Goal: Task Accomplishment & Management: Complete application form

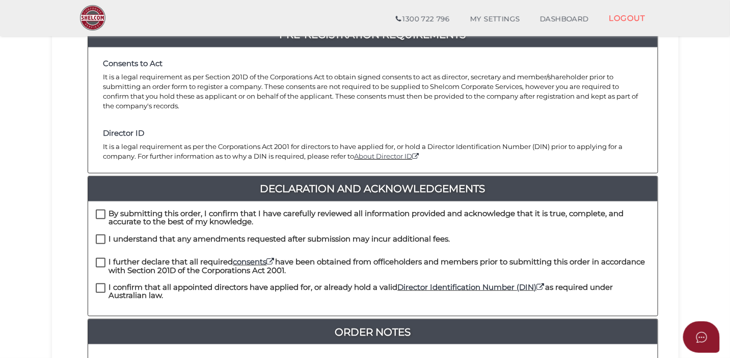
scroll to position [221, 0]
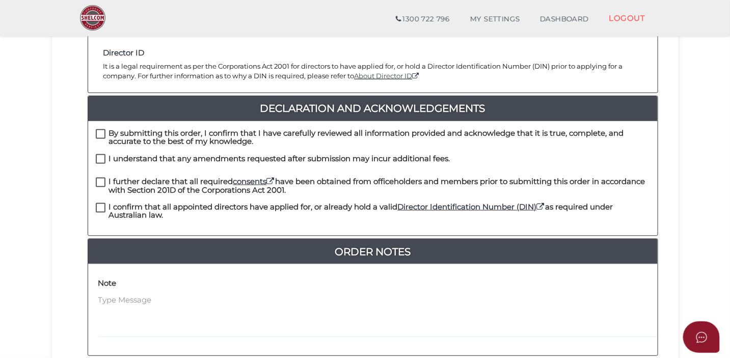
click at [101, 129] on label "By submitting this order, I confirm that I have carefully reviewed all informat…" at bounding box center [373, 135] width 554 height 13
checkbox input "true"
click at [100, 155] on label "I understand that any amendments requested after submission may incur additiona…" at bounding box center [273, 161] width 354 height 13
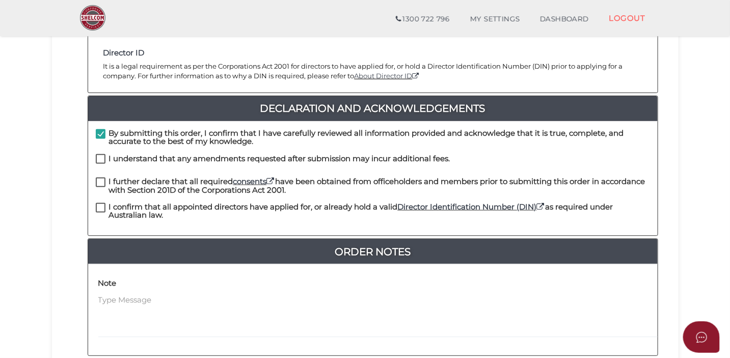
checkbox input "true"
click at [100, 178] on label "I further declare that all required consents have been obtained from officehold…" at bounding box center [373, 184] width 554 height 13
checkbox input "true"
click at [104, 203] on label "I confirm that all appointed directors have applied for, or already hold a vali…" at bounding box center [373, 209] width 554 height 13
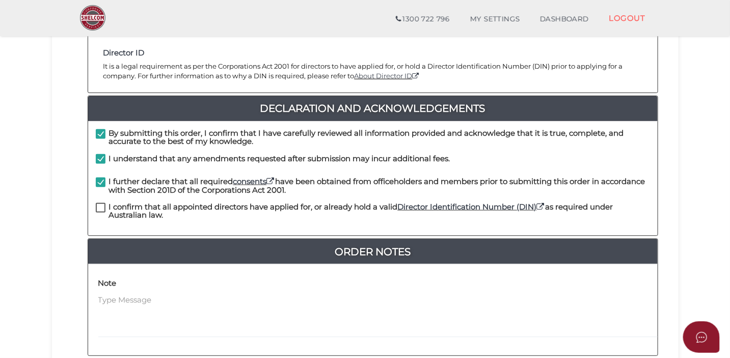
checkbox input "true"
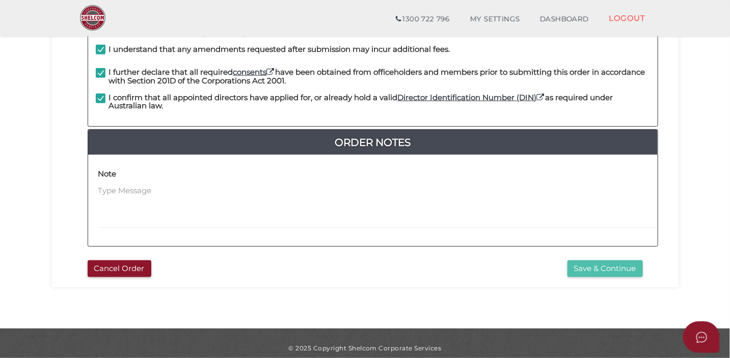
click at [592, 262] on button "Save & Continue" at bounding box center [604, 269] width 75 height 17
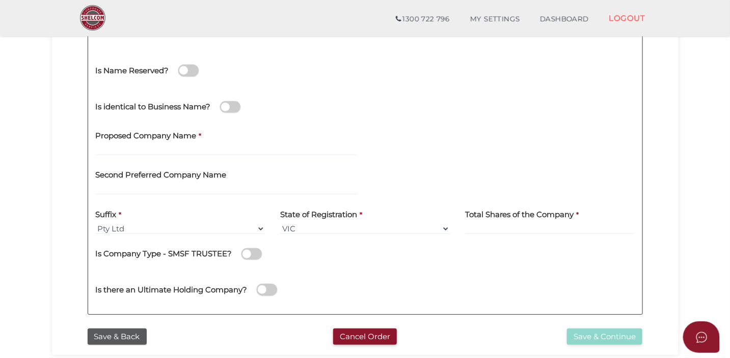
scroll to position [178, 0]
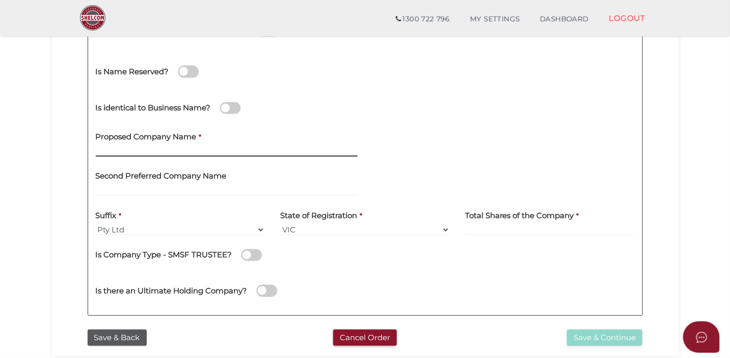
click at [227, 150] on input "text" at bounding box center [227, 151] width 262 height 11
type input "OLYMPIC [PERSON_NAME]"
click at [73, 156] on div "Company Details 0f6e52f5f2eca68b2693963826271084 43cf2b2f710ee4f95c347424b4c4a2…" at bounding box center [365, 141] width 611 height 368
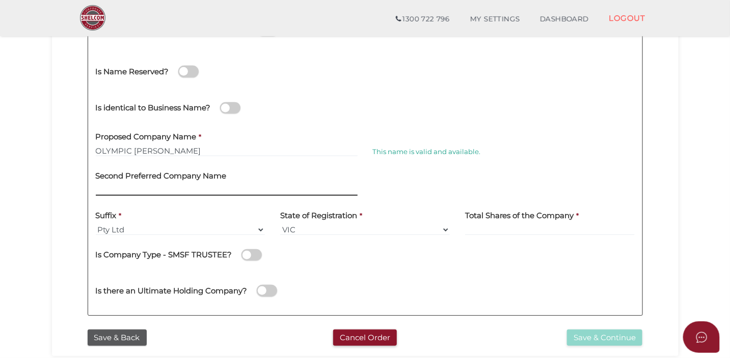
click at [140, 185] on input "text" at bounding box center [227, 190] width 262 height 11
type input "D"
click at [368, 115] on div "Is identical to Business Name?" at bounding box center [365, 107] width 554 height 36
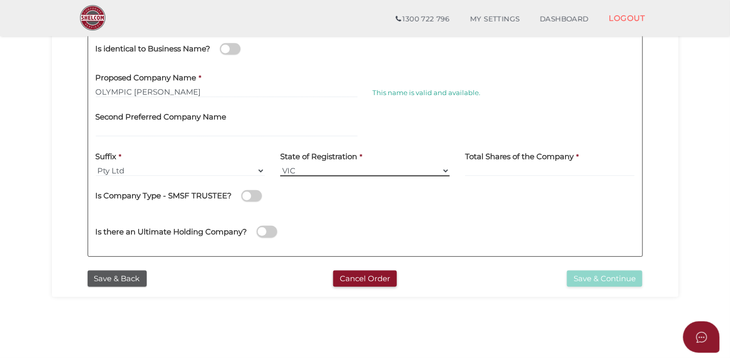
click at [332, 169] on select "VIC ACT NSW NT QLD TAS WA SA" at bounding box center [365, 170] width 170 height 11
select select "QLD"
click at [280, 165] on select "VIC ACT NSW NT QLD TAS WA SA" at bounding box center [365, 170] width 170 height 11
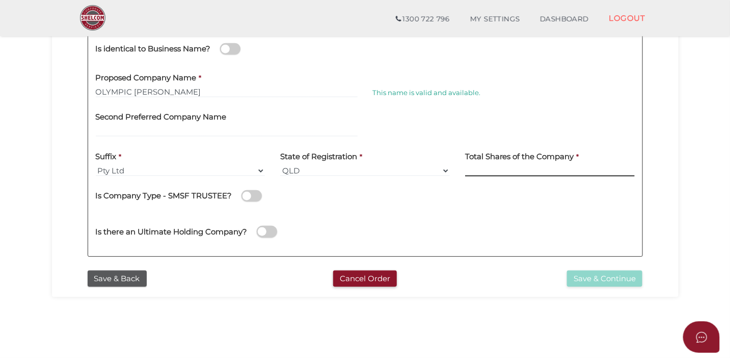
click at [518, 174] on input at bounding box center [550, 170] width 170 height 11
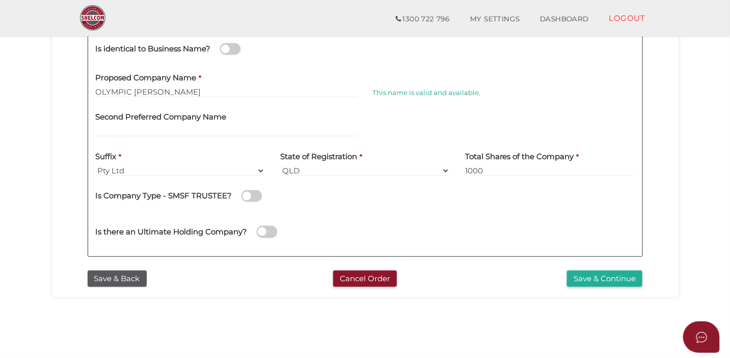
click at [431, 214] on div "Is there an Ultimate Holding Company?" at bounding box center [365, 230] width 554 height 36
click at [513, 173] on input "1000" at bounding box center [550, 170] width 170 height 11
type input "100"
click at [505, 216] on div "Is there an Ultimate Holding Company?" at bounding box center [365, 230] width 554 height 36
click at [584, 282] on button "Save & Continue" at bounding box center [604, 279] width 75 height 17
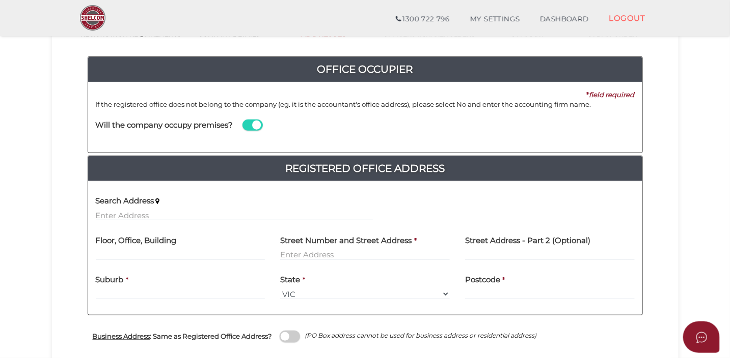
scroll to position [148, 0]
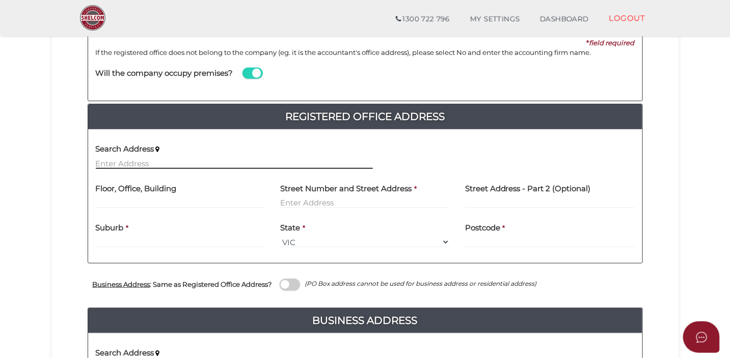
click at [171, 162] on input "text" at bounding box center [234, 163] width 277 height 11
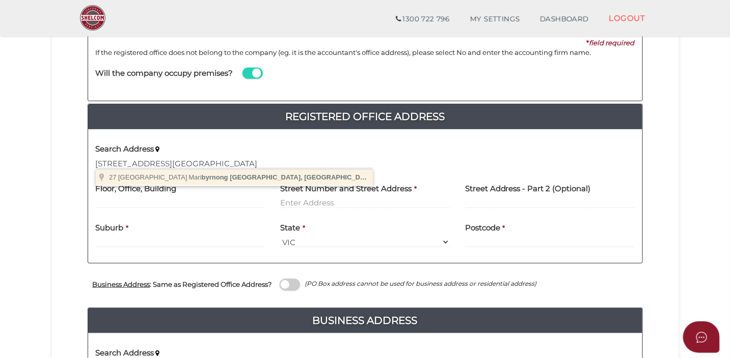
type input "27 Lakeside Crescent, Maribyrnong VIC, Australia"
type input "27 Lakeside Crescent"
type input "Maribyrnong"
select select "VIC"
type input "3032"
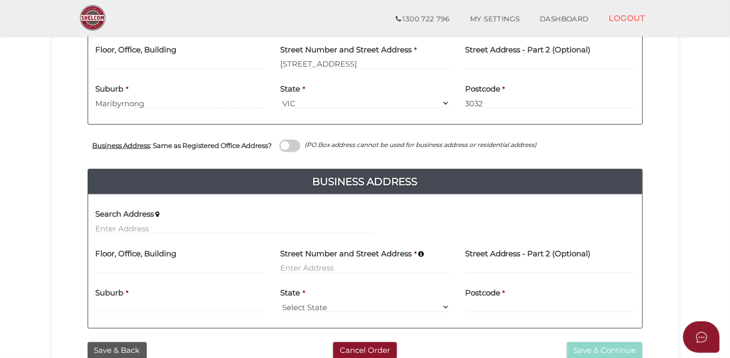
scroll to position [322, 0]
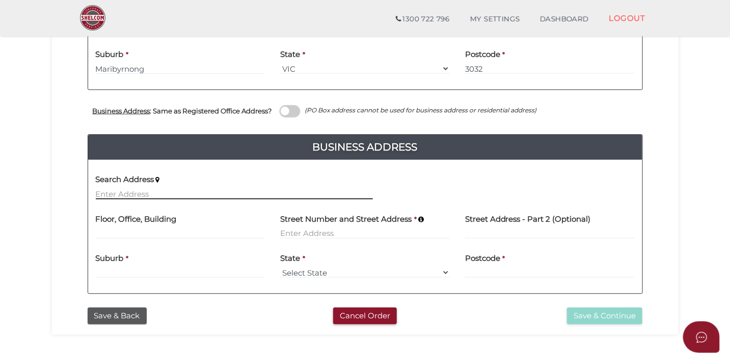
click at [148, 190] on input "text" at bounding box center [234, 193] width 277 height 11
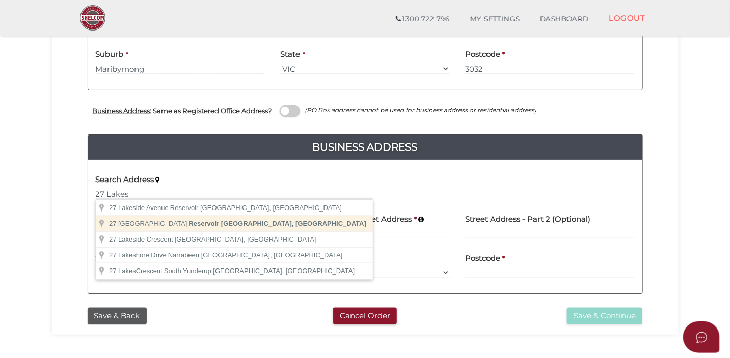
type input "27 Lake Street, Reservoir VIC, Australia"
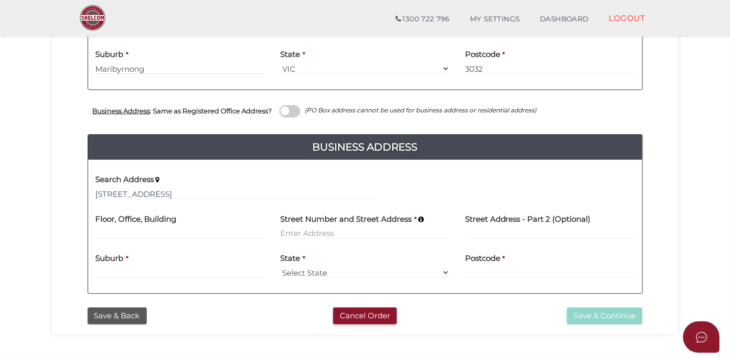
type input "27 Lake Street"
type input "Reservoir"
select select "VIC"
type input "3073"
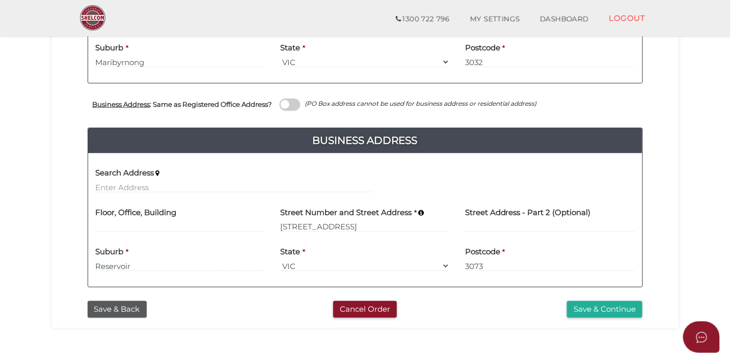
scroll to position [315, 0]
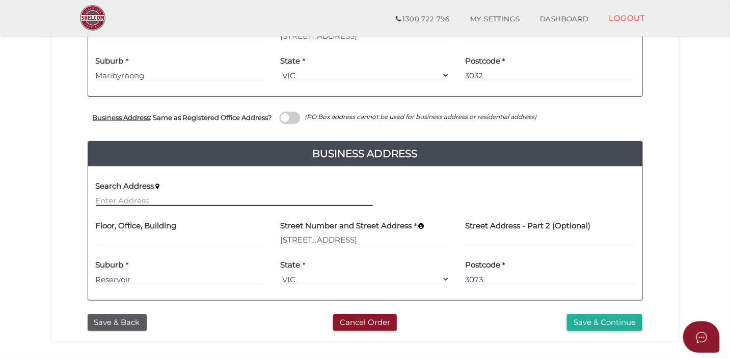
click at [180, 195] on input "text" at bounding box center [234, 200] width 277 height 11
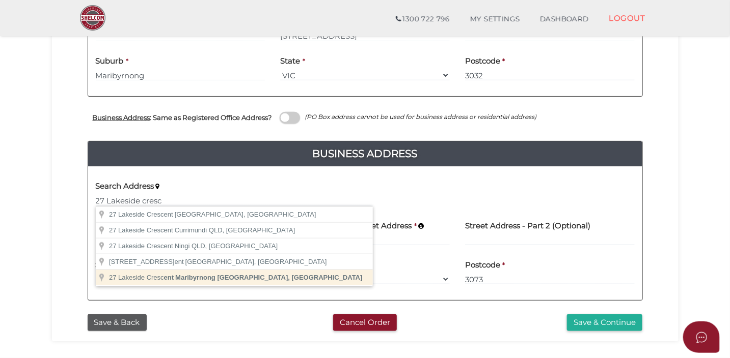
type input "[STREET_ADDRESS]"
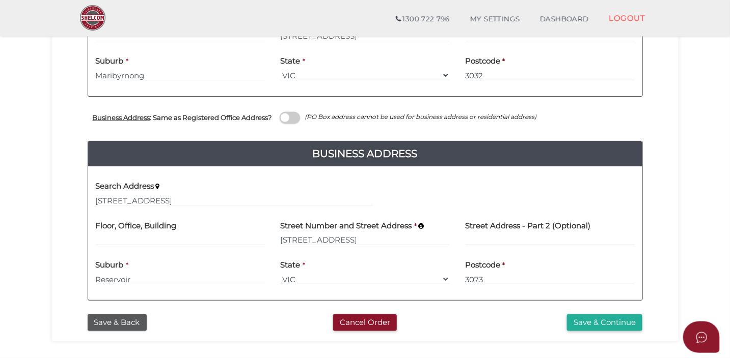
type input "[STREET_ADDRESS]"
type input "Maribyrnong"
select select "VIC"
type input "3032"
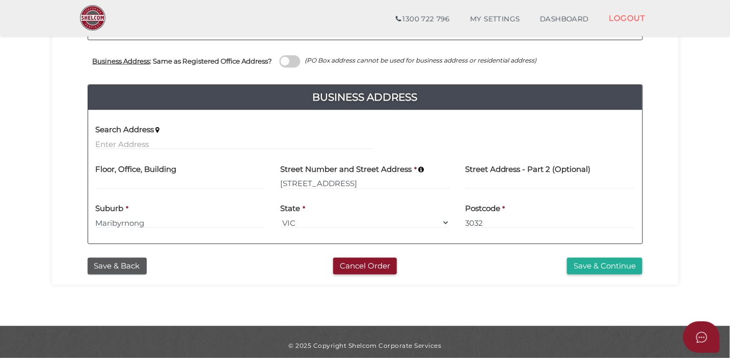
scroll to position [379, 0]
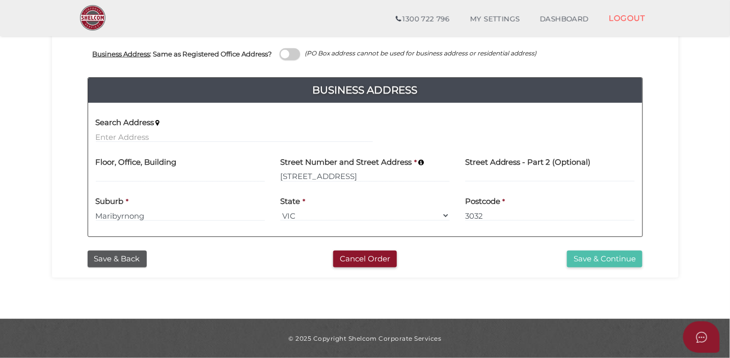
click at [603, 258] on button "Save & Continue" at bounding box center [604, 259] width 75 height 17
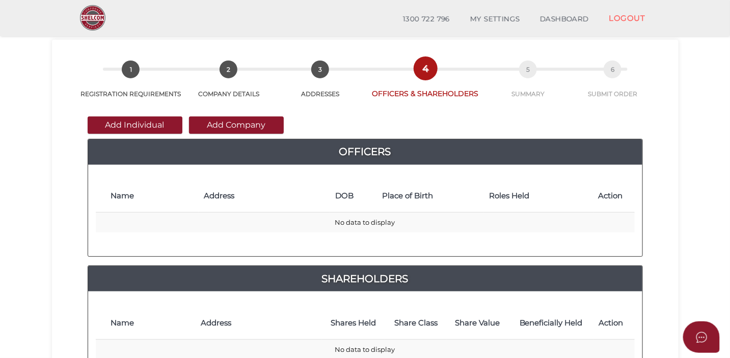
scroll to position [29, 0]
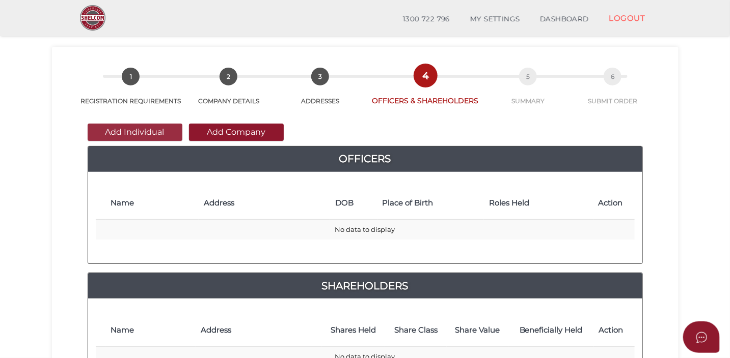
click at [138, 130] on button "Add Individual" at bounding box center [135, 132] width 95 height 17
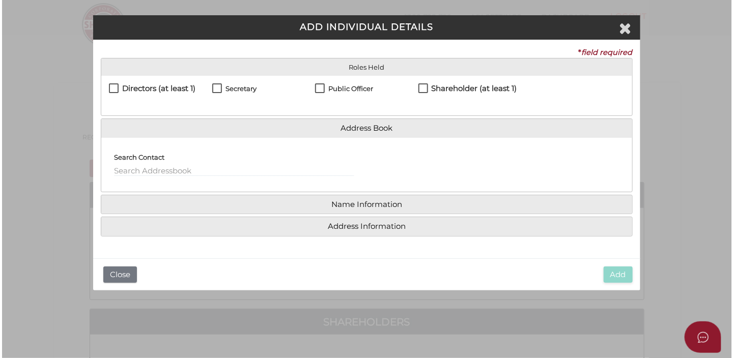
scroll to position [0, 0]
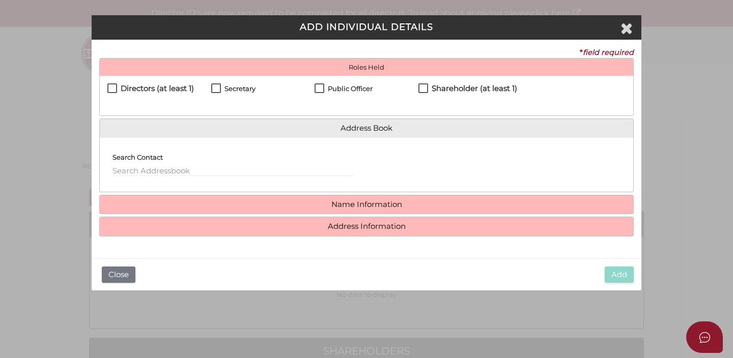
click at [114, 89] on label "Directors (at least 1)" at bounding box center [150, 91] width 87 height 13
checkbox input "true"
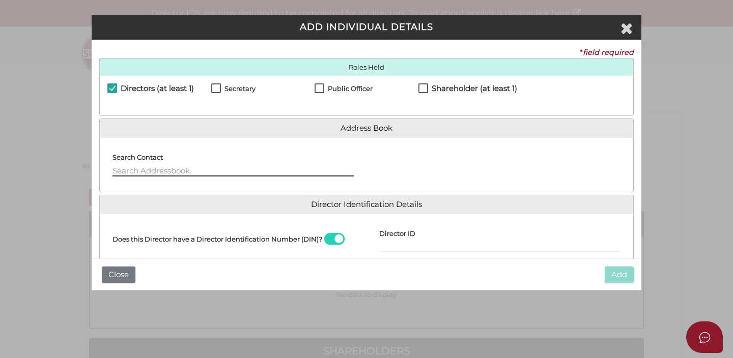
click at [315, 172] on input "text" at bounding box center [233, 170] width 241 height 11
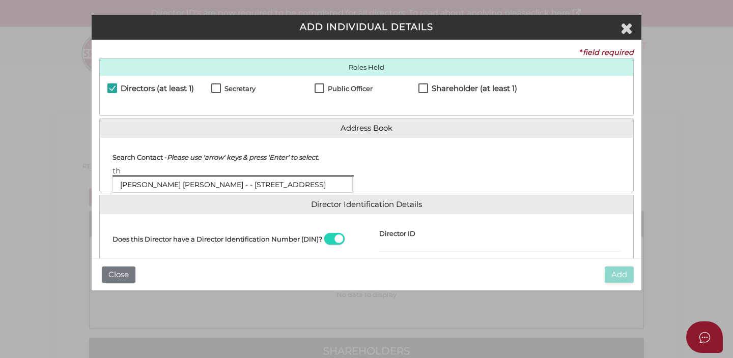
type input "t"
type input "d"
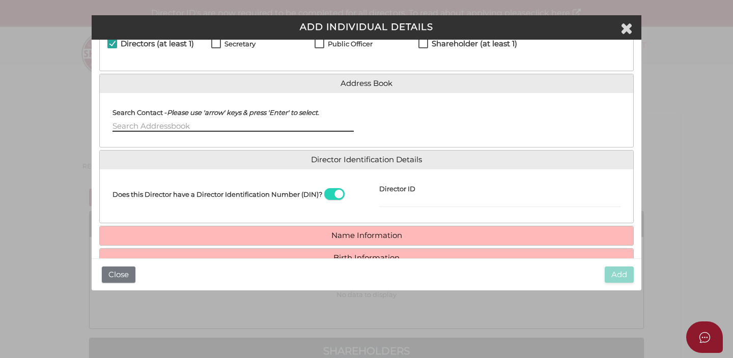
scroll to position [93, 0]
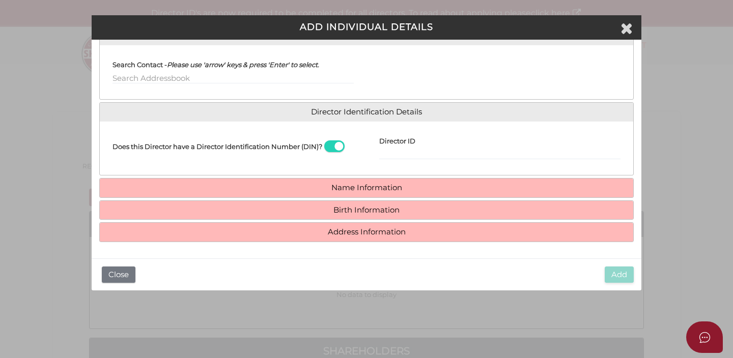
click at [331, 147] on span at bounding box center [334, 147] width 20 height 12
click at [0, 0] on input "checkbox" at bounding box center [0, 0] width 0 height 0
click at [336, 145] on span at bounding box center [334, 147] width 20 height 12
click at [0, 0] on input "checkbox" at bounding box center [0, 0] width 0 height 0
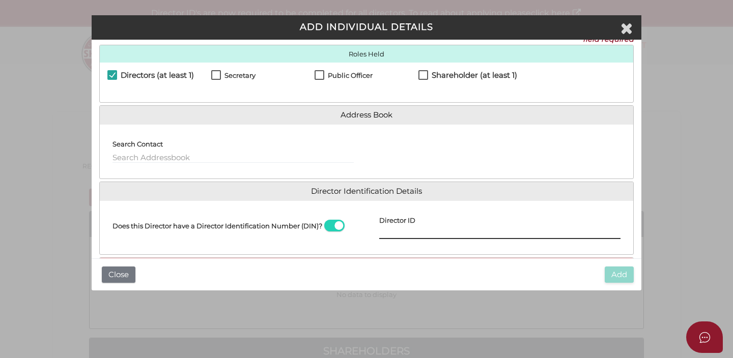
scroll to position [5, 0]
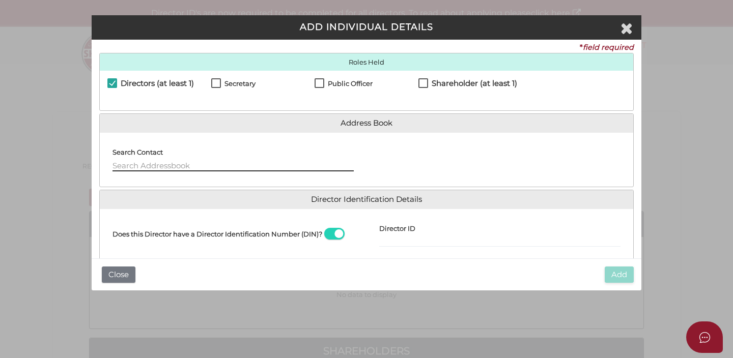
click at [294, 167] on input "text" at bounding box center [233, 165] width 241 height 11
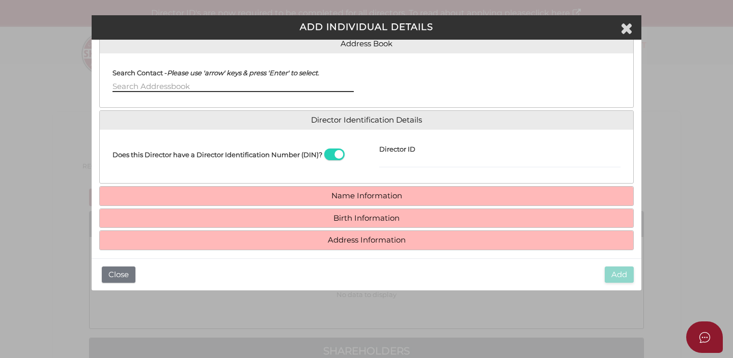
scroll to position [93, 0]
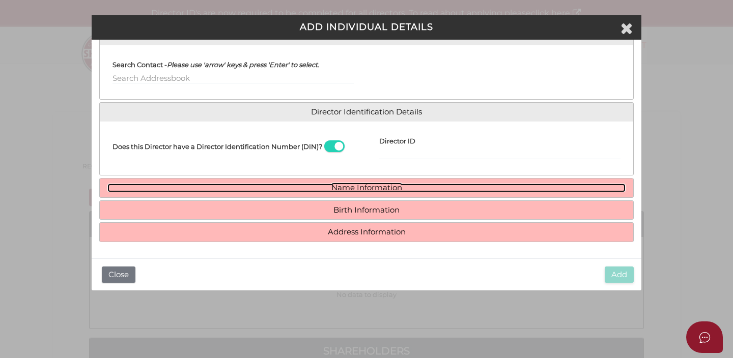
click at [308, 186] on link "Name Information" at bounding box center [366, 188] width 518 height 9
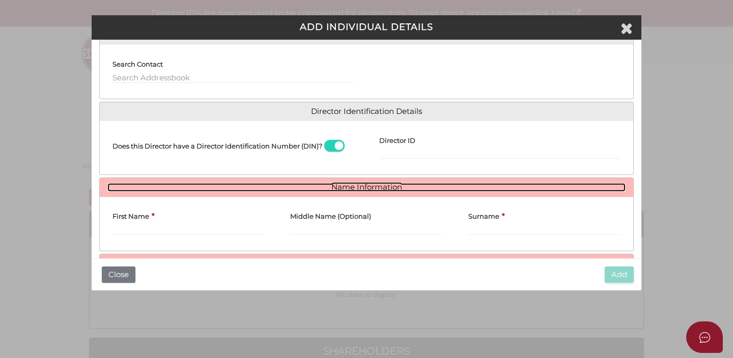
scroll to position [147, 0]
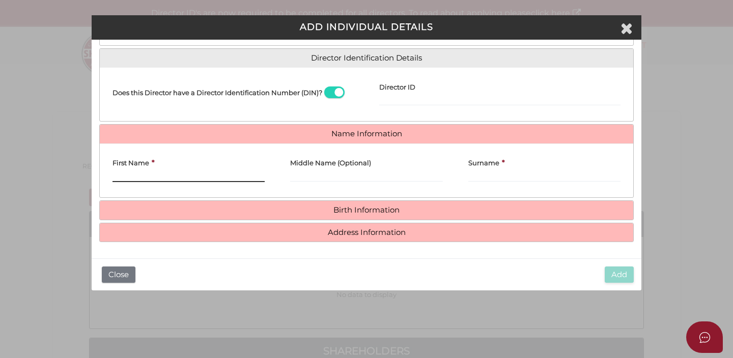
click at [253, 177] on input "First Name" at bounding box center [189, 176] width 152 height 11
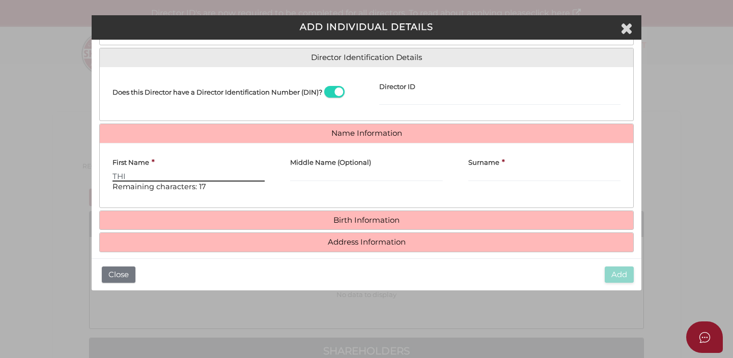
type input "THI"
type input "KIM NGA"
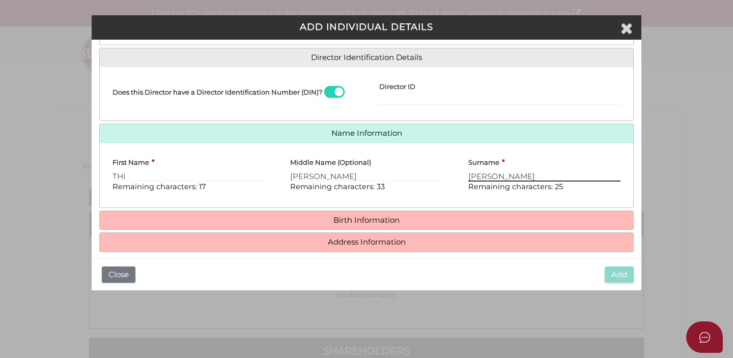
type input "DUONG"
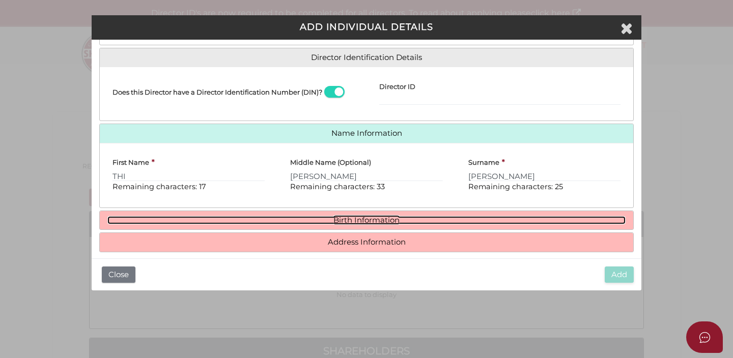
click at [213, 221] on link "Birth Information" at bounding box center [366, 220] width 518 height 9
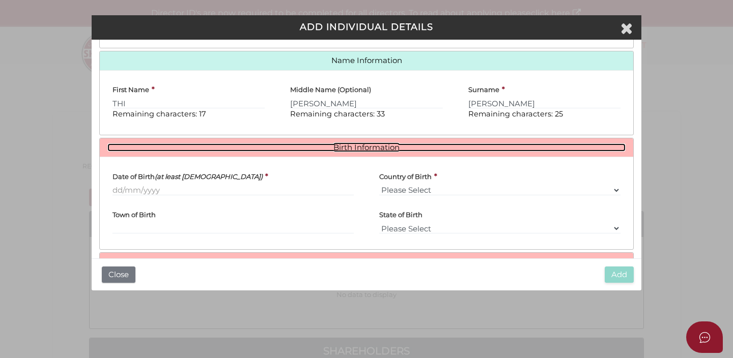
scroll to position [249, 0]
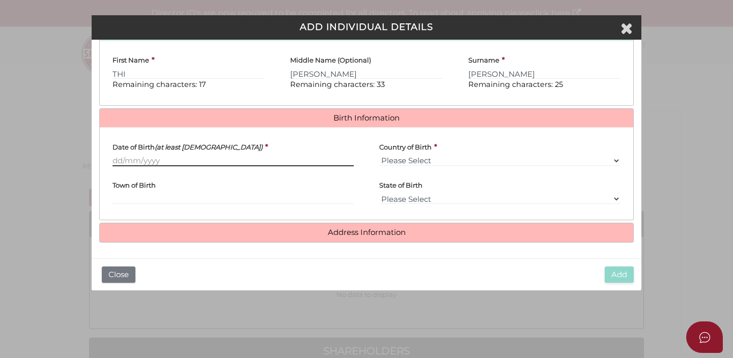
click at [163, 163] on input "Date of Birth (at least 18 years old)" at bounding box center [233, 160] width 241 height 11
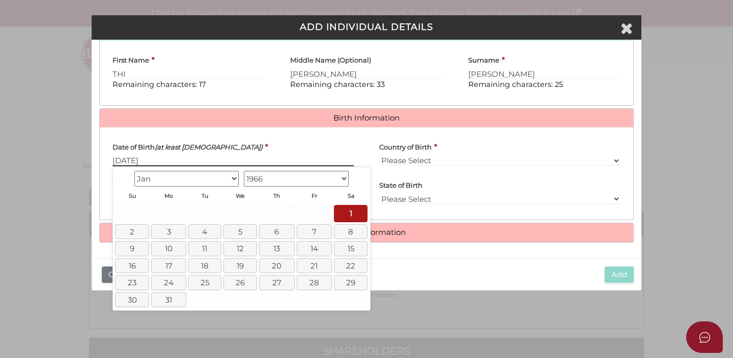
type input "[DATE]"
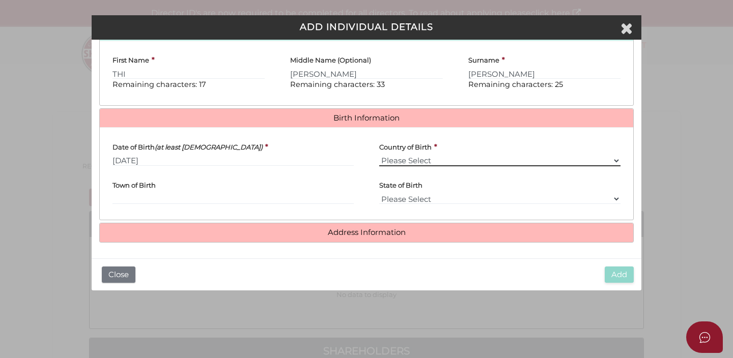
click at [418, 157] on select "Please Select v Australia Afghanistan Albania Algeria American Samoa Andorra An…" at bounding box center [499, 160] width 241 height 11
select select "Viet Nam"
click at [379, 155] on select "Please Select v Australia Afghanistan Albania Algeria American Samoa Andorra An…" at bounding box center [499, 160] width 241 height 11
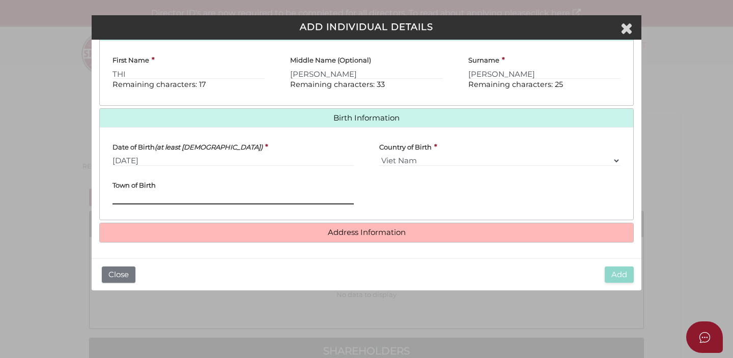
click at [290, 199] on input "Town of Birth" at bounding box center [233, 198] width 241 height 11
type input "k"
type input "KONTOUM"
click at [408, 172] on div "Country of Birth * Please Select v Australia Afghanistan Albania Algeria Americ…" at bounding box center [500, 154] width 267 height 38
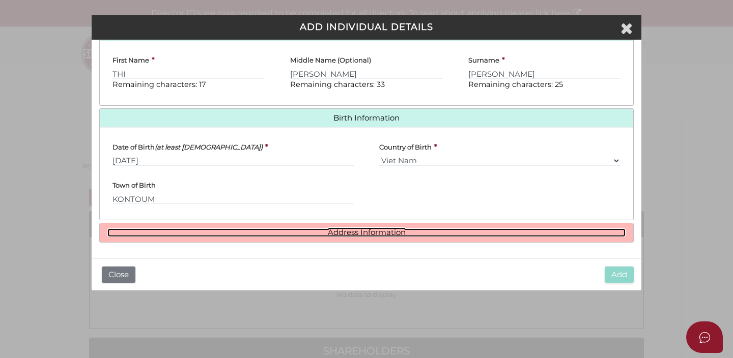
click at [404, 236] on link "Address Information" at bounding box center [366, 233] width 518 height 9
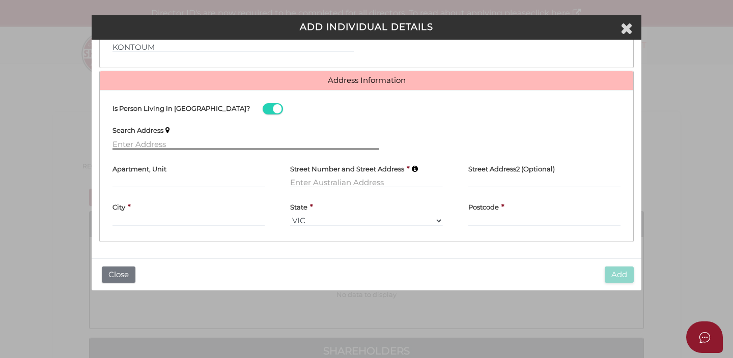
click at [188, 142] on input "text" at bounding box center [246, 143] width 267 height 11
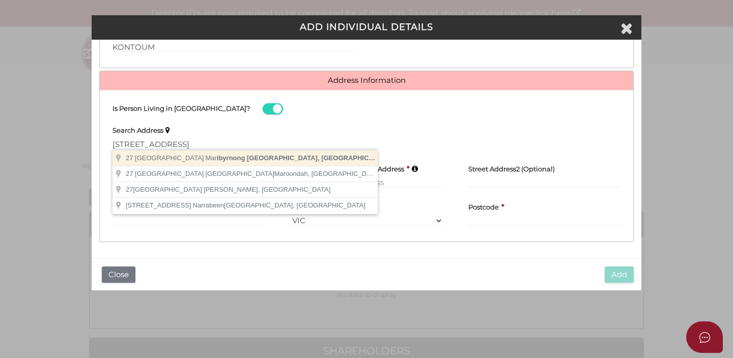
type input "27 Lakeside Crescent, Maribyrnong VIC, Australia"
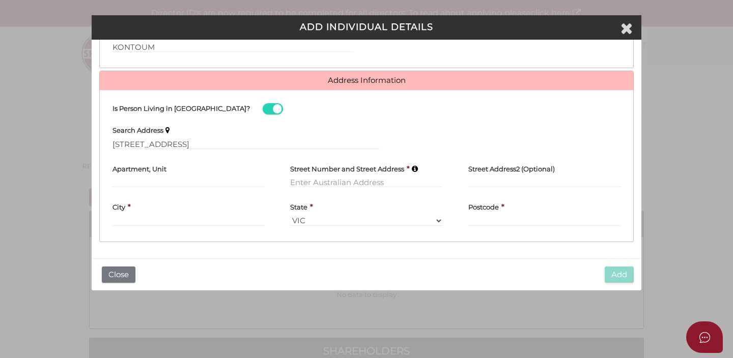
type input "[STREET_ADDRESS]"
type input "Maribyrnong"
select select "VIC"
type input "3032"
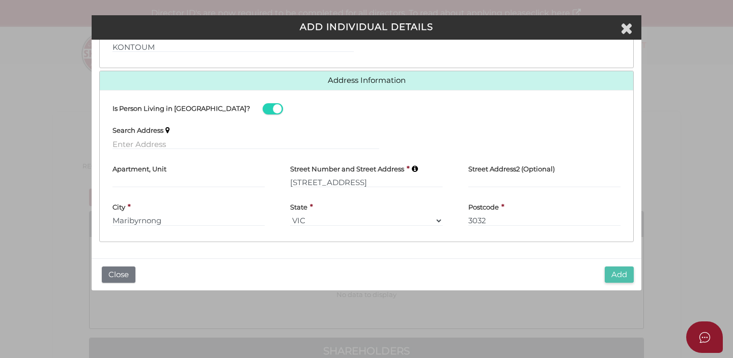
click at [618, 272] on button "Add" at bounding box center [619, 275] width 29 height 17
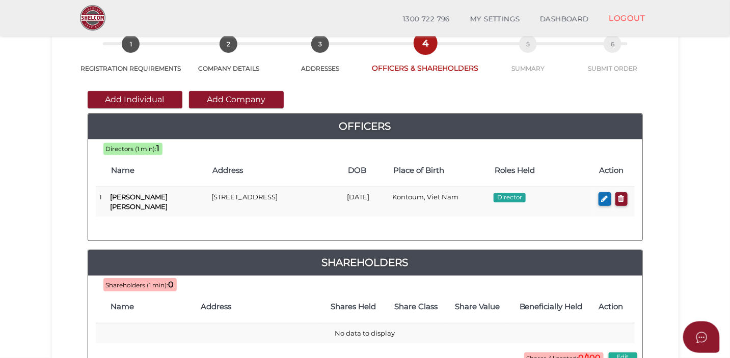
scroll to position [53, 0]
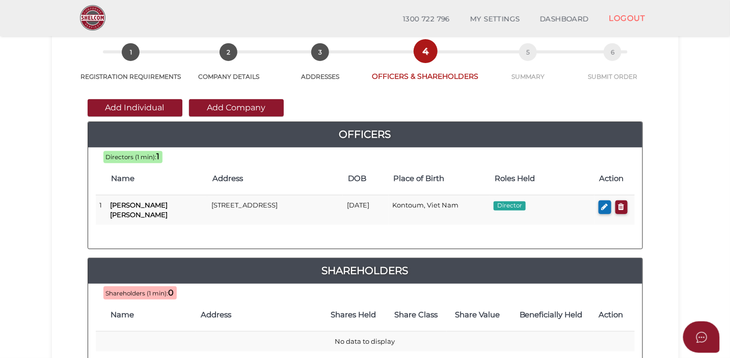
click at [155, 108] on button "Add Individual" at bounding box center [135, 107] width 95 height 17
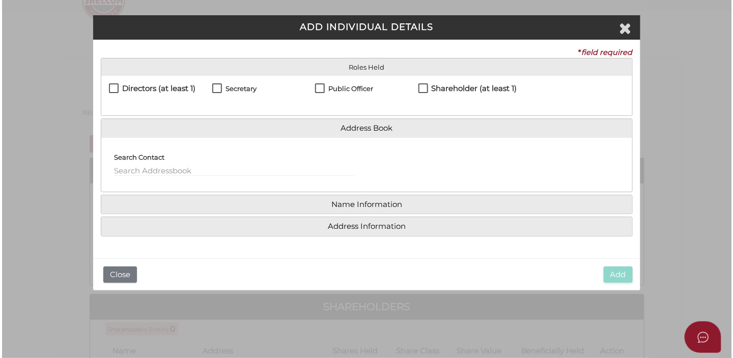
scroll to position [0, 0]
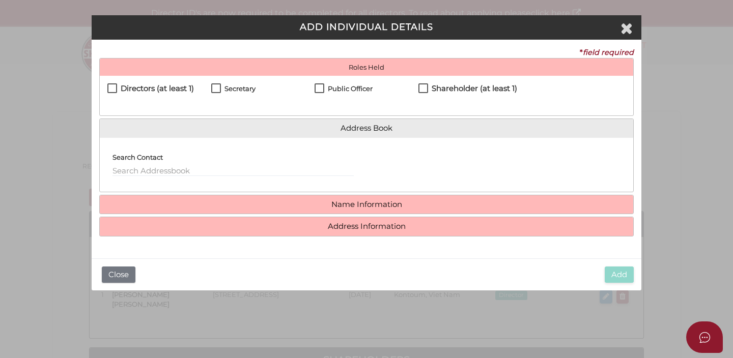
click at [110, 89] on label "Directors (at least 1)" at bounding box center [150, 91] width 87 height 13
checkbox input "true"
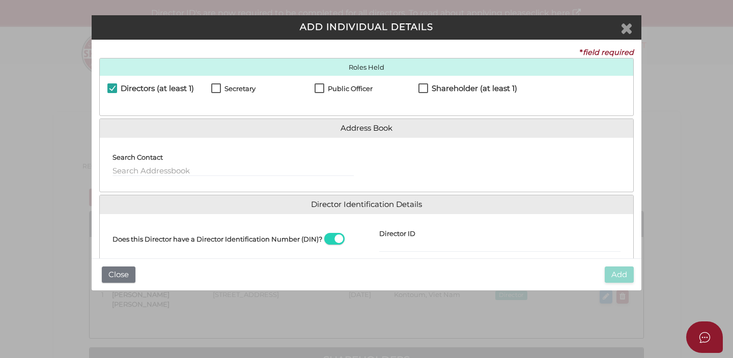
click at [622, 31] on icon "Close" at bounding box center [627, 27] width 12 height 15
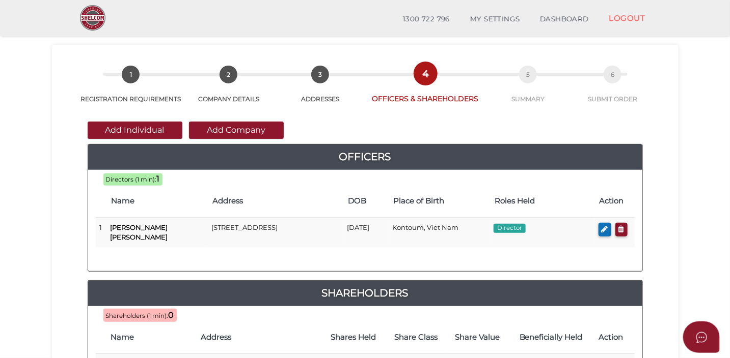
scroll to position [33, 0]
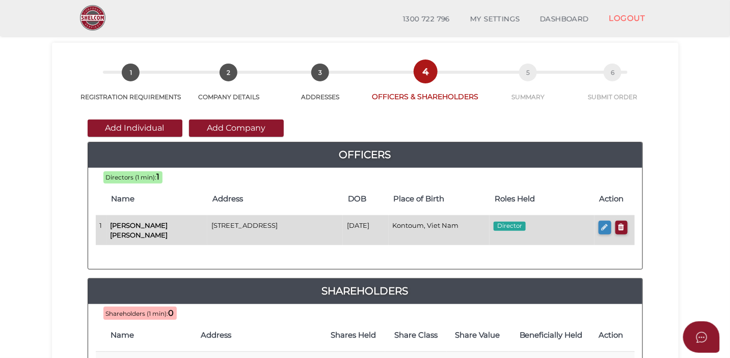
click at [602, 224] on icon "button" at bounding box center [604, 228] width 7 height 8
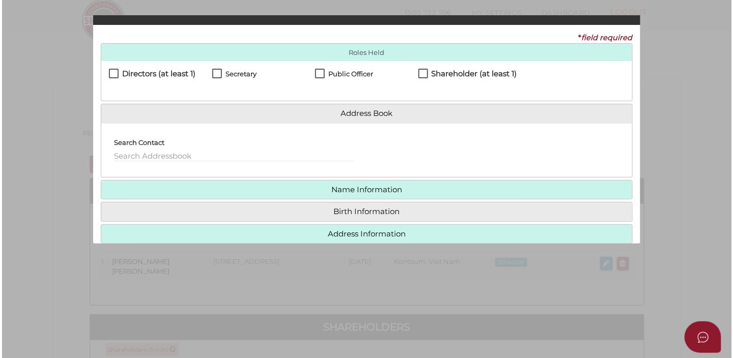
scroll to position [0, 0]
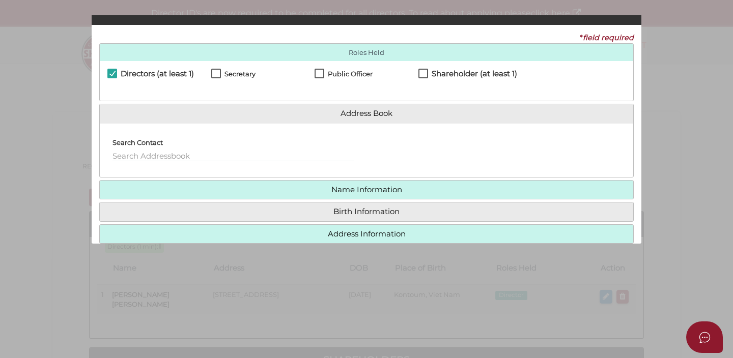
checkbox input "true"
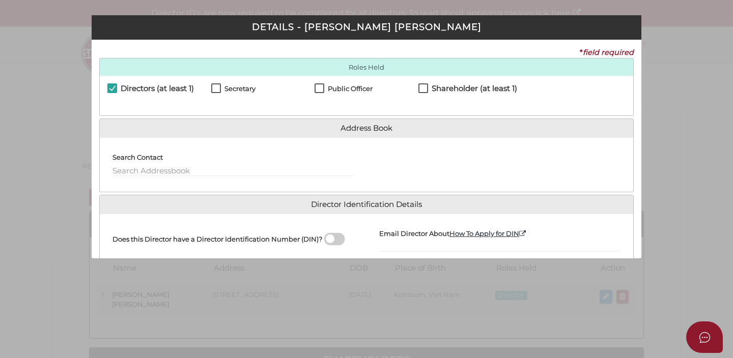
click at [217, 87] on label "Secretary" at bounding box center [233, 91] width 44 height 13
checkbox input "true"
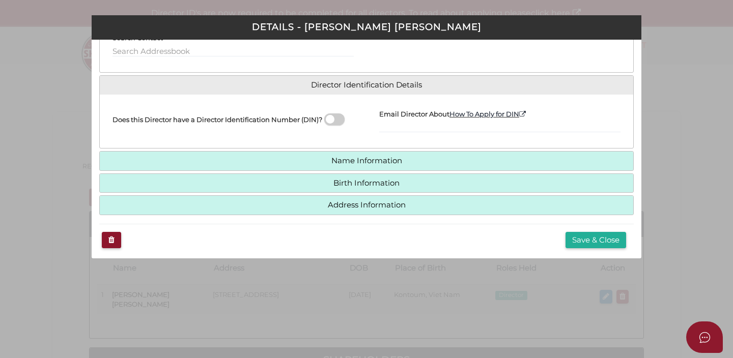
scroll to position [125, 0]
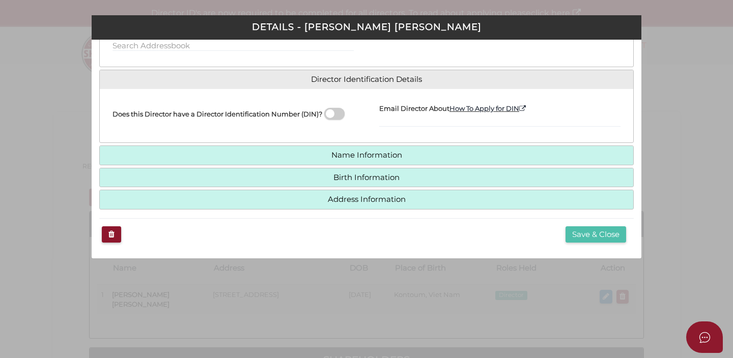
click at [574, 235] on button "Save & Close" at bounding box center [596, 235] width 61 height 17
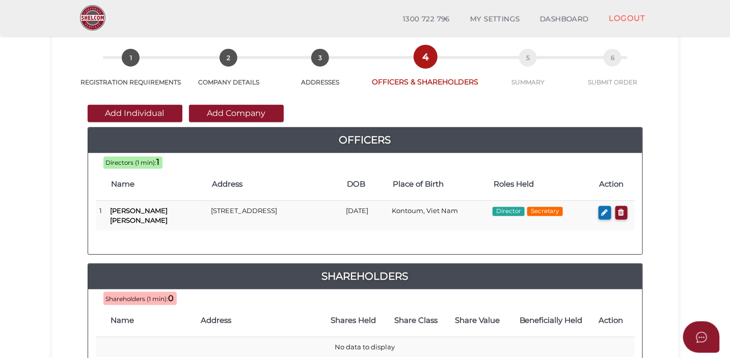
scroll to position [49, 0]
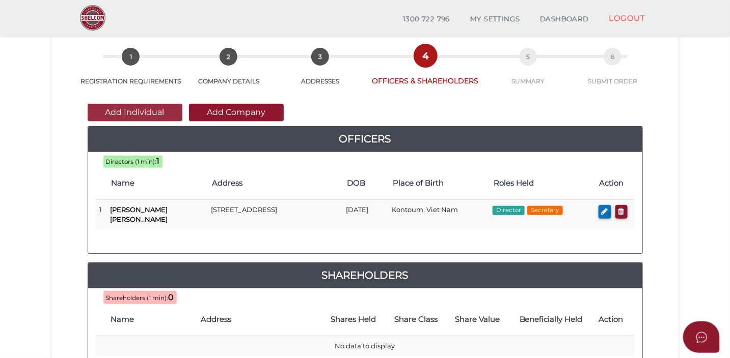
click at [154, 117] on button "Add Individual" at bounding box center [135, 112] width 95 height 17
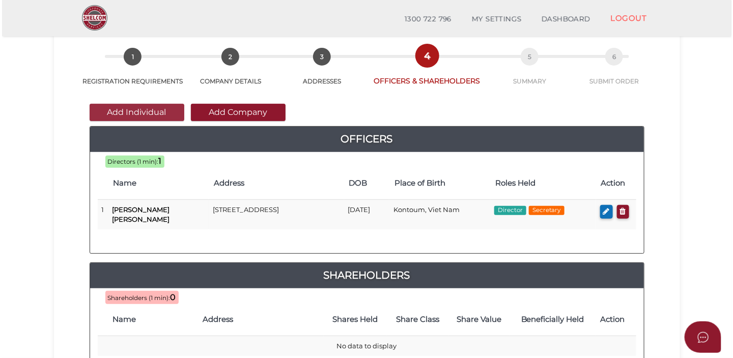
scroll to position [0, 0]
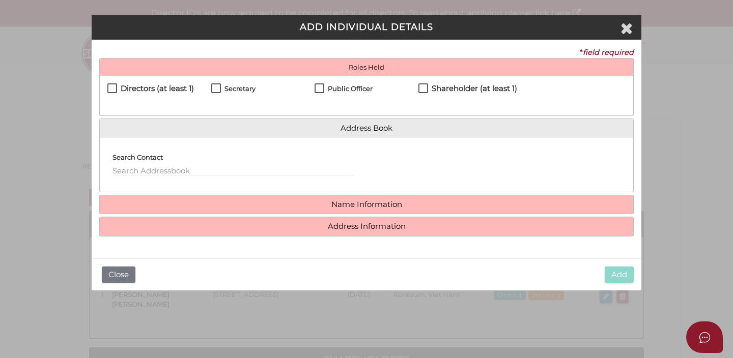
click at [117, 91] on label "Directors (at least 1)" at bounding box center [150, 91] width 87 height 13
checkbox input "true"
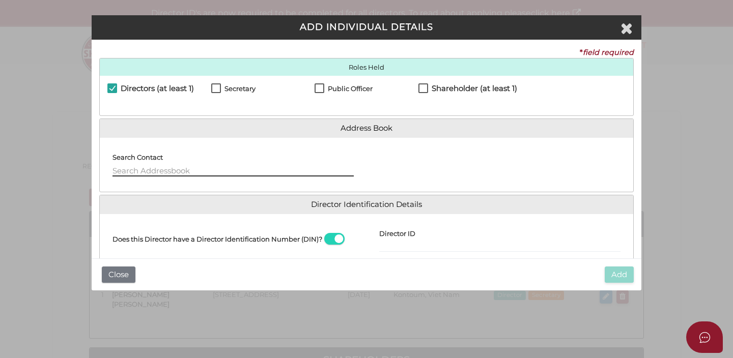
click at [197, 173] on input "text" at bounding box center [233, 170] width 241 height 11
click at [520, 197] on h4 "Director Identification Details" at bounding box center [367, 205] width 534 height 19
click at [339, 175] on input "VAN DUC DUONG" at bounding box center [233, 170] width 241 height 11
type input "V"
click at [478, 143] on div "Search Contact" at bounding box center [367, 164] width 534 height 54
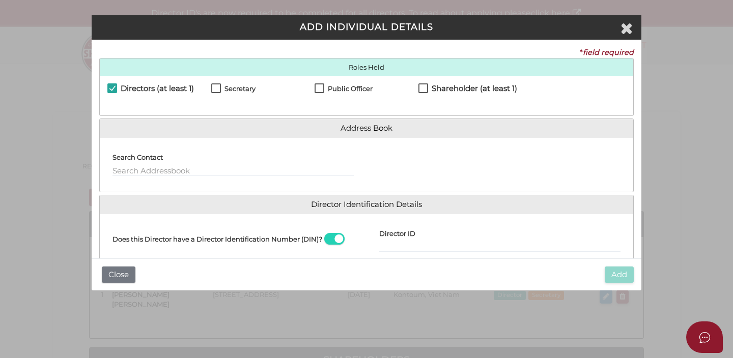
click at [566, 215] on div "Does this Director have a Director Identification Number (DIN)? Director ID Ema…" at bounding box center [367, 241] width 534 height 54
click at [370, 157] on div at bounding box center [500, 165] width 267 height 38
click at [308, 170] on input "text" at bounding box center [233, 170] width 241 height 11
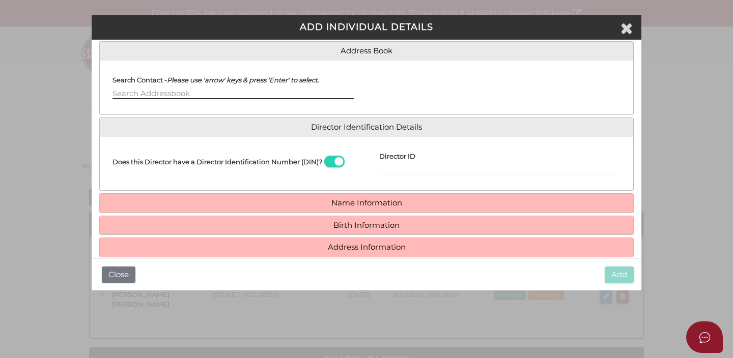
scroll to position [93, 0]
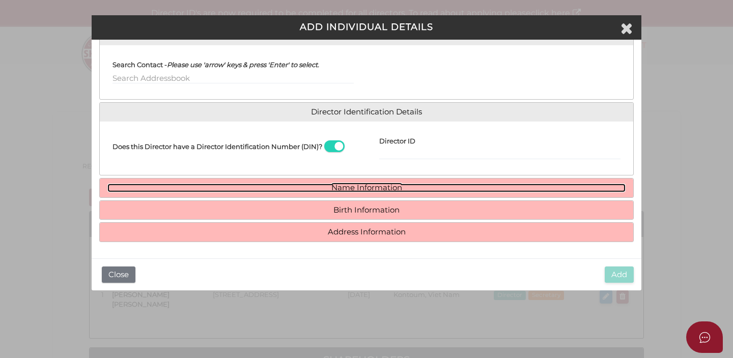
click at [385, 189] on link "Name Information" at bounding box center [366, 188] width 518 height 9
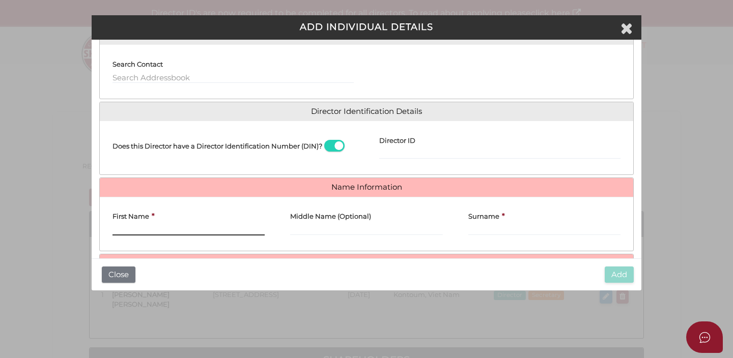
click at [249, 229] on input "First Name" at bounding box center [189, 230] width 152 height 11
type input "v"
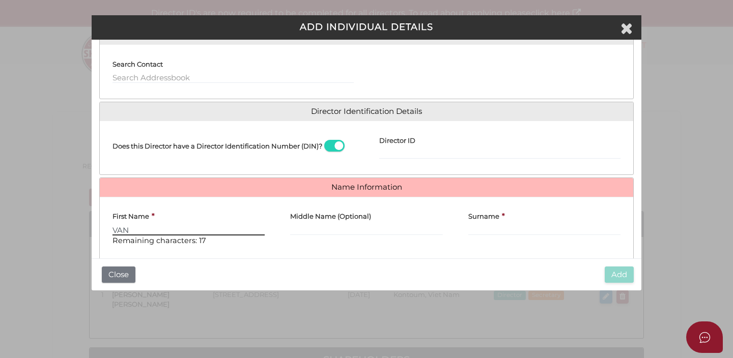
type input "VAN"
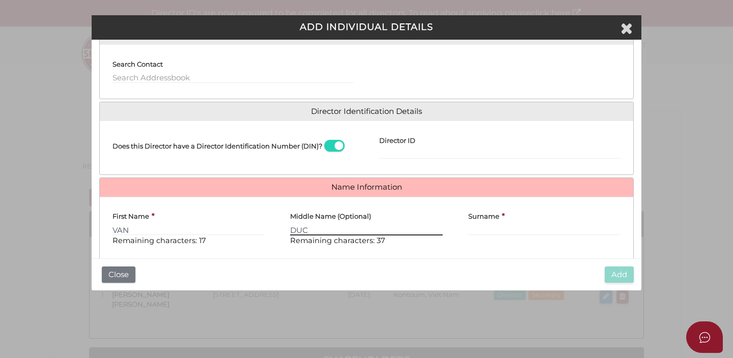
type input "DUC"
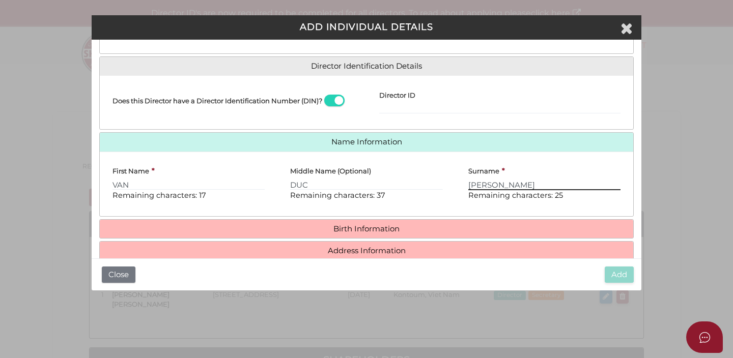
scroll to position [158, 0]
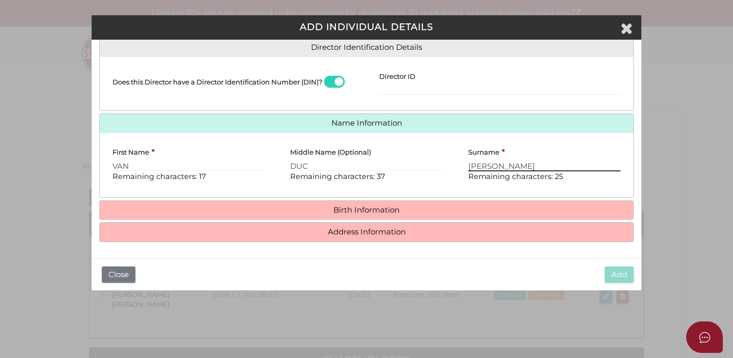
type input "DUONG"
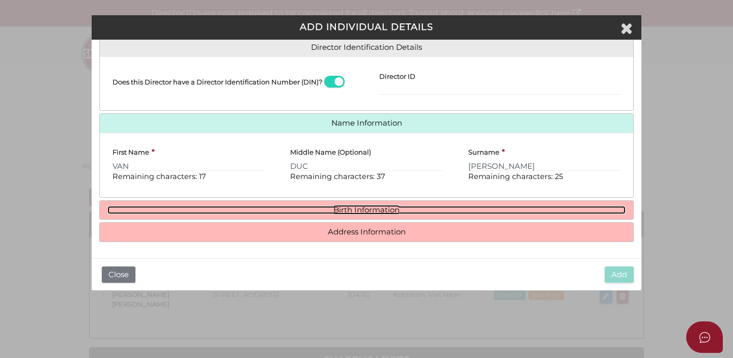
click at [292, 213] on link "Birth Information" at bounding box center [366, 210] width 518 height 9
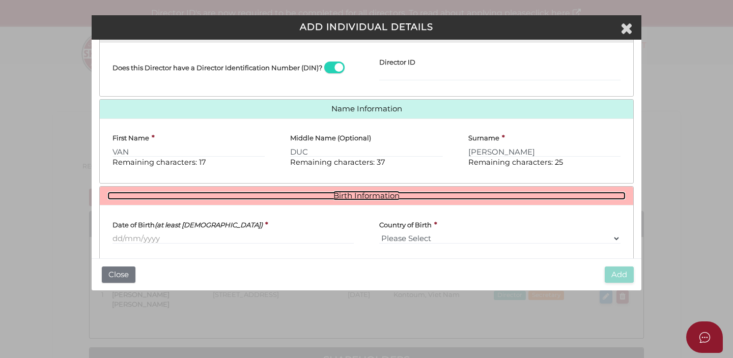
scroll to position [174, 0]
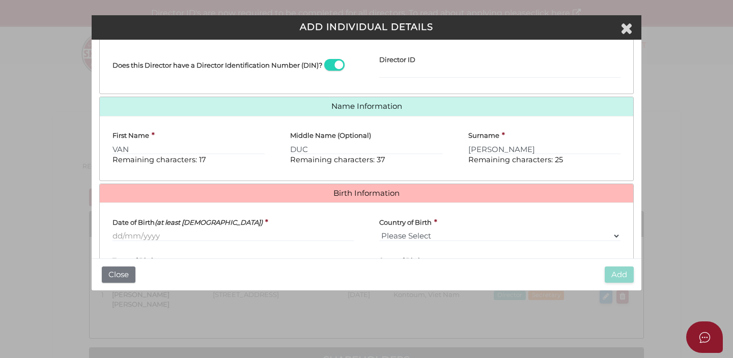
click at [225, 246] on div "Date of Birth (at least 18 years old) *" at bounding box center [233, 230] width 267 height 38
click at [166, 239] on input "Date of Birth (at least 18 years old)" at bounding box center [233, 236] width 241 height 11
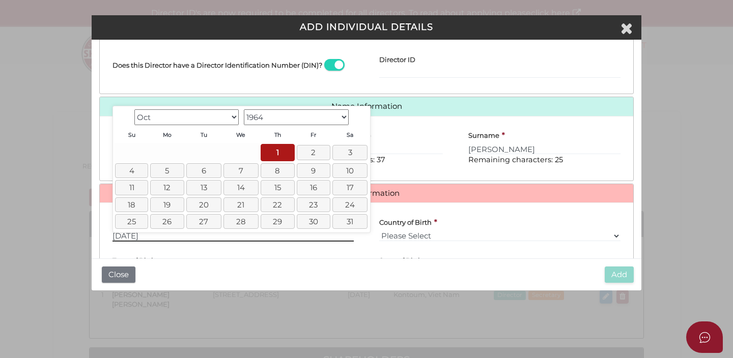
type input "[DATE]"
click at [428, 162] on div "Middle Name (Optional) DUC Remaining characters: 37" at bounding box center [366, 144] width 152 height 41
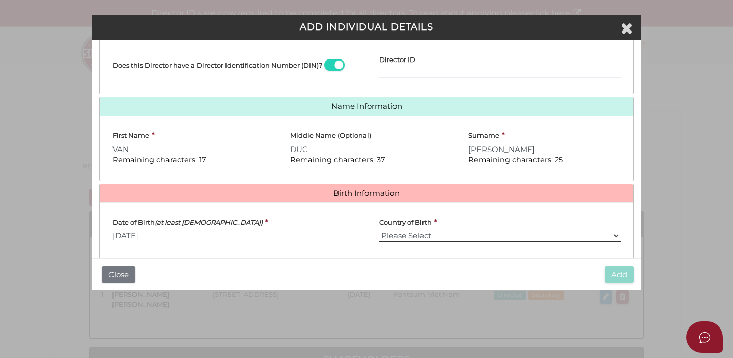
click at [411, 233] on select "Please Select v Australia Afghanistan Albania Algeria American Samoa Andorra An…" at bounding box center [499, 236] width 241 height 11
select select "Viet Nam"
click at [379, 231] on select "Please Select v Australia Afghanistan Albania Algeria American Samoa Andorra An…" at bounding box center [499, 236] width 241 height 11
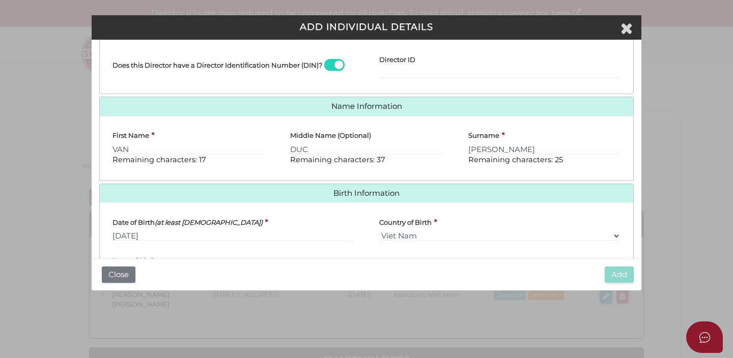
click at [527, 273] on div "Add Close" at bounding box center [367, 275] width 550 height 33
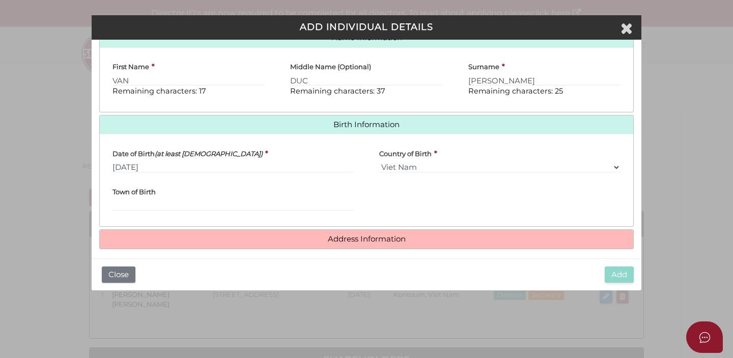
scroll to position [250, 0]
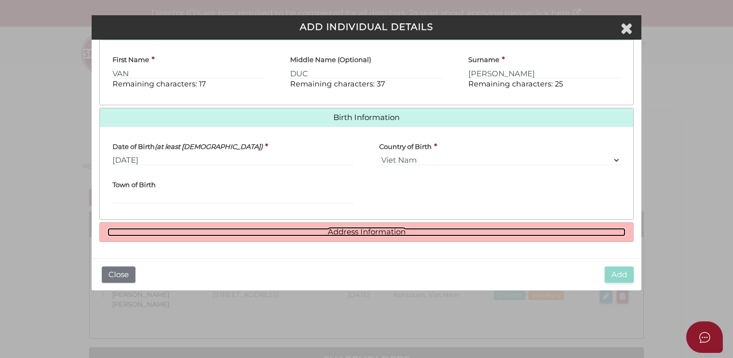
click at [540, 234] on link "Address Information" at bounding box center [366, 232] width 518 height 9
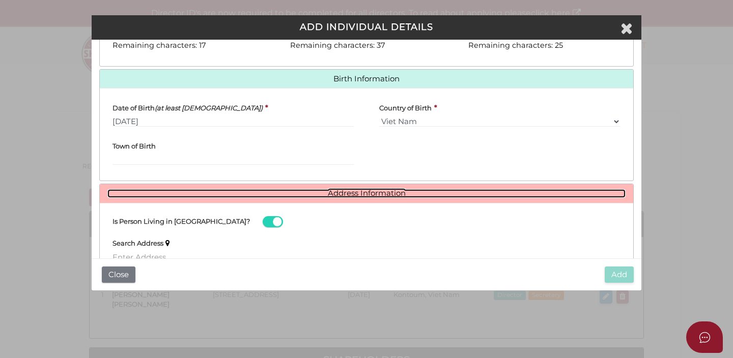
scroll to position [402, 0]
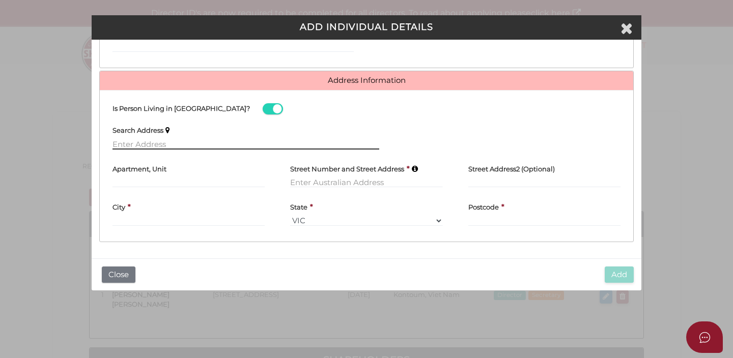
click at [299, 142] on input "text" at bounding box center [246, 143] width 267 height 11
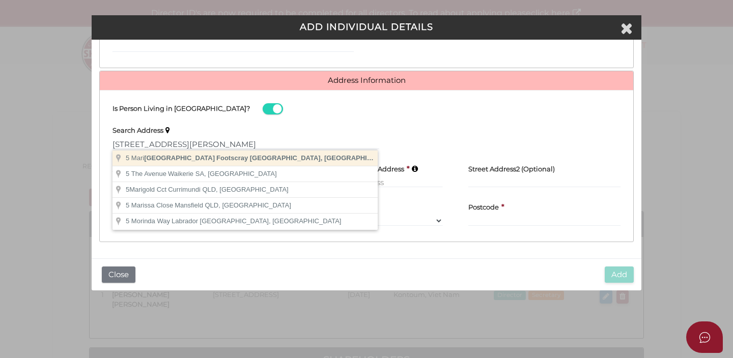
type input "5 Maribyrnong Street, Footscray VIC, Australia"
type input "5 Joseph Road"
type input "Footscray"
select select "VIC"
type input "3011"
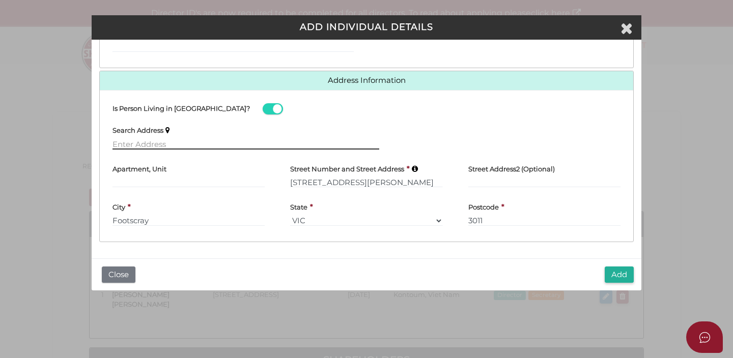
click at [257, 148] on input "text" at bounding box center [246, 143] width 267 height 11
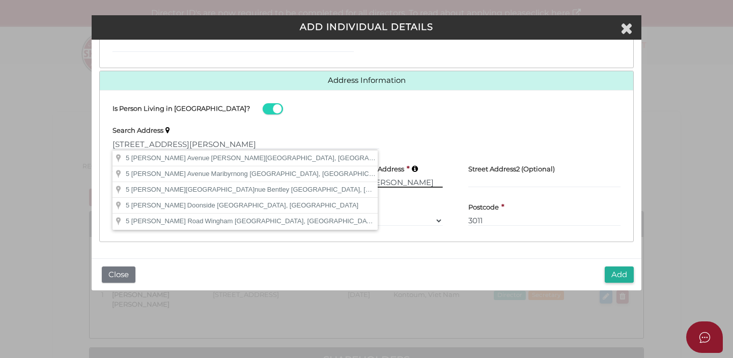
type input "5 Flemming Avenue, Maribyrnong VIC, Australia"
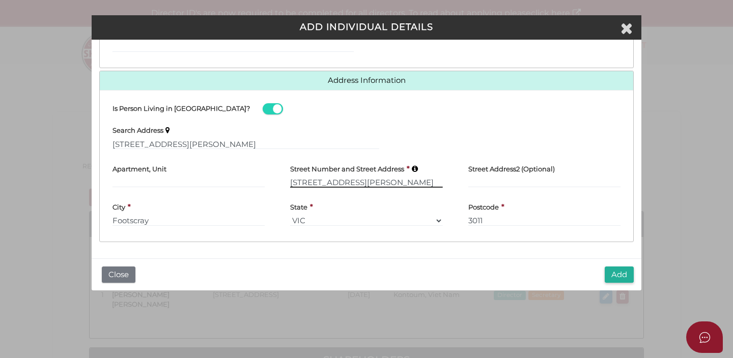
type input "5 Flemming Avenue"
type input "Maribyrnong"
select select "VIC"
type input "3032"
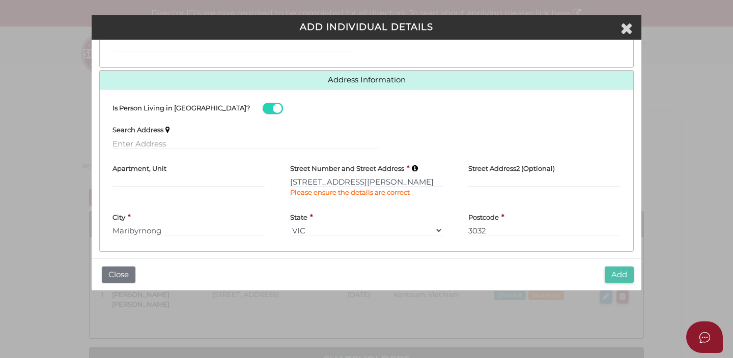
click at [622, 281] on button "Add" at bounding box center [619, 275] width 29 height 17
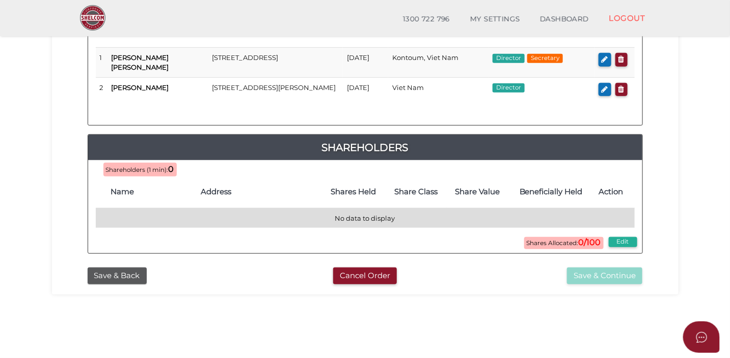
scroll to position [205, 0]
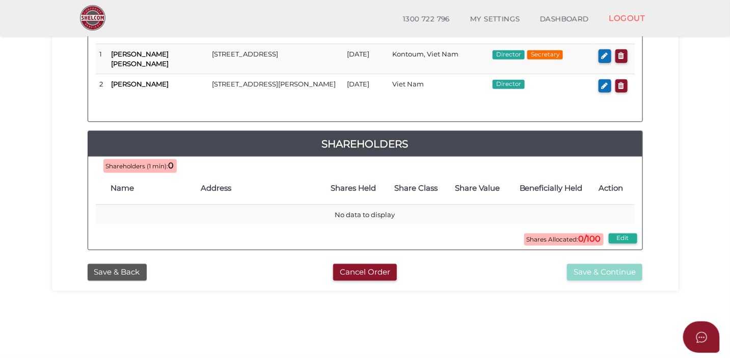
click at [407, 205] on th "Share Class" at bounding box center [416, 188] width 62 height 33
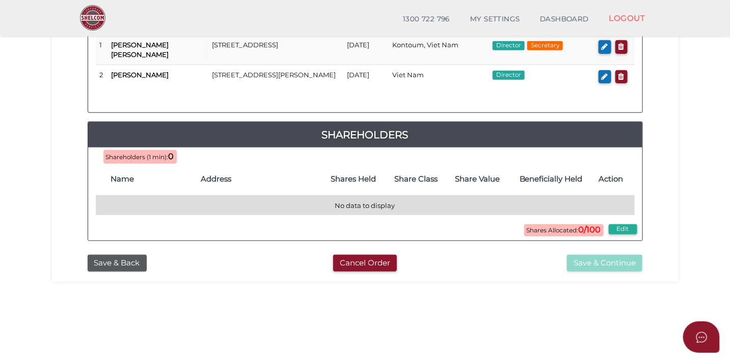
scroll to position [235, 0]
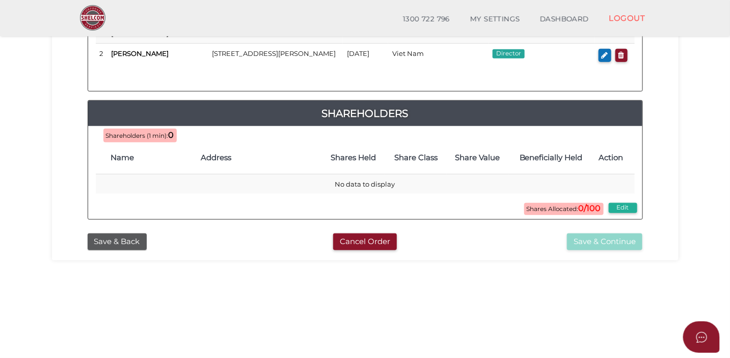
click at [157, 140] on span "Shareholders (1 min):" at bounding box center [137, 135] width 63 height 7
click at [580, 215] on span "Shares Allocated: 0/100" at bounding box center [563, 209] width 79 height 12
click at [625, 211] on button "Edit" at bounding box center [622, 208] width 29 height 10
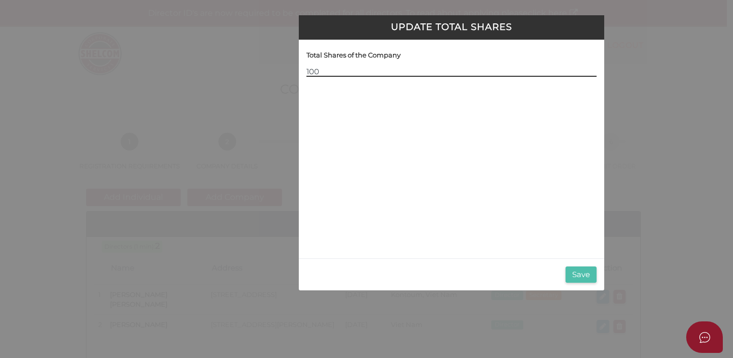
type input "100"
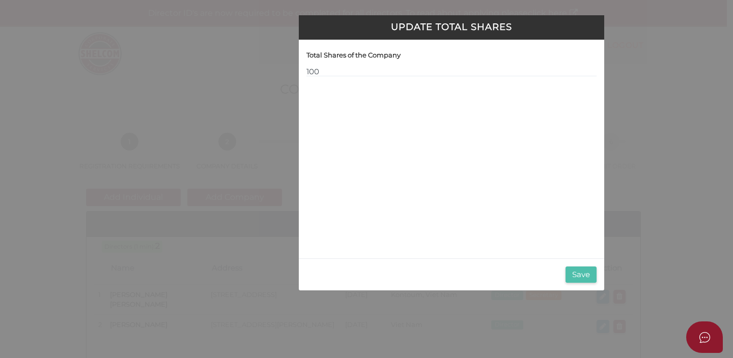
click at [580, 274] on button "Save" at bounding box center [581, 275] width 31 height 17
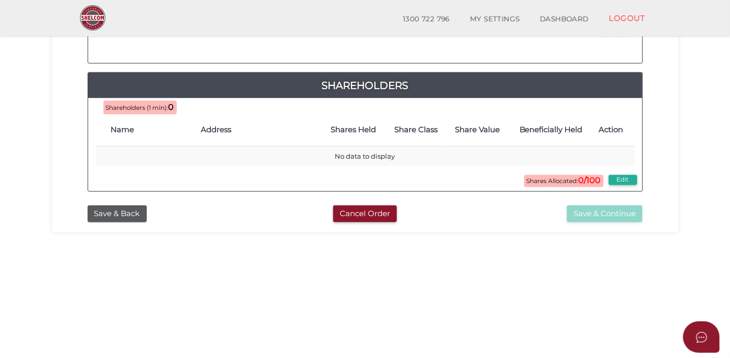
scroll to position [258, 0]
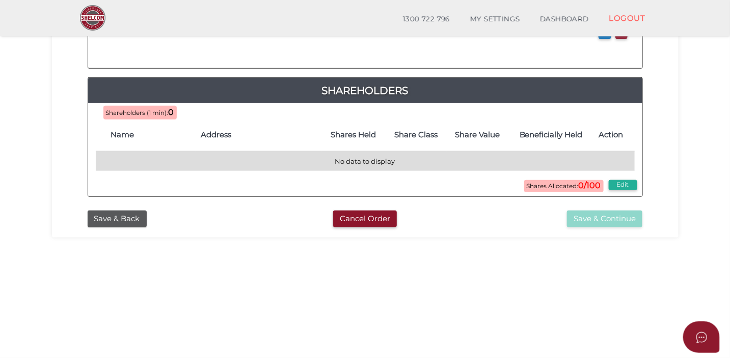
click at [327, 168] on td "No data to display" at bounding box center [365, 161] width 539 height 20
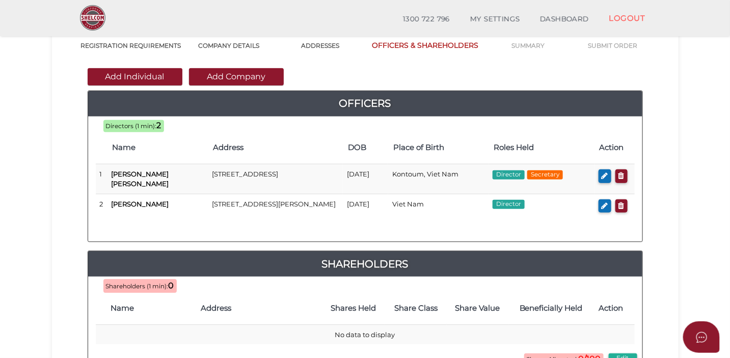
scroll to position [116, 0]
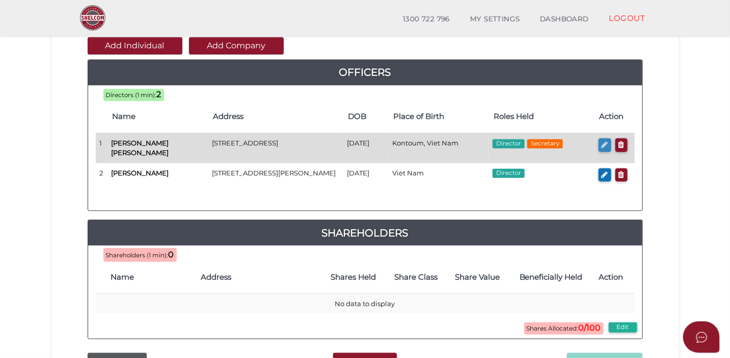
click at [603, 143] on icon "button" at bounding box center [604, 145] width 7 height 8
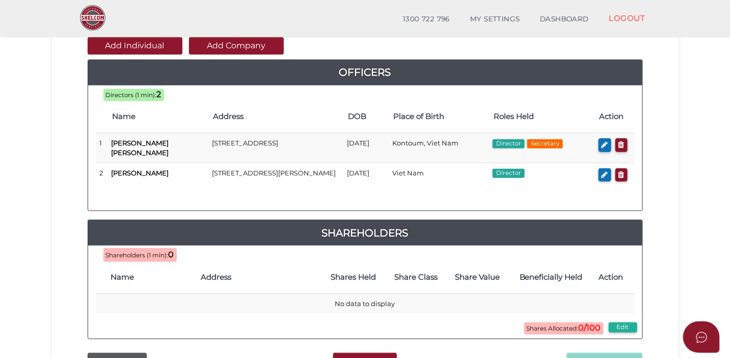
checkbox input "true"
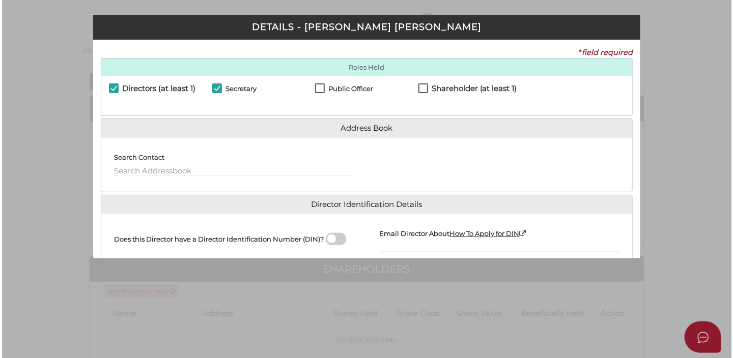
scroll to position [0, 0]
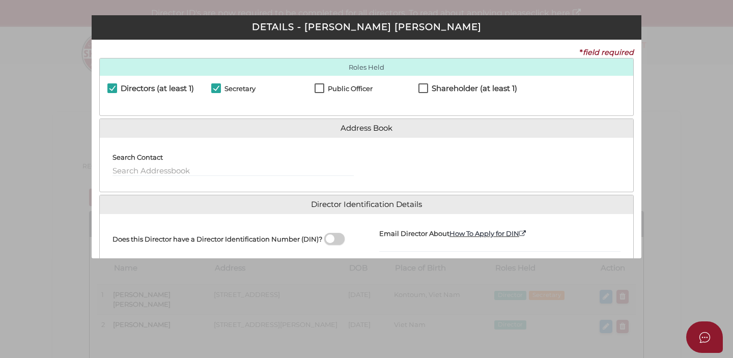
click at [427, 82] on div "Directors (at least 1) Secretary Public Officer Member Shareholder (at least 1)" at bounding box center [367, 96] width 534 height 40
click at [423, 89] on label "Shareholder (at least 1)" at bounding box center [468, 91] width 99 height 13
checkbox input "true"
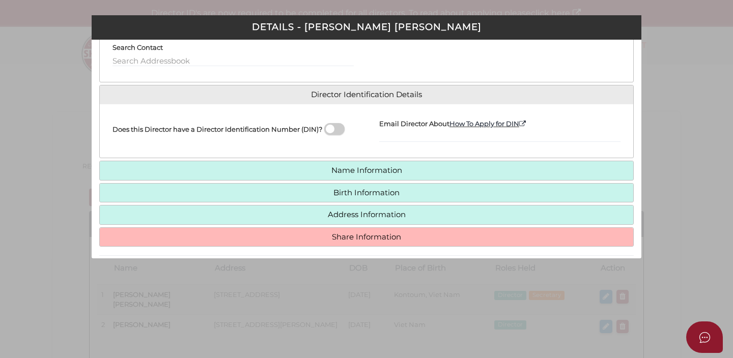
scroll to position [148, 0]
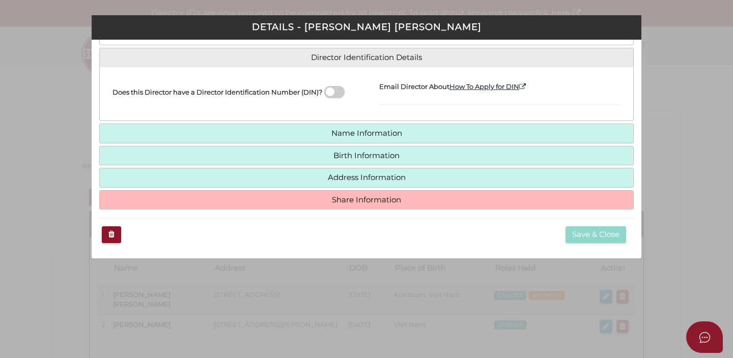
click at [482, 206] on h4 "Share Information" at bounding box center [367, 200] width 534 height 19
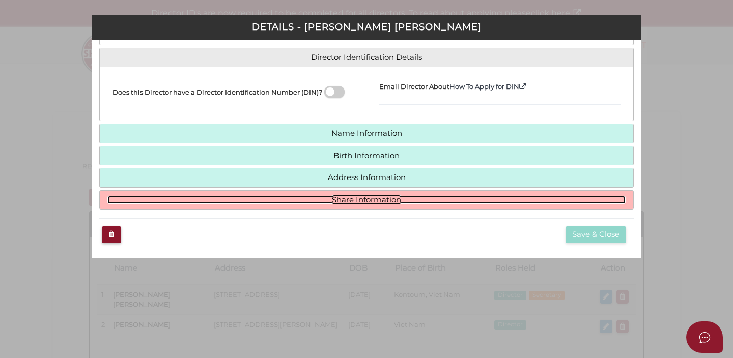
click at [475, 200] on link "Share Information" at bounding box center [366, 200] width 518 height 9
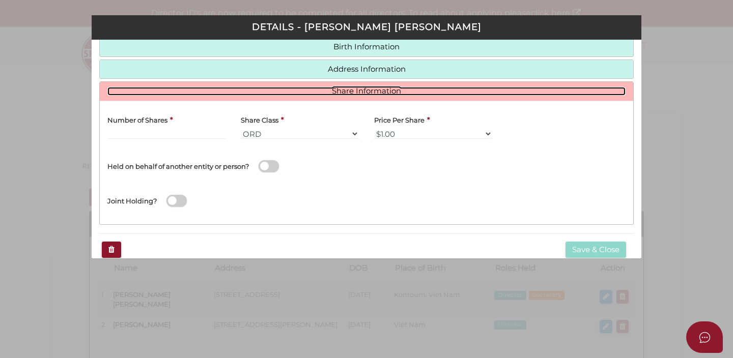
scroll to position [147, 0]
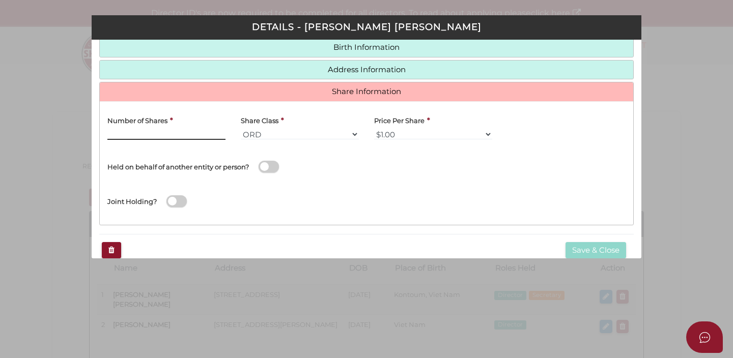
click at [193, 136] on input "Number of Shares" at bounding box center [166, 134] width 118 height 11
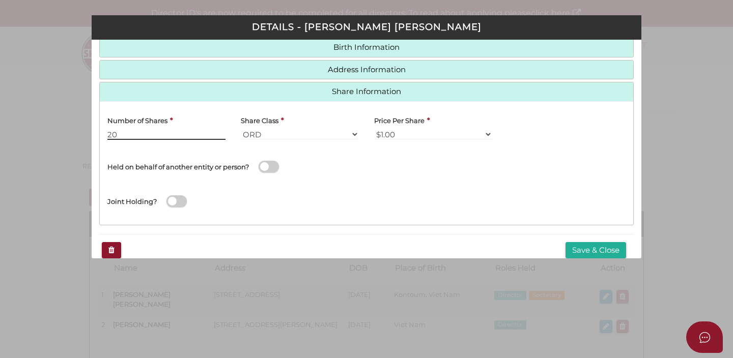
type input "20"
click at [318, 165] on div "Held on behalf of another entity or person?" at bounding box center [233, 161] width 252 height 27
click at [599, 251] on button "Save & Close" at bounding box center [596, 250] width 61 height 17
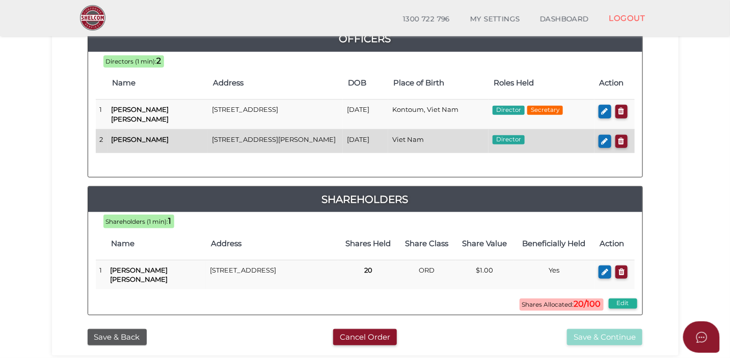
scroll to position [141, 0]
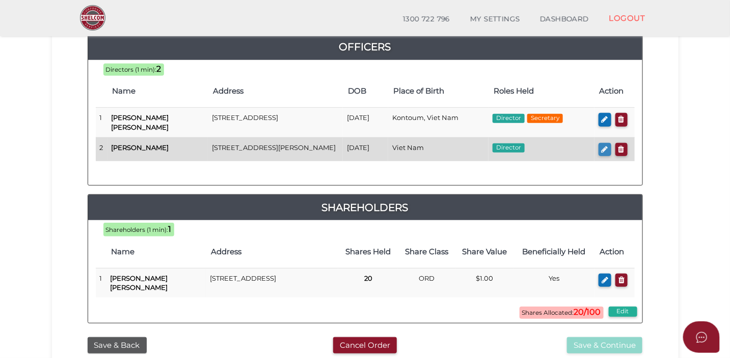
click at [607, 152] on button "button" at bounding box center [604, 150] width 13 height 14
checkbox input "true"
type input "0"
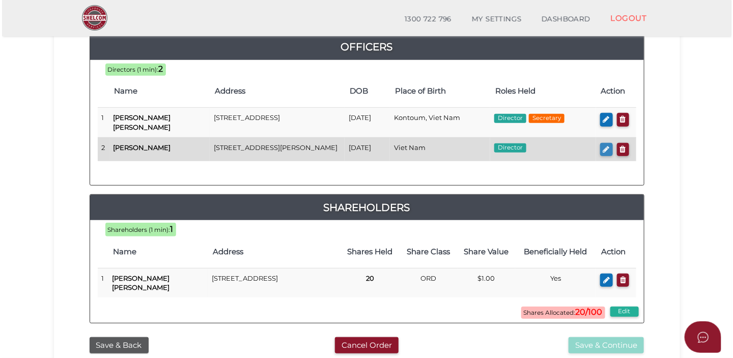
scroll to position [0, 0]
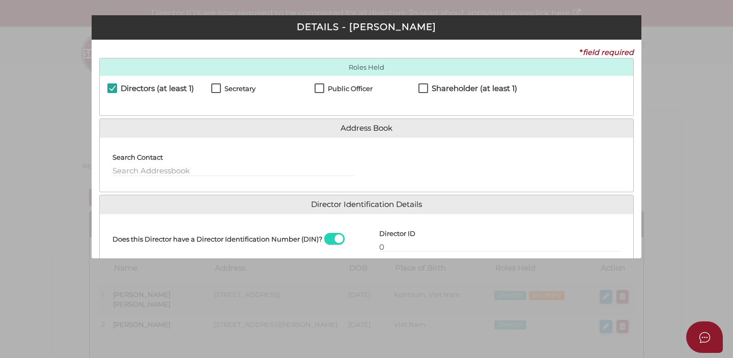
click at [424, 88] on label "Shareholder (at least 1)" at bounding box center [468, 91] width 99 height 13
checkbox input "true"
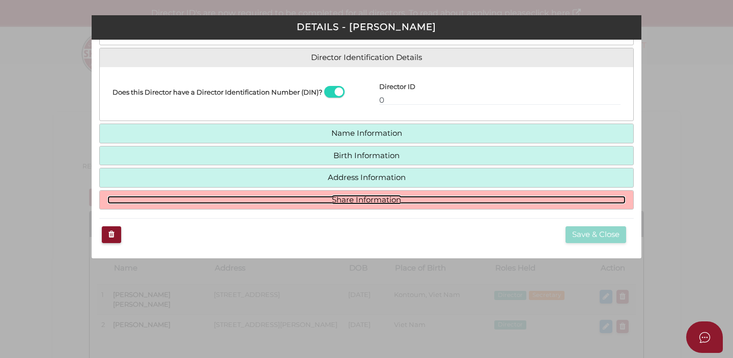
click at [401, 200] on link "Share Information" at bounding box center [366, 200] width 518 height 9
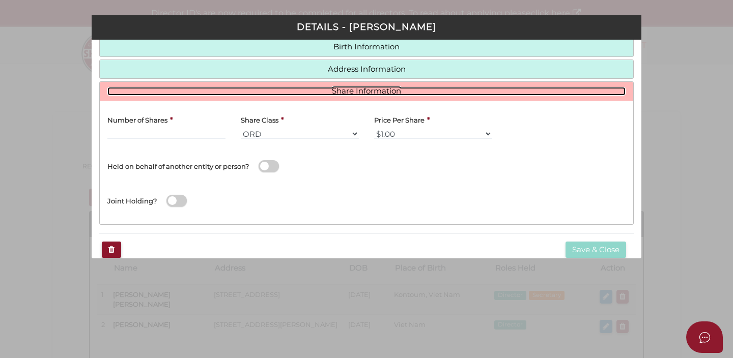
scroll to position [147, 0]
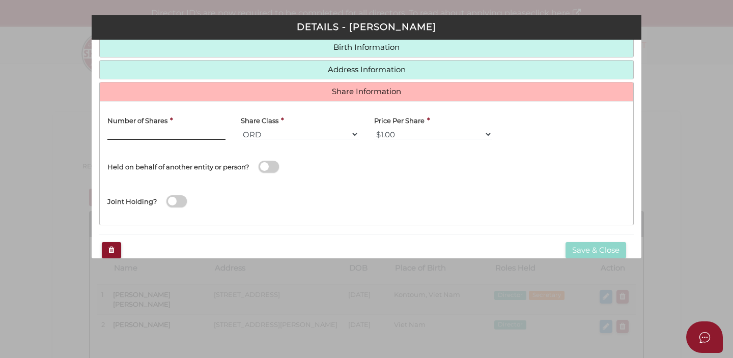
click at [183, 137] on input "Number of Shares" at bounding box center [166, 134] width 118 height 11
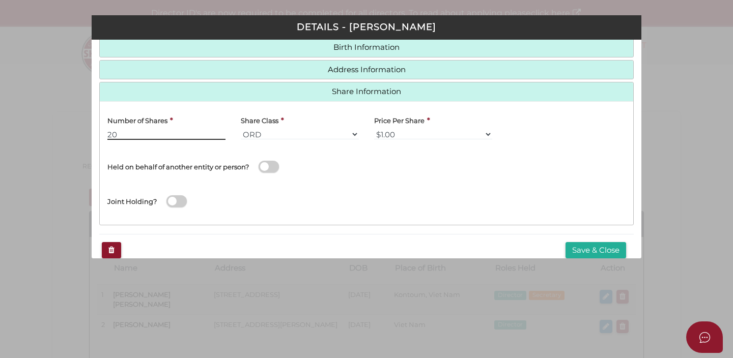
type input "20"
click at [364, 180] on div "Held on behalf of another entity or person?" at bounding box center [233, 165] width 267 height 35
click at [452, 136] on select "$1.00 $0.01 $0.001 $0.0001 $0.10 $0.50 $2.00 $5.00 $10.00 Other" at bounding box center [433, 134] width 118 height 11
select select "$10.00"
click at [374, 129] on select "$1.00 $0.01 $0.001 $0.0001 $0.10 $0.50 $2.00 $5.00 $10.00 Other" at bounding box center [433, 134] width 118 height 11
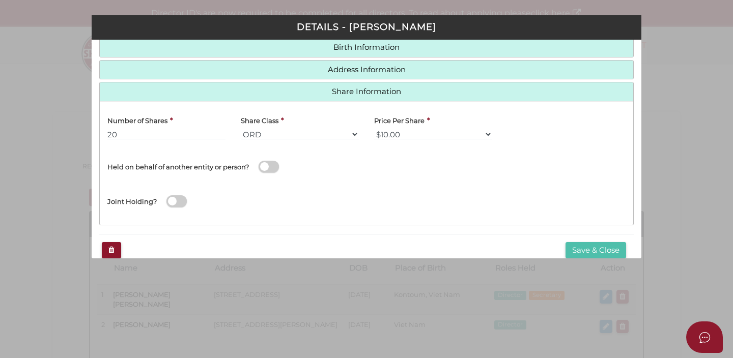
click at [589, 252] on button "Save & Close" at bounding box center [596, 250] width 61 height 17
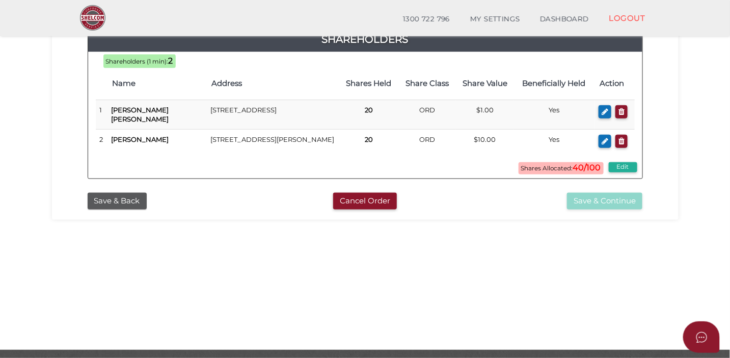
scroll to position [335, 0]
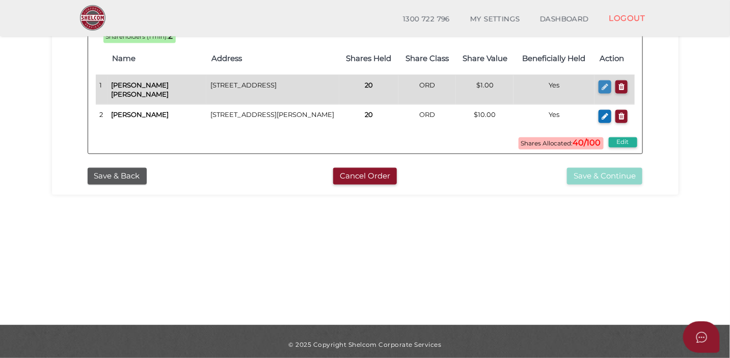
click at [603, 91] on icon "button" at bounding box center [604, 87] width 7 height 8
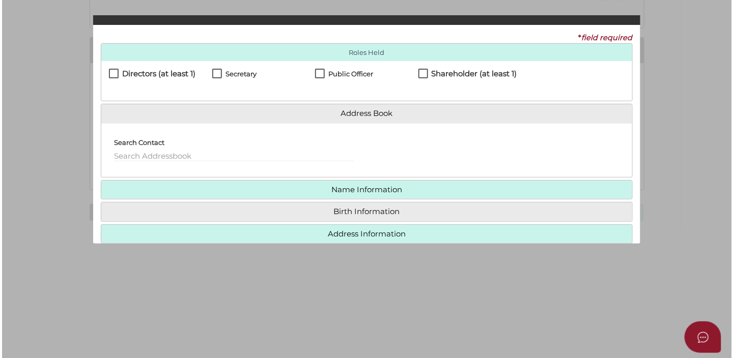
scroll to position [0, 0]
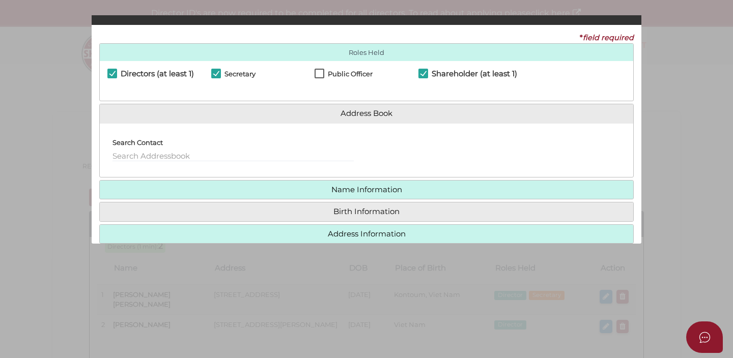
checkbox input "true"
type input "20"
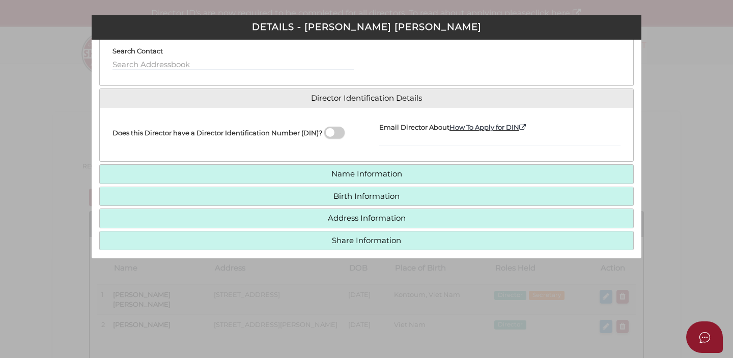
scroll to position [148, 0]
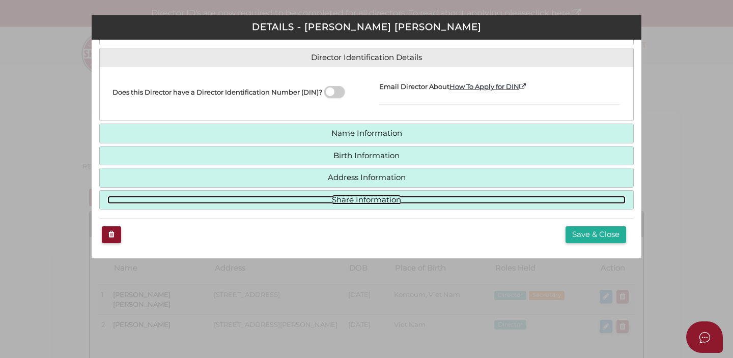
click at [406, 201] on link "Share Information" at bounding box center [366, 200] width 518 height 9
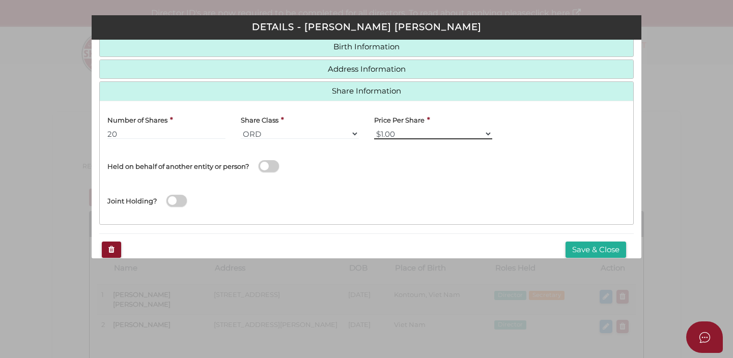
click at [415, 134] on select "$1.00 $0.01 $0.001 $0.0001 $0.10 $0.50 $2.00 $5.00 $10.00 Other" at bounding box center [433, 133] width 118 height 11
select select "$10.00"
click at [374, 129] on select "$1.00 $0.01 $0.001 $0.0001 $0.10 $0.50 $2.00 $5.00 $10.00 Other" at bounding box center [433, 133] width 118 height 11
click at [589, 247] on button "Save & Close" at bounding box center [596, 250] width 61 height 17
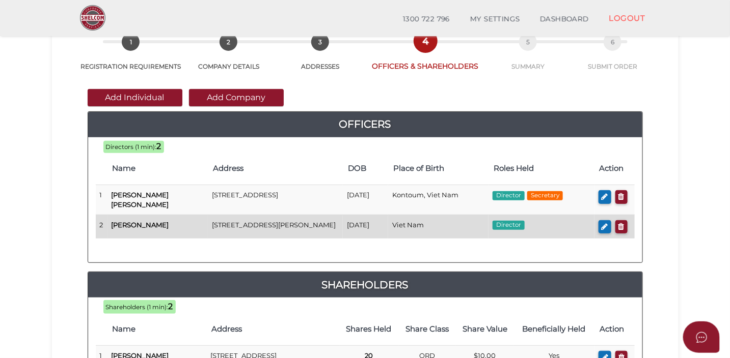
scroll to position [50, 0]
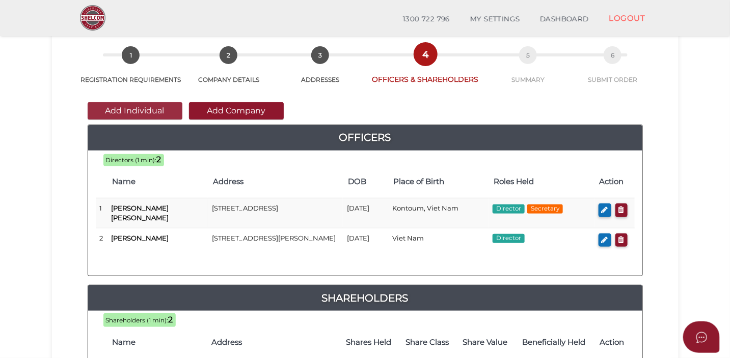
click at [165, 106] on button "Add Individual" at bounding box center [135, 110] width 95 height 17
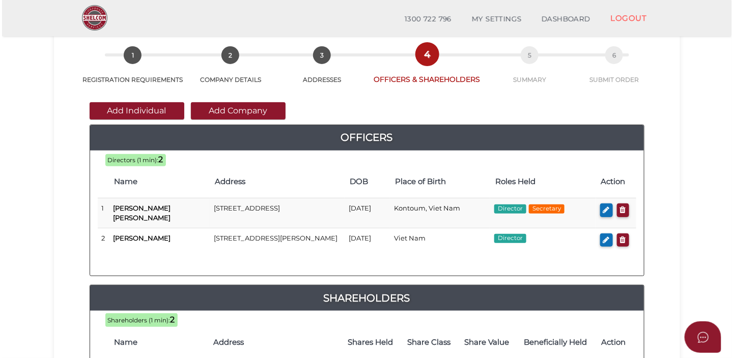
scroll to position [0, 0]
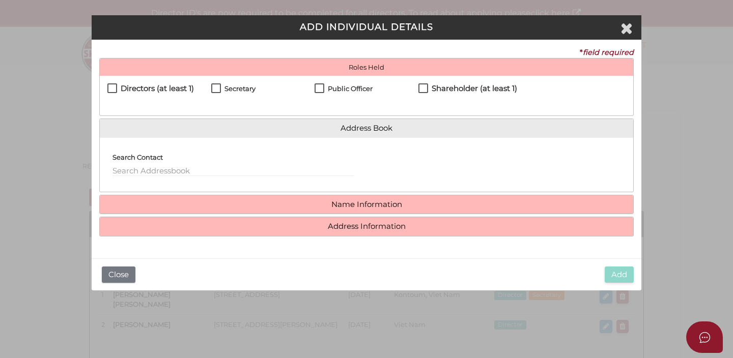
click at [322, 87] on label "Public Officer" at bounding box center [344, 91] width 58 height 13
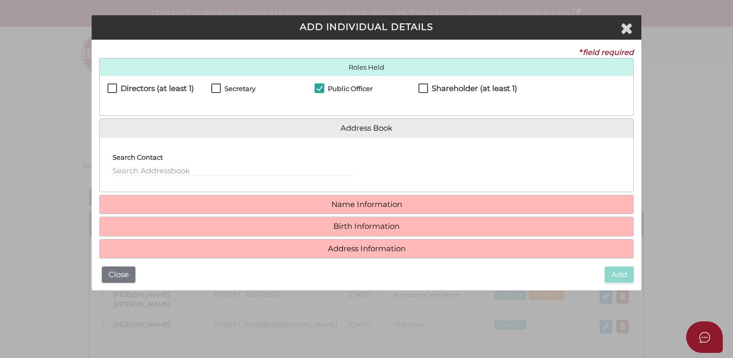
click at [322, 86] on label "Public Officer" at bounding box center [344, 91] width 58 height 13
checkbox input "false"
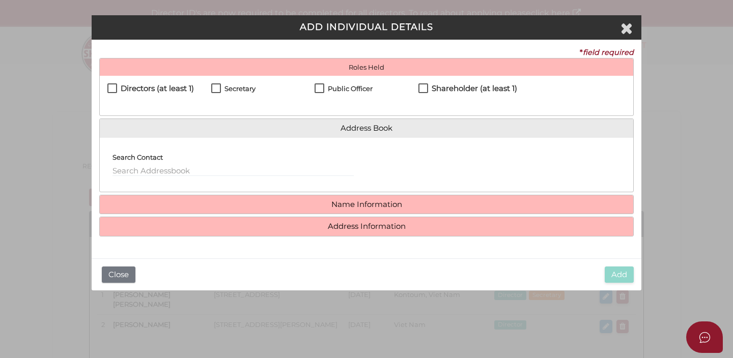
click at [424, 86] on label "Shareholder (at least 1)" at bounding box center [468, 91] width 99 height 13
checkbox input "true"
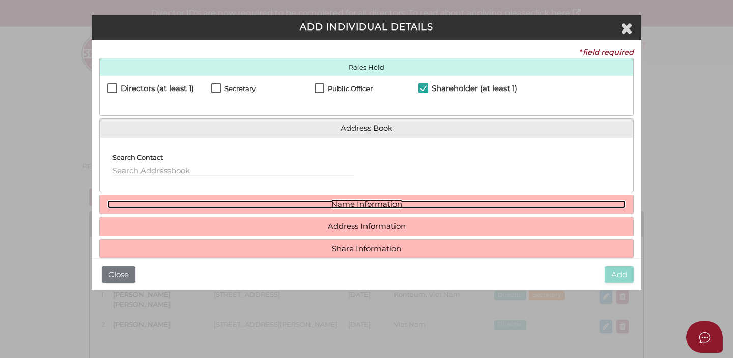
click at [391, 202] on link "Name Information" at bounding box center [366, 205] width 518 height 9
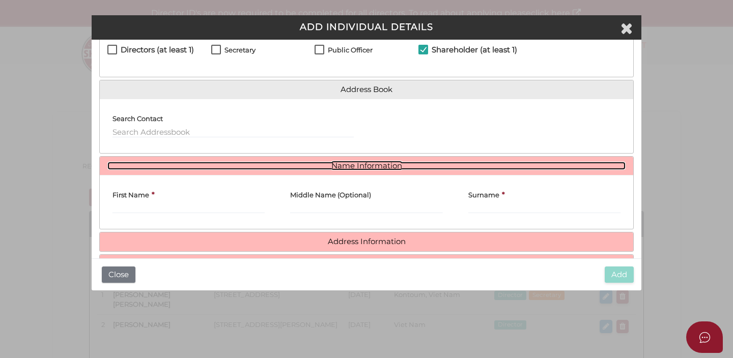
scroll to position [71, 0]
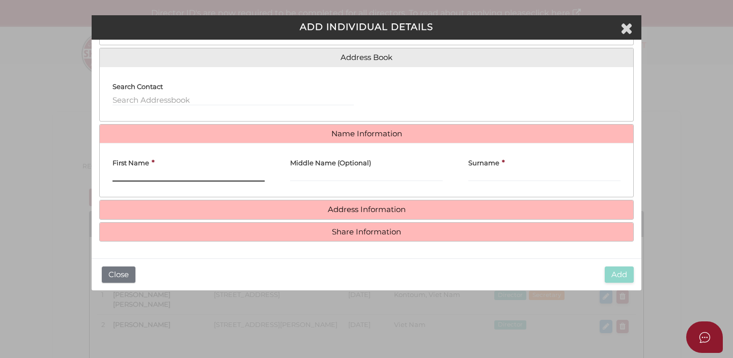
click at [241, 175] on input "First Name" at bounding box center [189, 176] width 152 height 11
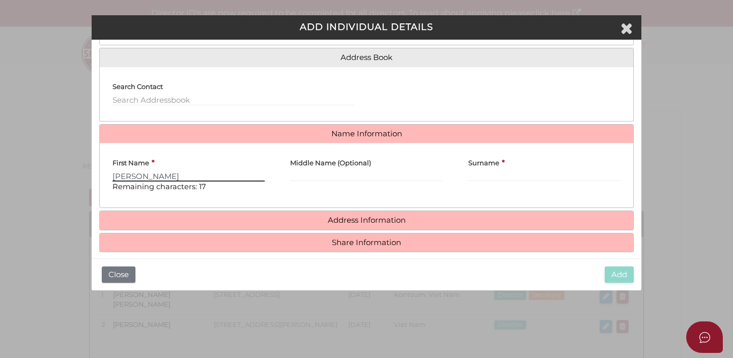
type input "[PERSON_NAME]"
type input "HOA"
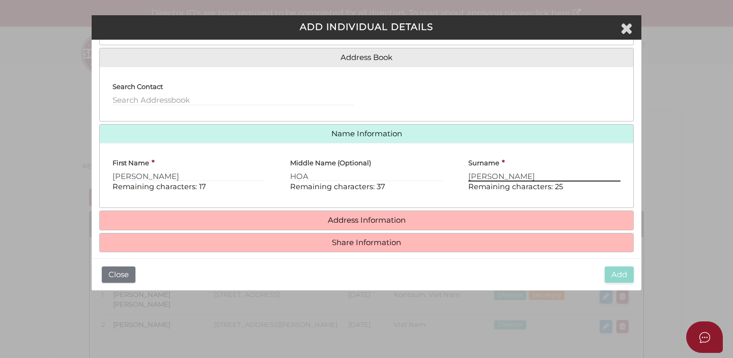
type input "[PERSON_NAME]"
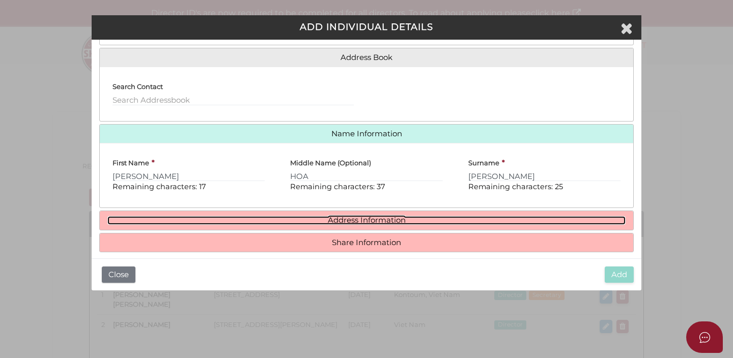
click at [385, 219] on link "Address Information" at bounding box center [366, 220] width 518 height 9
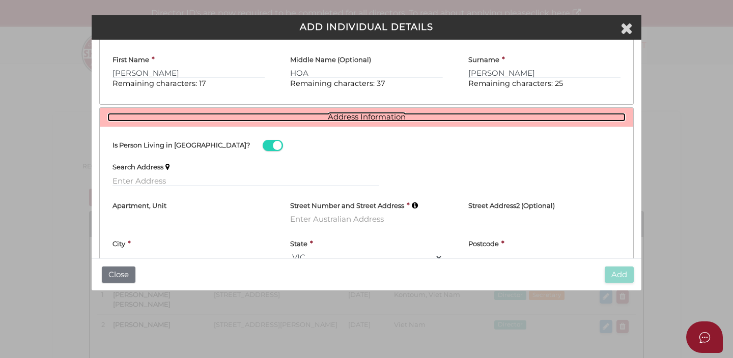
scroll to position [233, 0]
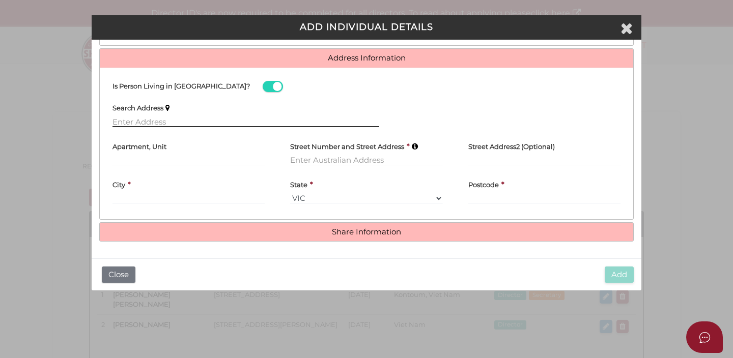
click at [250, 126] on input "text" at bounding box center [246, 121] width 267 height 11
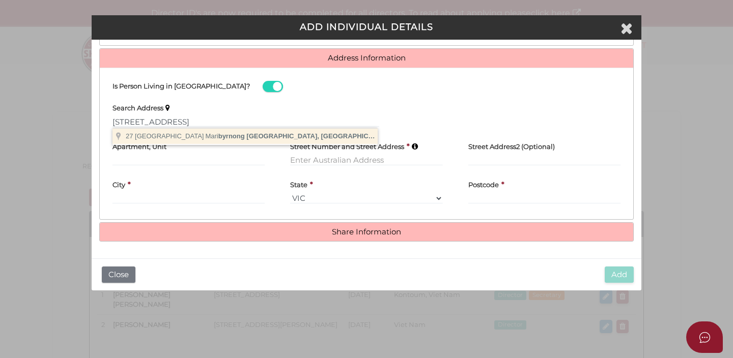
type input "[STREET_ADDRESS]"
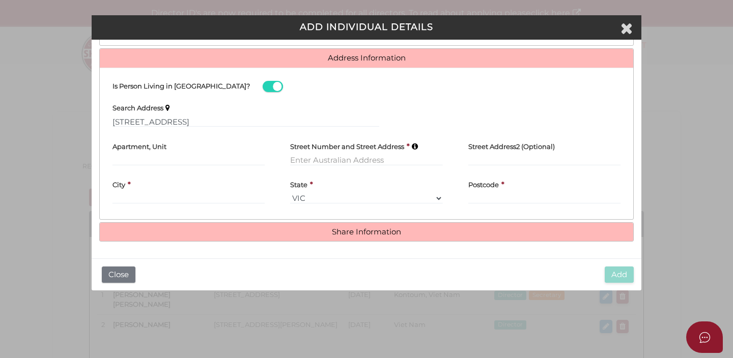
type input "[STREET_ADDRESS]"
type input "Maribyrnong"
select select "VIC"
type input "3032"
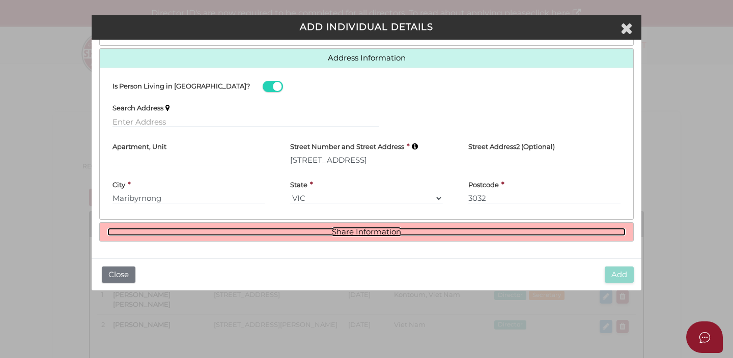
click at [351, 232] on link "Share Information" at bounding box center [366, 232] width 518 height 9
click at [351, 231] on link "Share Information" at bounding box center [366, 232] width 518 height 9
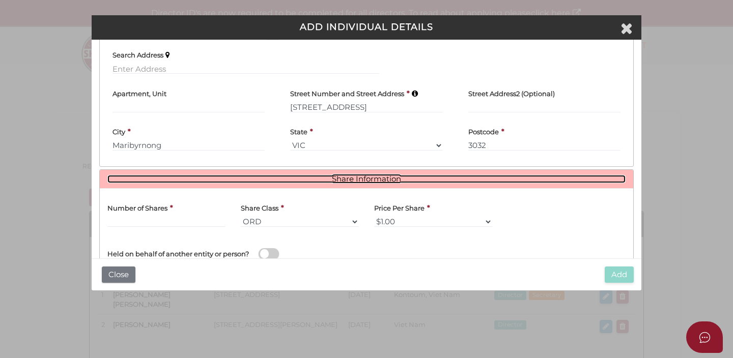
scroll to position [355, 0]
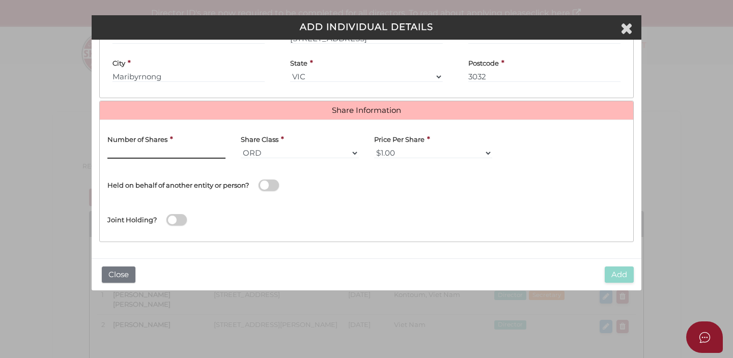
click at [166, 152] on input "text" at bounding box center [166, 153] width 118 height 11
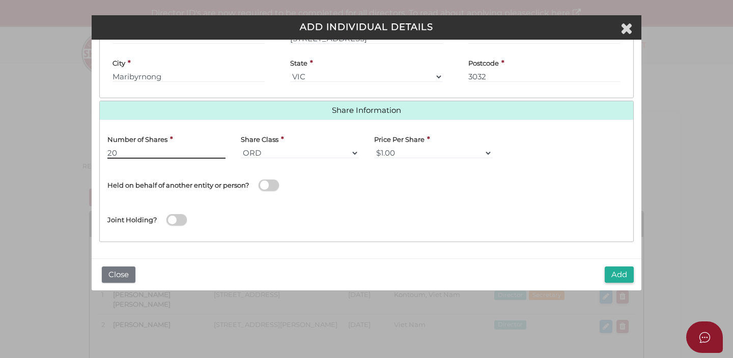
type input "20"
click at [396, 149] on select "$1.00 $0.01 $0.001 $0.0001 $0.10 $0.50 $2.00 $5.00 $10.00 Other" at bounding box center [433, 153] width 118 height 11
select select "$10.00"
click at [374, 148] on select "$1.00 $0.01 $0.001 $0.0001 $0.10 $0.50 $2.00 $5.00 $10.00 Other" at bounding box center [433, 153] width 118 height 11
click at [620, 273] on button "Add" at bounding box center [619, 275] width 29 height 17
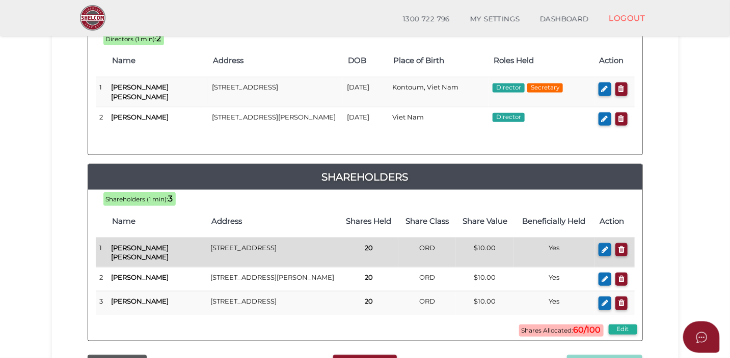
scroll to position [79, 0]
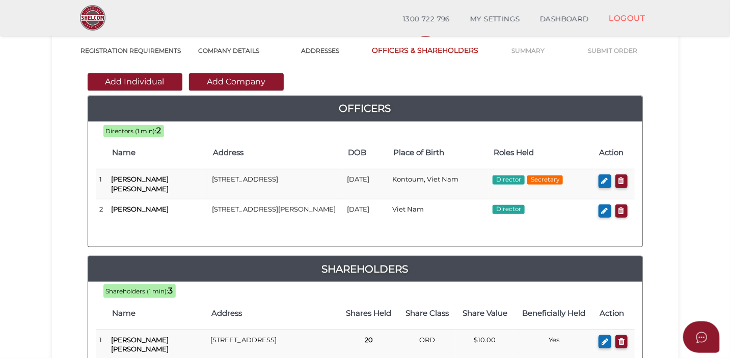
click at [151, 82] on button "Add Individual" at bounding box center [135, 81] width 95 height 17
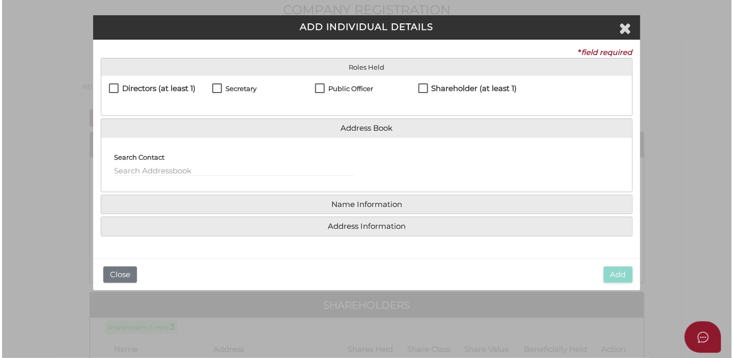
scroll to position [0, 0]
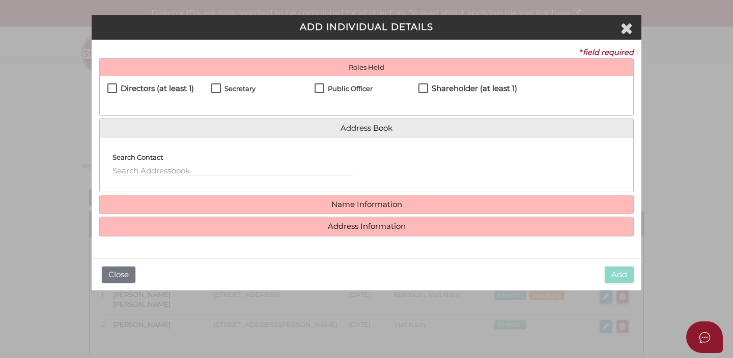
click at [424, 87] on label "Shareholder (at least 1)" at bounding box center [468, 91] width 99 height 13
checkbox input "true"
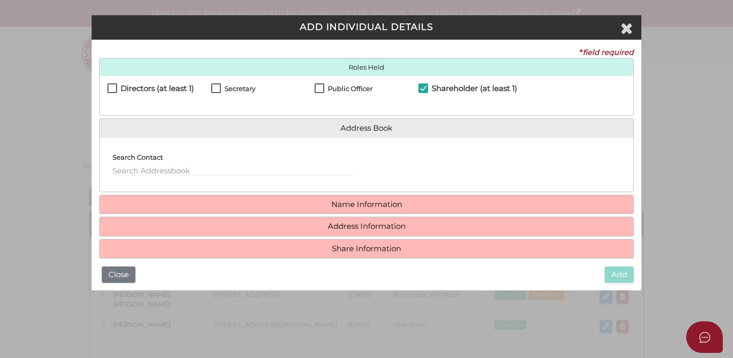
click at [298, 163] on div "Search Contact" at bounding box center [233, 161] width 241 height 31
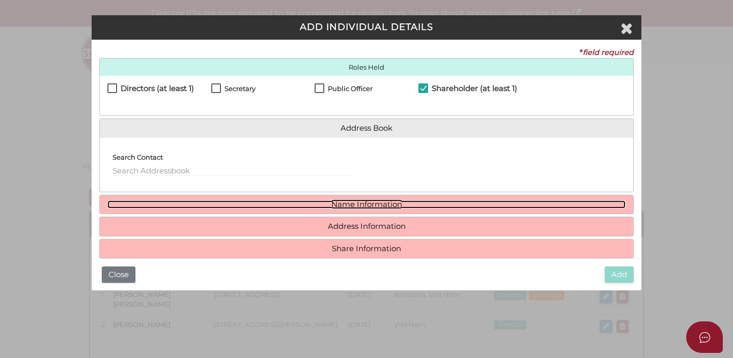
click at [342, 206] on link "Name Information" at bounding box center [366, 205] width 518 height 9
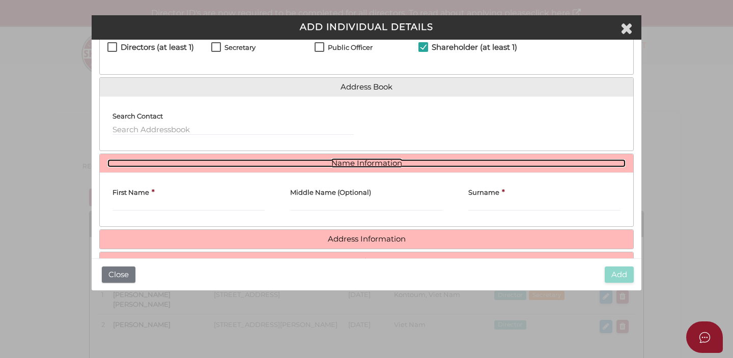
scroll to position [45, 0]
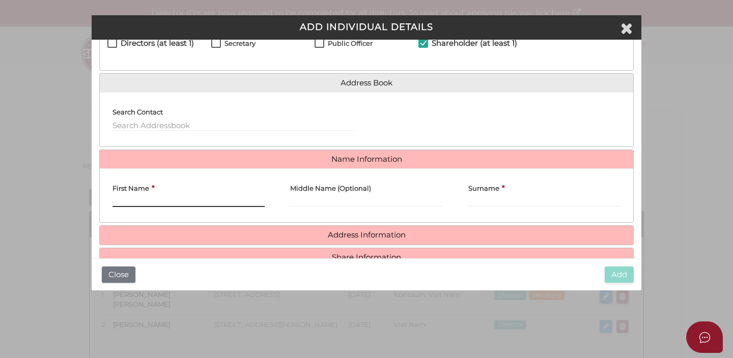
click at [248, 198] on input "First Name" at bounding box center [189, 201] width 152 height 11
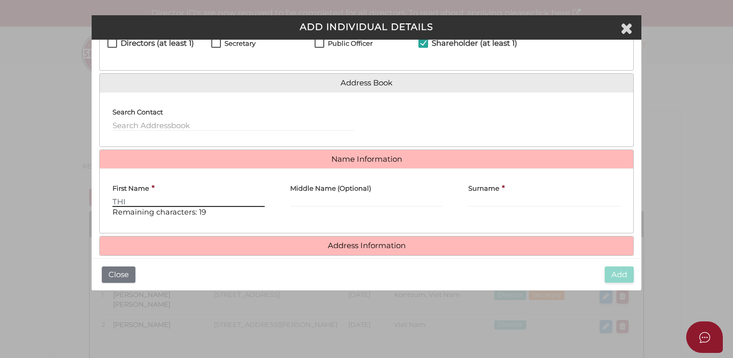
type input "THI"
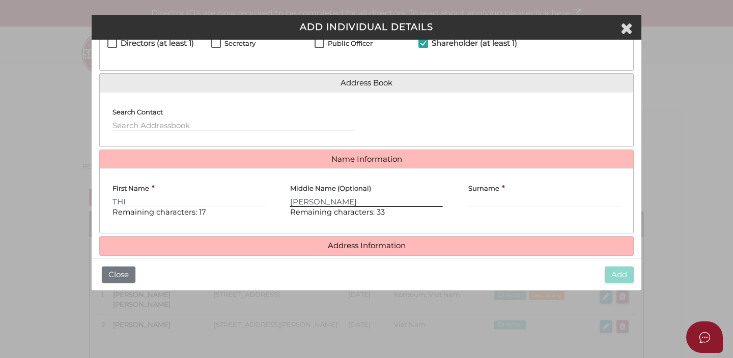
type input "KIM LOAN"
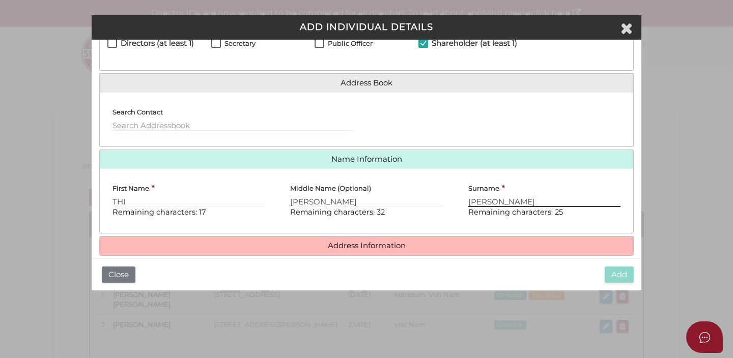
type input "[PERSON_NAME]"
click at [288, 240] on h4 "Address Information" at bounding box center [367, 246] width 534 height 19
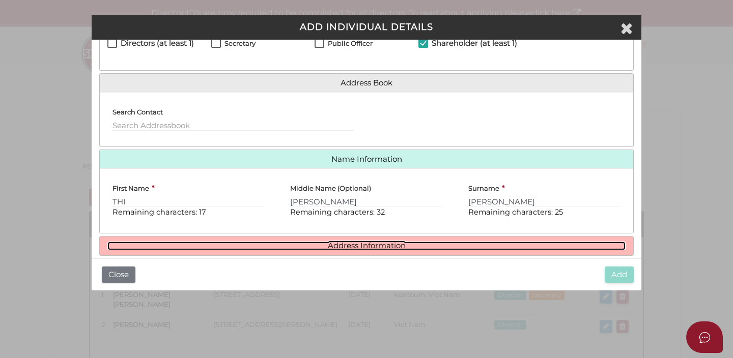
click at [351, 246] on link "Address Information" at bounding box center [366, 246] width 518 height 9
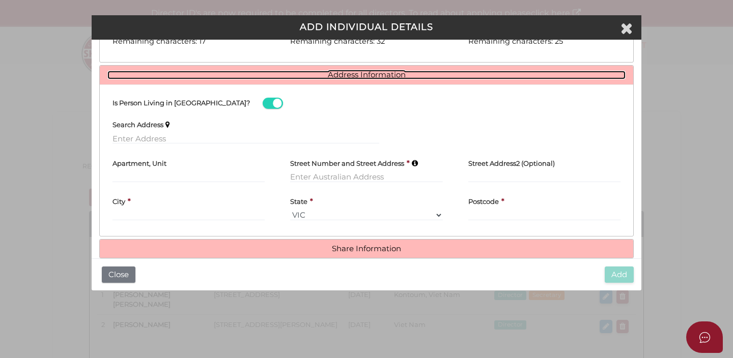
scroll to position [221, 0]
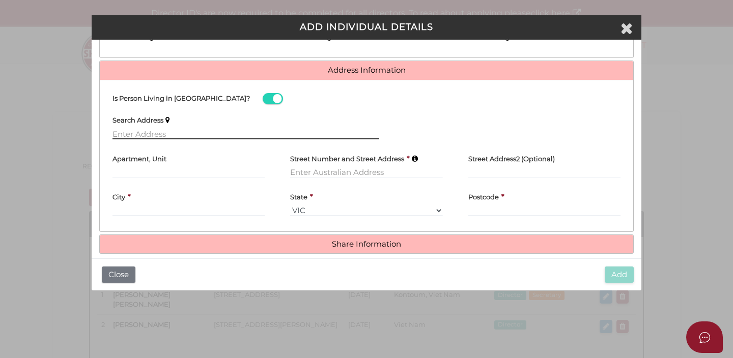
click at [236, 132] on input "text" at bounding box center [246, 133] width 267 height 11
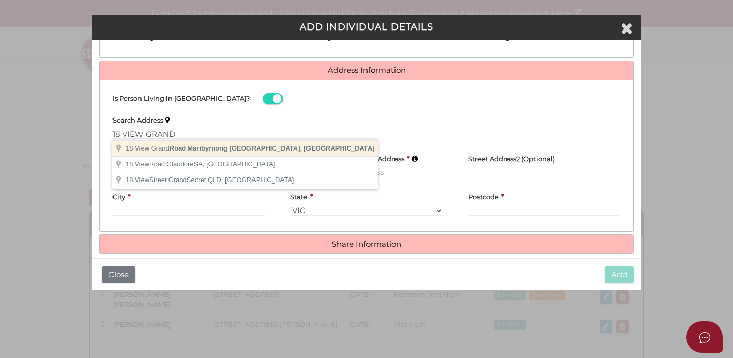
type input "18 View Grand Road, Maribyrnong VIC, Australia"
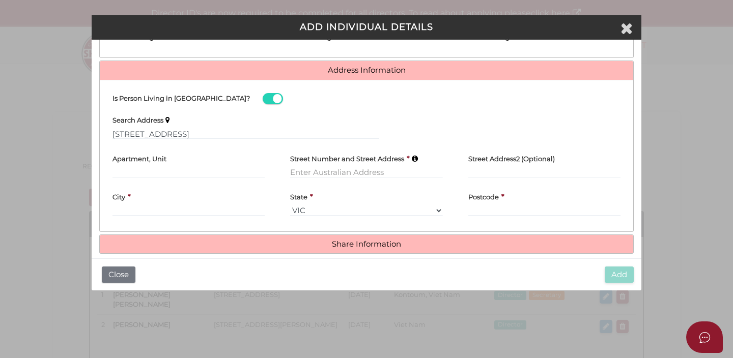
type input "18 View Grand Road"
type input "Maribyrnong"
select select "VIC"
type input "3032"
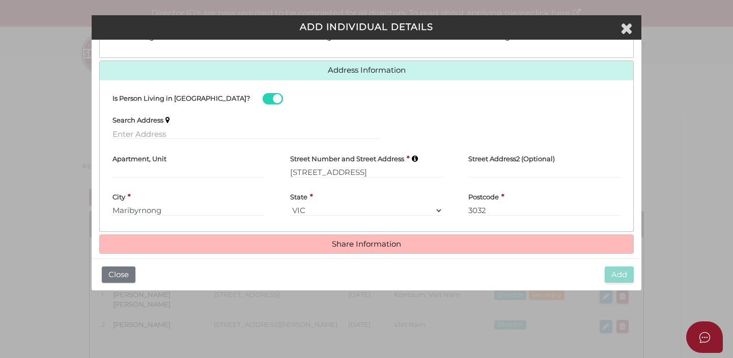
scroll to position [233, 0]
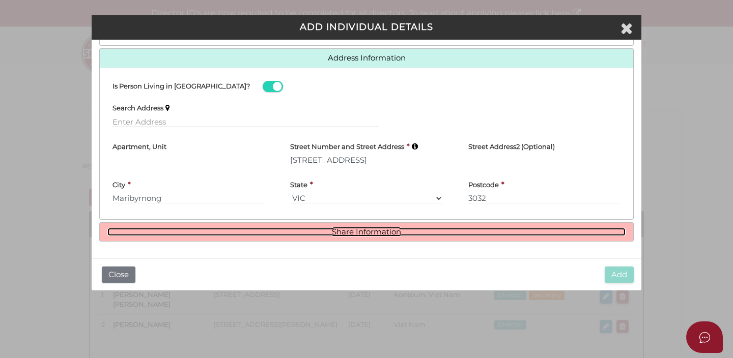
click at [369, 229] on link "Share Information" at bounding box center [366, 232] width 518 height 9
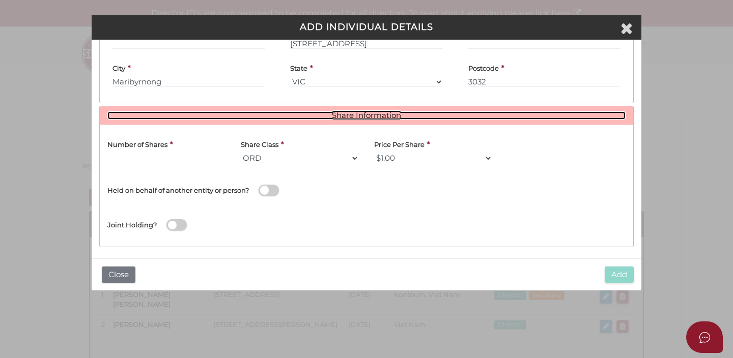
scroll to position [355, 0]
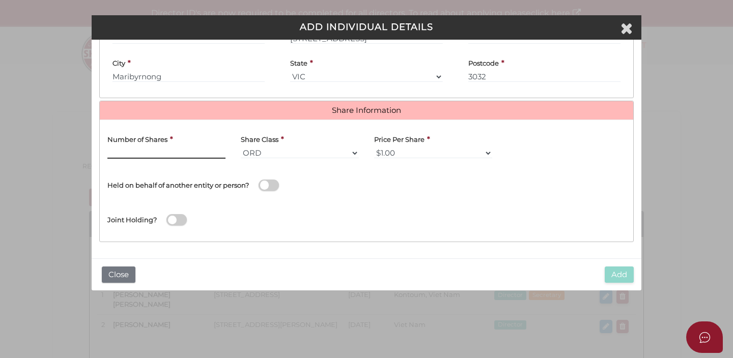
click at [200, 150] on input "text" at bounding box center [166, 153] width 118 height 11
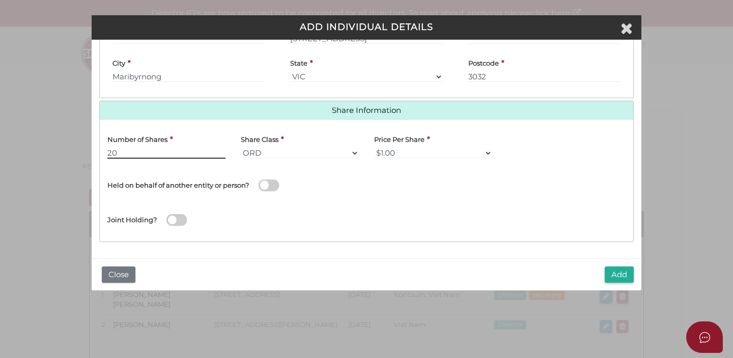
type input "20"
click at [405, 152] on select "$1.00 $0.01 $0.001 $0.0001 $0.10 $0.50 $2.00 $5.00 $10.00 Other" at bounding box center [433, 153] width 118 height 11
select select "$10.00"
click at [374, 148] on select "$1.00 $0.01 $0.001 $0.0001 $0.10 $0.50 $2.00 $5.00 $10.00 Other" at bounding box center [433, 153] width 118 height 11
click at [622, 274] on button "Add" at bounding box center [619, 275] width 29 height 17
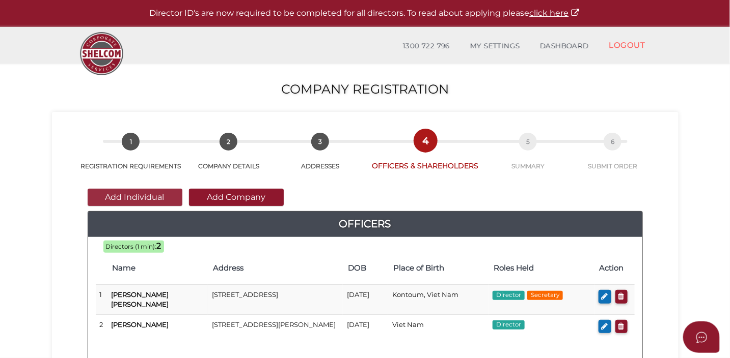
click at [143, 199] on button "Add Individual" at bounding box center [135, 197] width 95 height 17
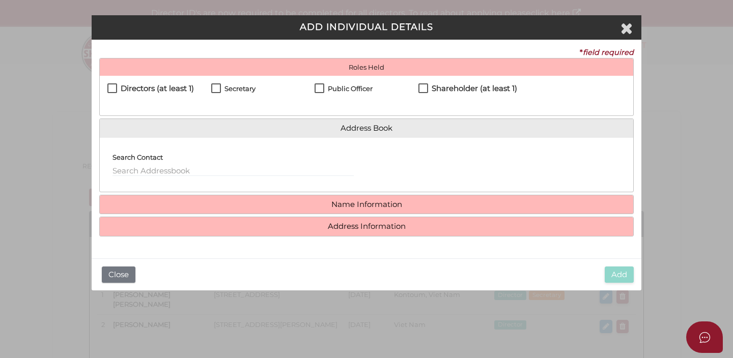
click at [422, 90] on label "Shareholder (at least 1)" at bounding box center [468, 91] width 99 height 13
checkbox input "true"
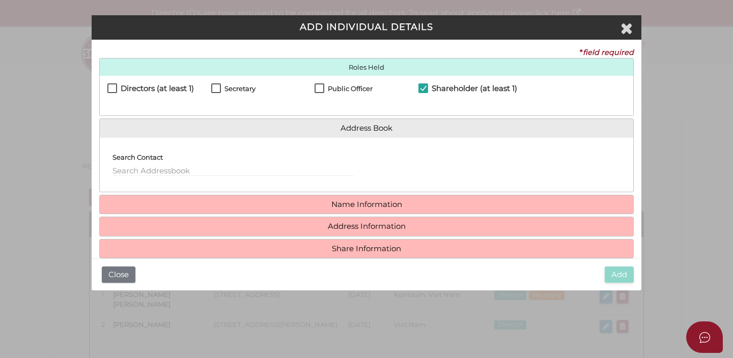
click at [281, 211] on h4 "Name Information" at bounding box center [367, 205] width 534 height 19
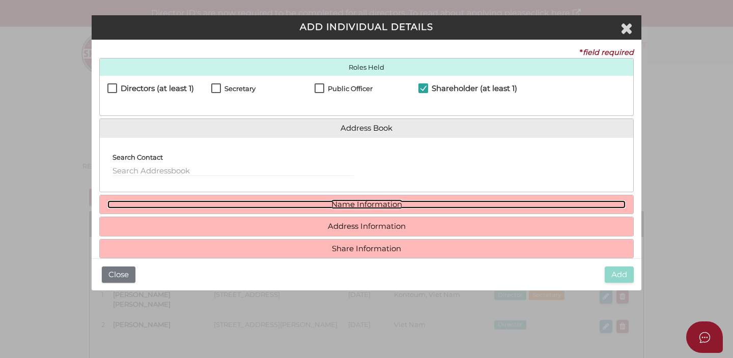
click at [334, 204] on link "Name Information" at bounding box center [366, 205] width 518 height 9
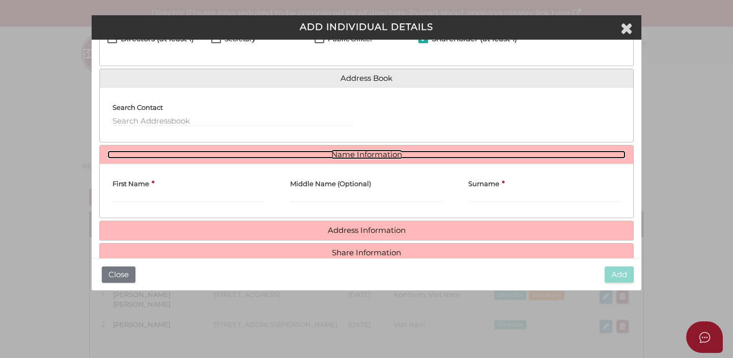
scroll to position [71, 0]
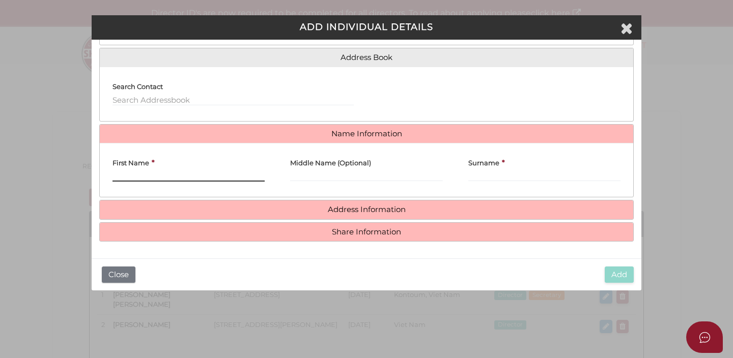
click at [209, 172] on input "First Name" at bounding box center [189, 176] width 152 height 11
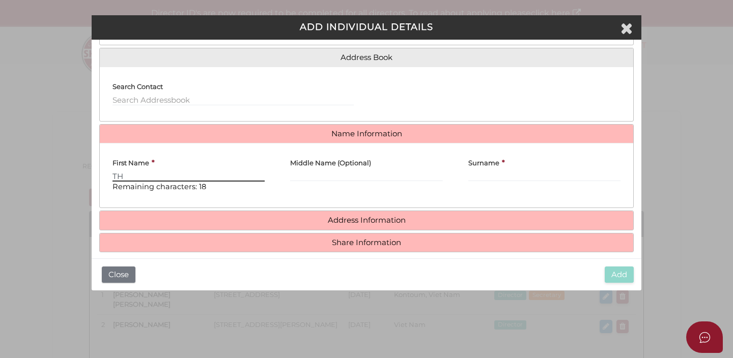
type input "T"
type input "CINDY"
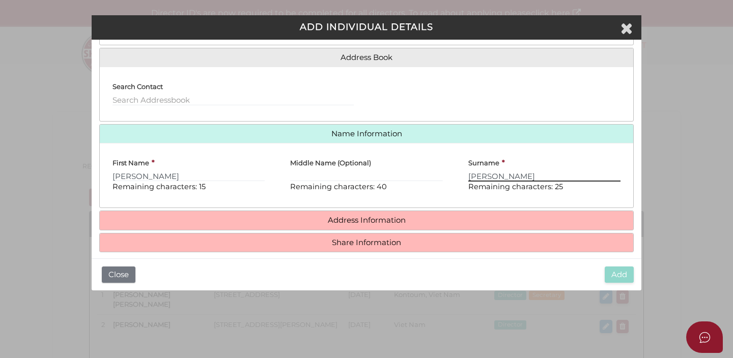
type input "DUONG"
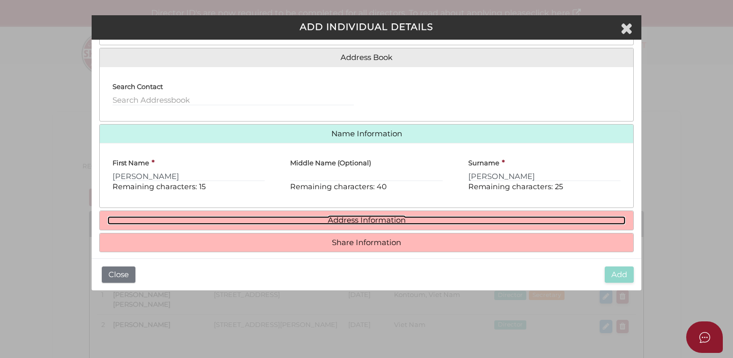
click at [240, 222] on link "Address Information" at bounding box center [366, 220] width 518 height 9
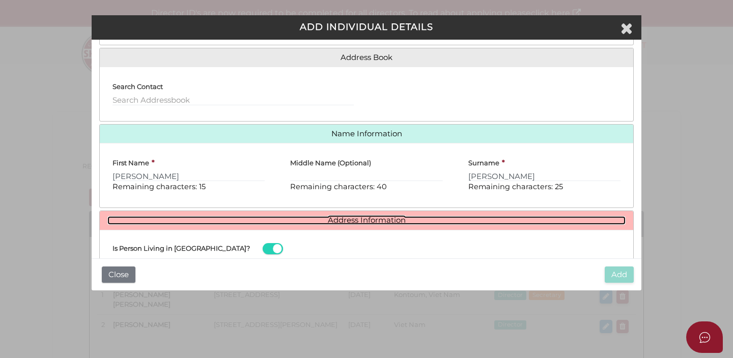
scroll to position [233, 0]
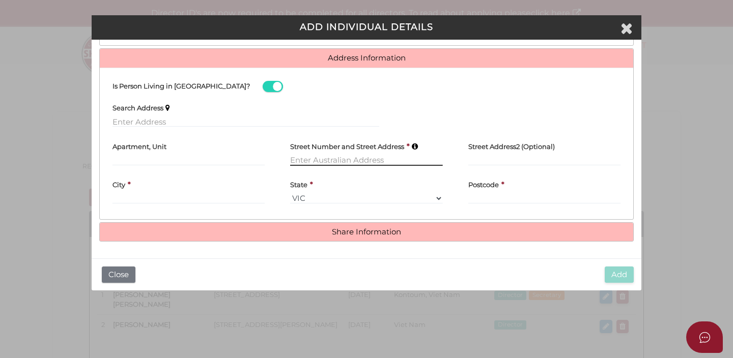
click at [307, 161] on input "text" at bounding box center [366, 160] width 152 height 11
type input "2"
click at [276, 113] on div "Search Address" at bounding box center [246, 112] width 267 height 31
click at [272, 122] on input "text" at bounding box center [246, 121] width 267 height 11
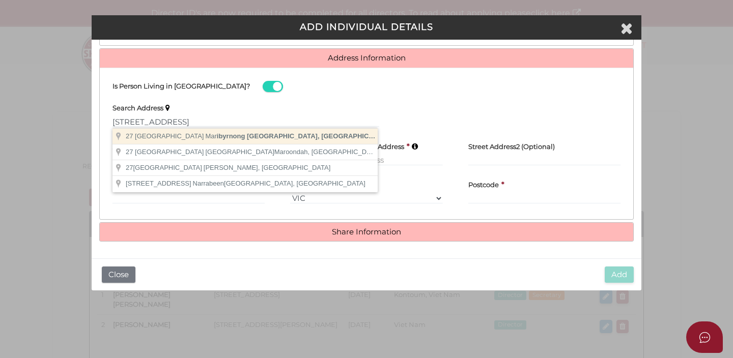
type input "27 Lakeside Crescent, Maribyrnong VIC, Australia"
type input "[STREET_ADDRESS]"
type input "Maribyrnong"
select select "VIC"
type input "3032"
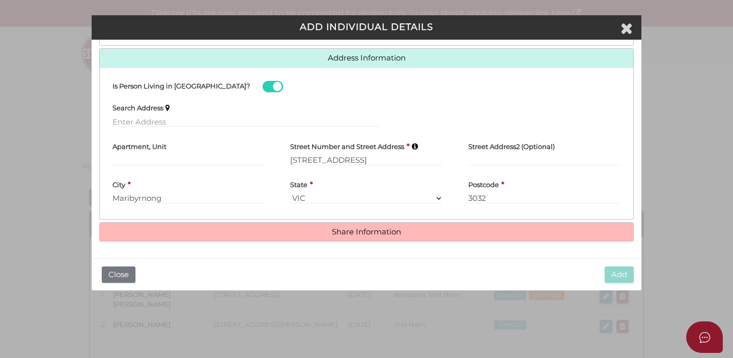
click at [398, 238] on h4 "Share Information" at bounding box center [367, 232] width 534 height 19
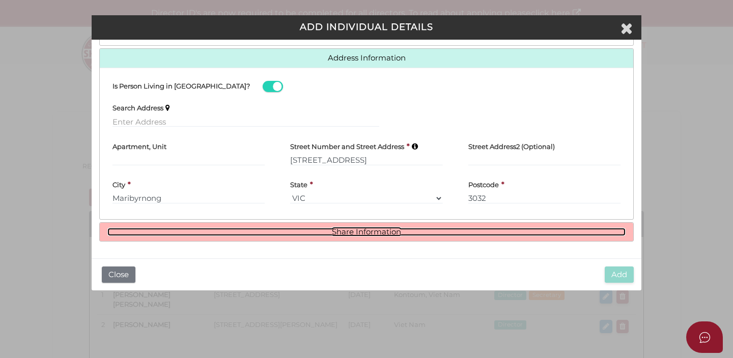
click at [363, 235] on link "Share Information" at bounding box center [366, 232] width 518 height 9
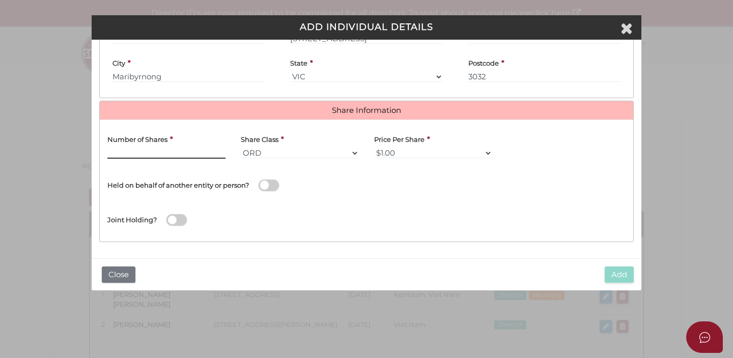
click at [192, 153] on input "text" at bounding box center [166, 153] width 118 height 11
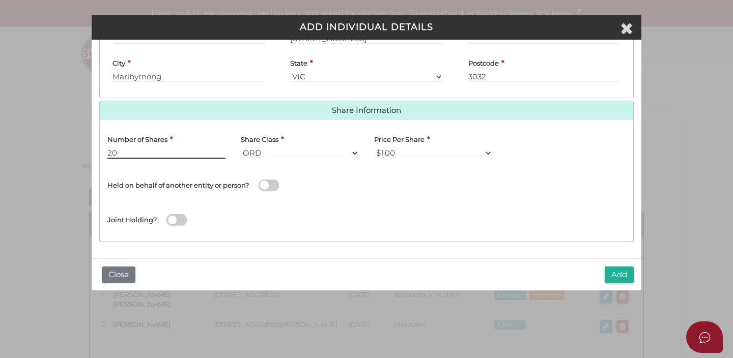
type input "20"
click at [433, 157] on select "$1.00 $0.01 $0.001 $0.0001 $0.10 $0.50 $2.00 $5.00 $10.00 Other" at bounding box center [433, 153] width 118 height 11
select select "$10.00"
click at [374, 148] on select "$1.00 $0.01 $0.001 $0.0001 $0.10 $0.50 $2.00 $5.00 $10.00 Other" at bounding box center [433, 153] width 118 height 11
click at [616, 276] on button "Add" at bounding box center [619, 275] width 29 height 17
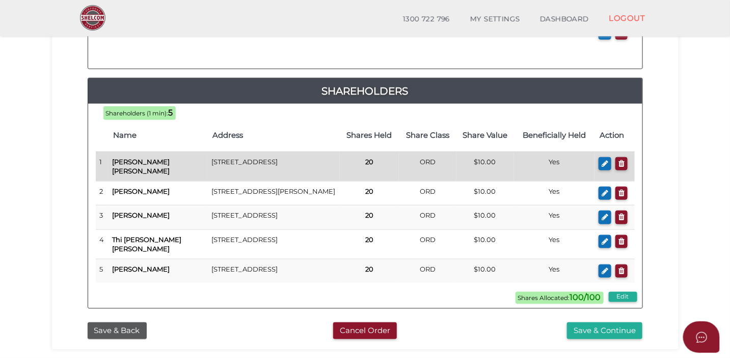
scroll to position [351, 0]
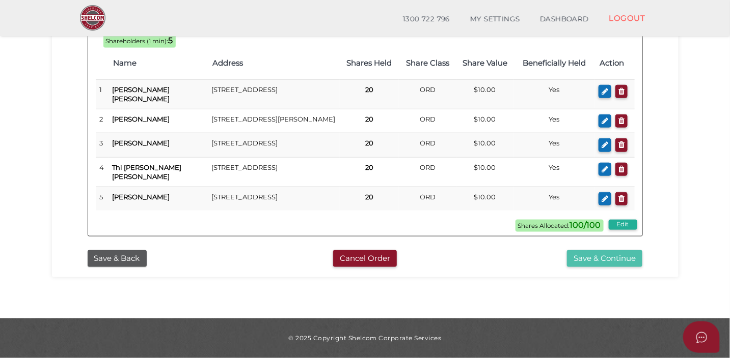
click at [583, 261] on button "Save & Continue" at bounding box center [604, 258] width 75 height 17
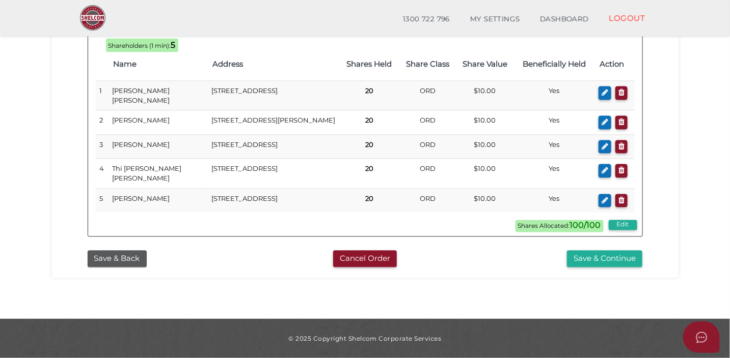
scroll to position [674, 0]
click at [582, 256] on button "Save & Continue" at bounding box center [604, 259] width 75 height 17
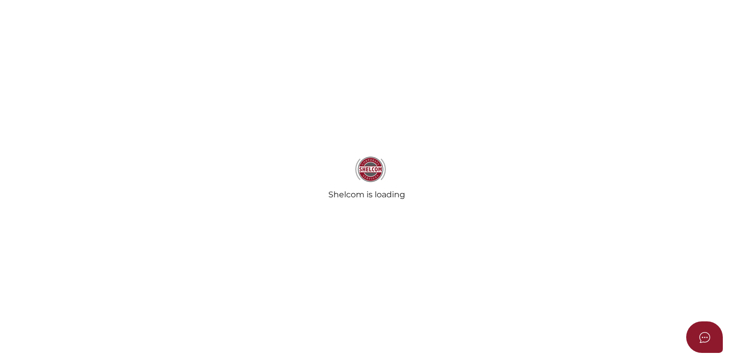
select select "Comb Binding"
select select "No"
radio input "true"
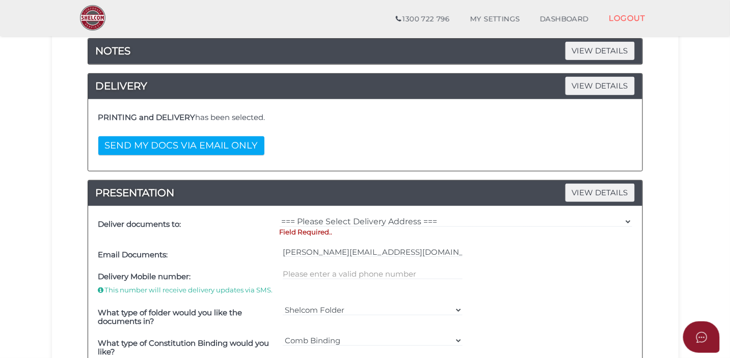
scroll to position [136, 0]
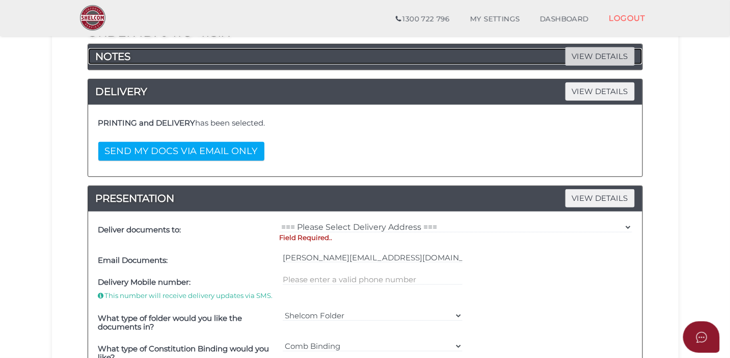
click at [591, 58] on span "VIEW DETAILS" at bounding box center [599, 56] width 69 height 18
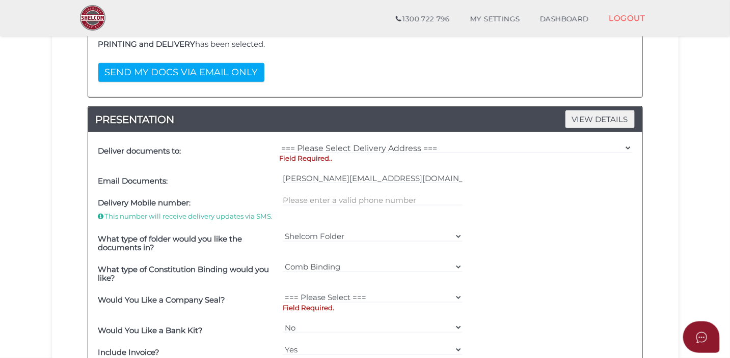
scroll to position [307, 0]
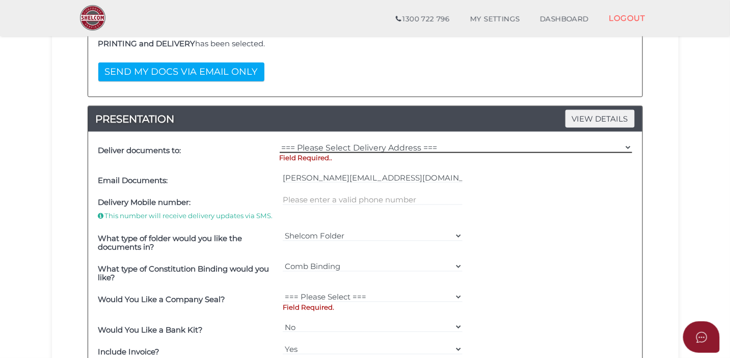
click at [433, 146] on select "=== Please Select Delivery Address === (User Address - [PERSON_NAME]) [STREET_A…" at bounding box center [456, 147] width 352 height 11
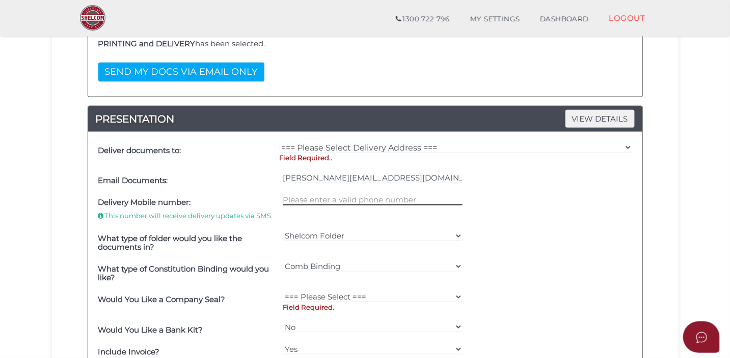
click at [301, 198] on input "text" at bounding box center [373, 199] width 180 height 11
type input "0"
click at [511, 194] on div "Delivery Mobile number: This number will receive delivery updates via SMS." at bounding box center [365, 210] width 539 height 36
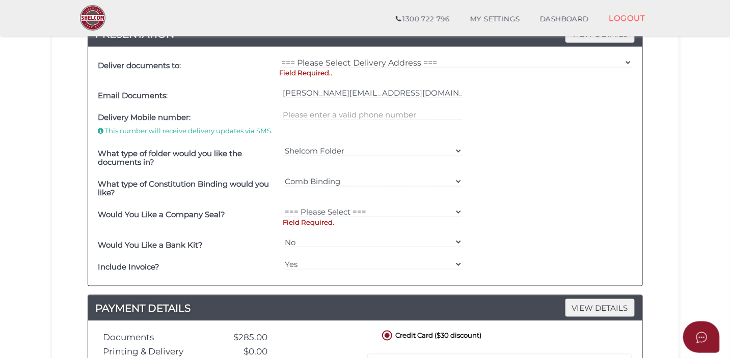
scroll to position [442, 0]
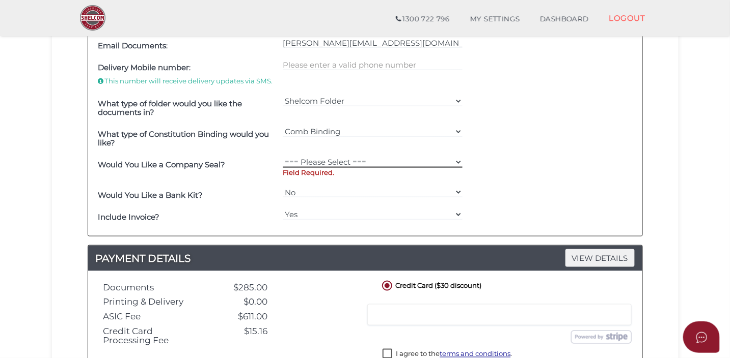
click at [426, 159] on select "=== Please Select === Fold Seal $50 No Seal" at bounding box center [373, 162] width 180 height 11
select select "0"
click at [283, 157] on select "=== Please Select === Fold Seal $50 No Seal" at bounding box center [373, 162] width 180 height 11
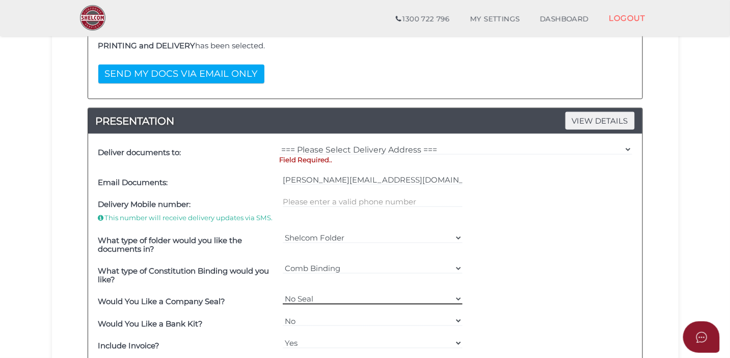
scroll to position [292, 0]
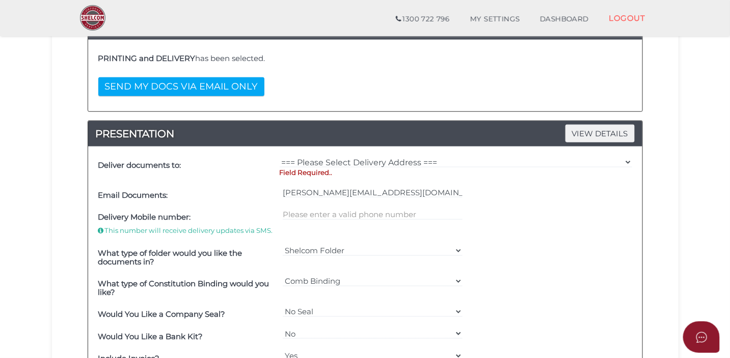
click at [395, 154] on div "=== Please Select Delivery Address === (User Address - Thi Ho) 15-17 Lossi Ct K…" at bounding box center [455, 169] width 357 height 30
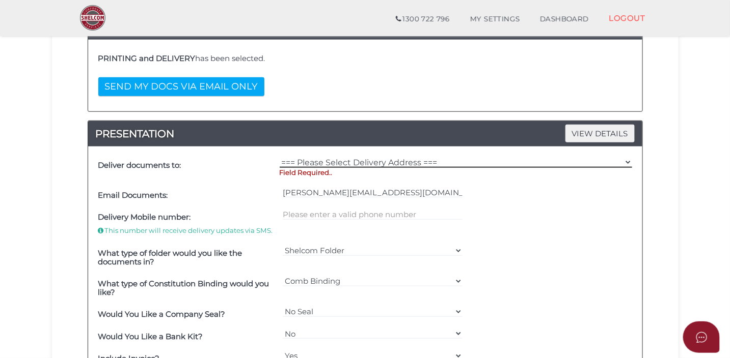
click at [406, 160] on select "=== Please Select Delivery Address === (User Address - Thi Ho) 15-17 Lossi Ct K…" at bounding box center [456, 162] width 352 height 11
select select "Other"
click at [280, 157] on select "=== Please Select Delivery Address === (User Address - Thi Ho) 15-17 Lossi Ct K…" at bounding box center [456, 162] width 352 height 11
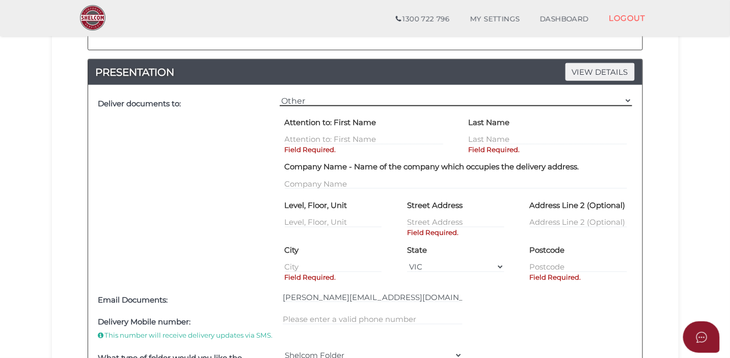
scroll to position [392, 0]
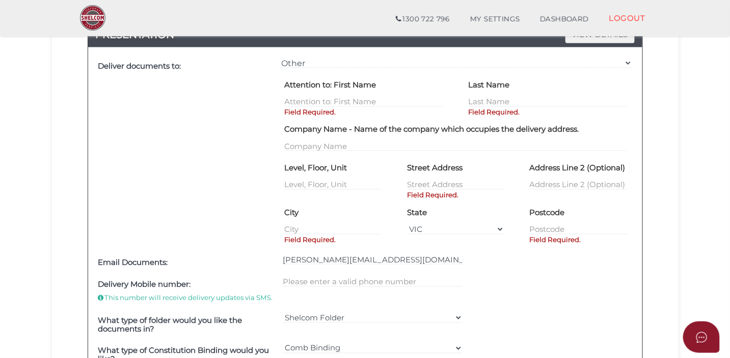
click at [347, 108] on p "Field Required." at bounding box center [364, 112] width 158 height 10
click at [346, 99] on input "text" at bounding box center [364, 101] width 158 height 11
type input "THI"
type input "DUONG"
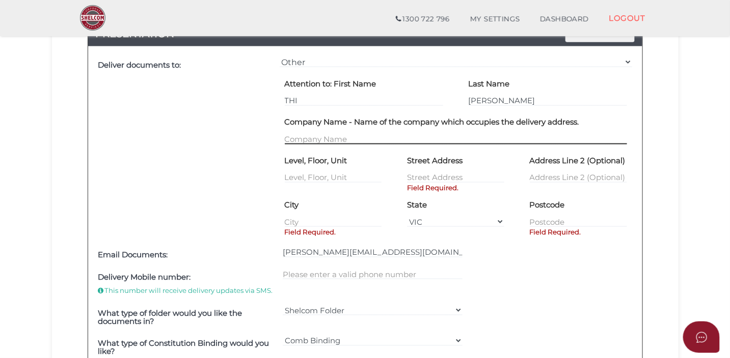
scroll to position [472, 0]
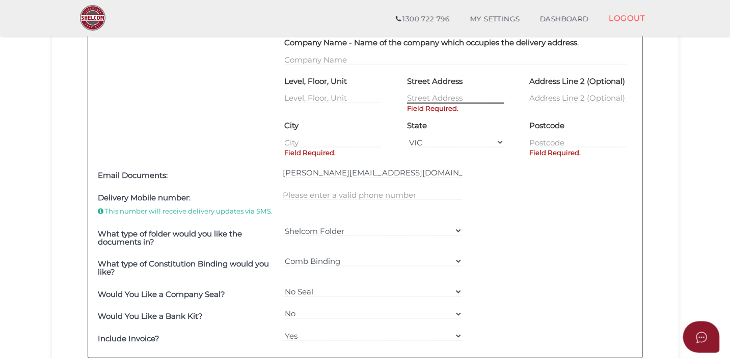
click at [437, 95] on input "text" at bounding box center [455, 98] width 97 height 11
type input "27"
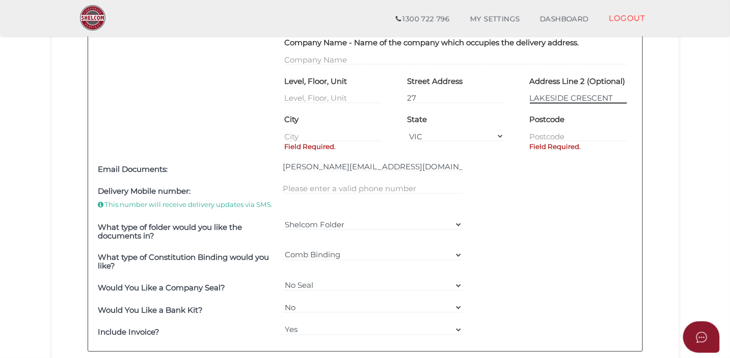
type input "LAKESIDE CRESCENT"
click at [427, 124] on div "State VIC ACT NSW NT QLD TAS WA SA" at bounding box center [455, 127] width 97 height 31
click at [355, 134] on input "text" at bounding box center [333, 136] width 97 height 11
type input "MARIBYRNONG"
type input "3032"
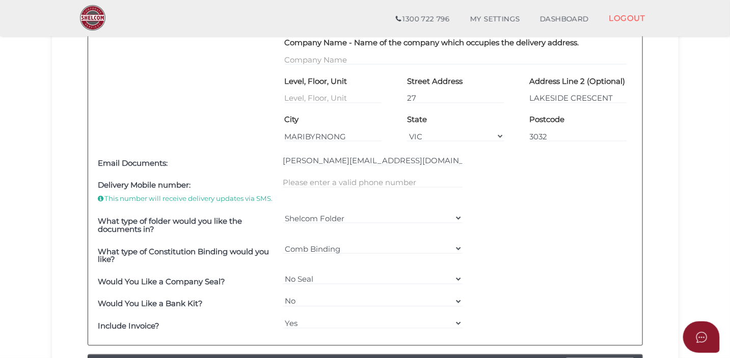
click at [458, 179] on div "Deliver documents to: === Please Select Delivery Address === (User Address - Th…" at bounding box center [365, 156] width 554 height 379
click at [422, 162] on input "kim.ho@anafinancial.com.au" at bounding box center [373, 160] width 180 height 11
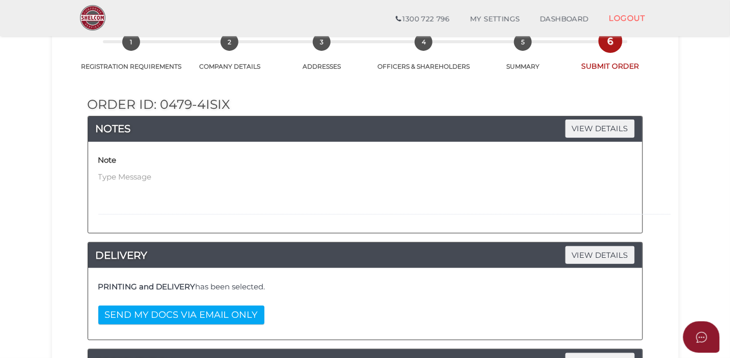
scroll to position [87, 0]
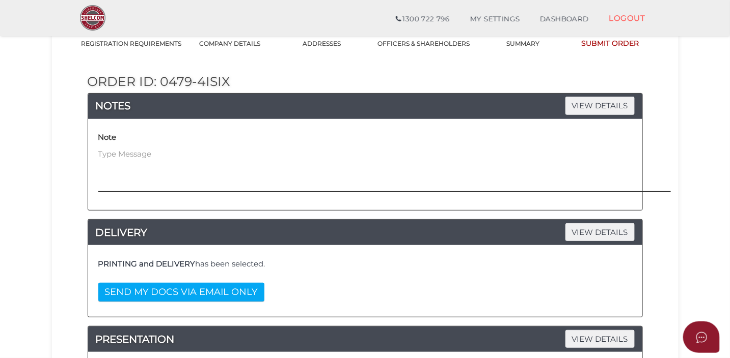
click at [260, 186] on textarea at bounding box center [441, 171] width 686 height 44
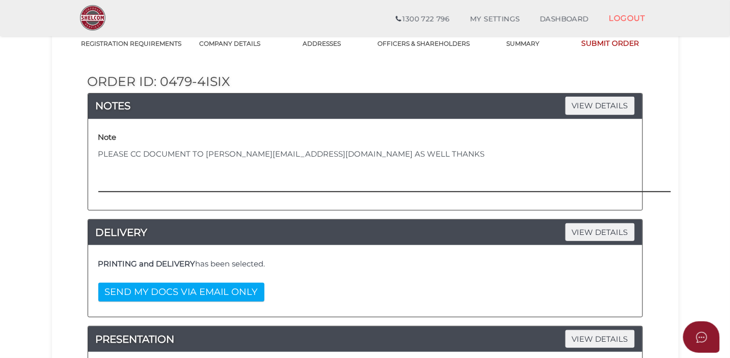
type textarea "PLEASE CC DOCUMENT TO KIM.HO@ANAFINANCIAL.COM.AU AS WELL THANKS"
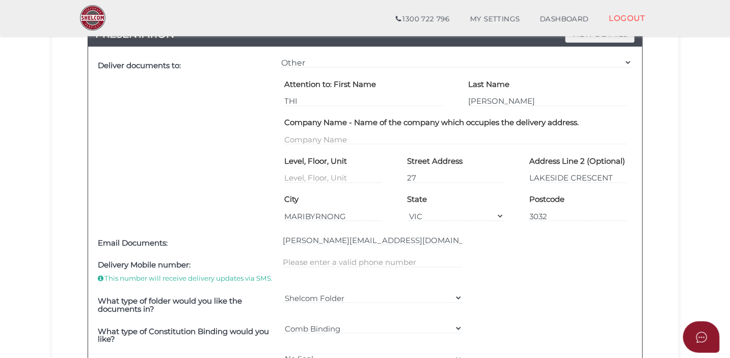
scroll to position [437, 0]
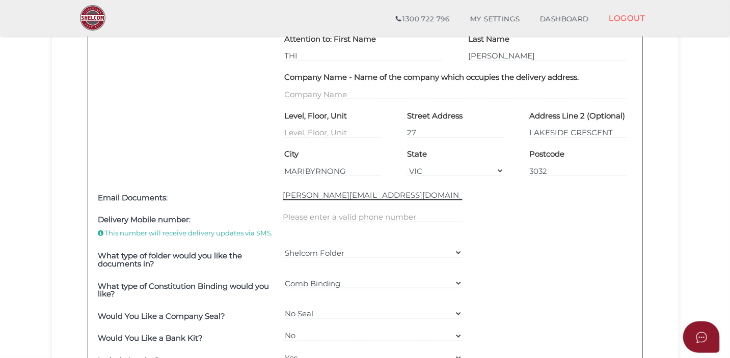
drag, startPoint x: 403, startPoint y: 196, endPoint x: 262, endPoint y: 193, distance: 141.6
click at [262, 193] on div "Email Documents: kim.ho@anafinancial.com.au" at bounding box center [365, 198] width 539 height 22
paste input "ntkduong26@gmail.com"
type input "ntkduong26@gmail.com"
click at [243, 163] on div "Deliver documents to:" at bounding box center [186, 98] width 181 height 178
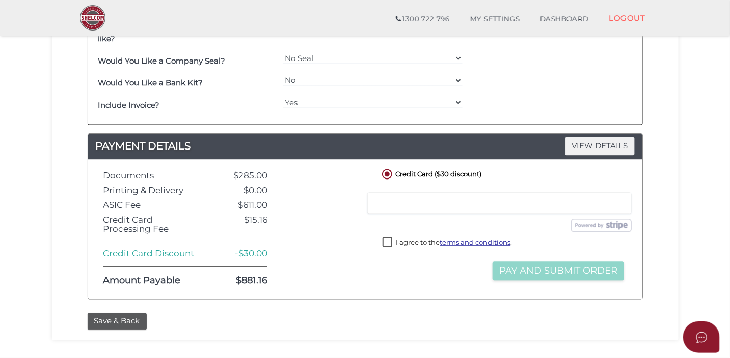
scroll to position [756, 0]
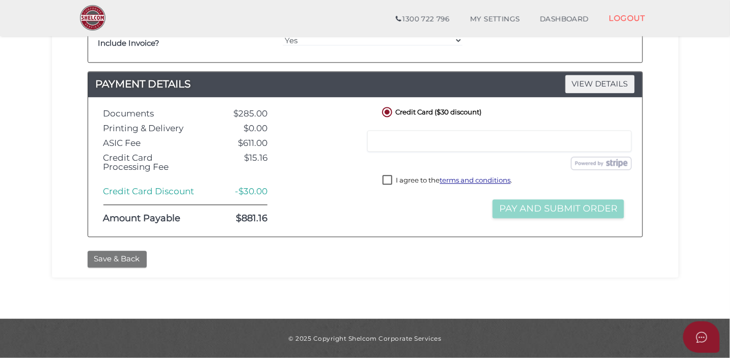
click at [129, 262] on button "Save & Back" at bounding box center [117, 259] width 59 height 17
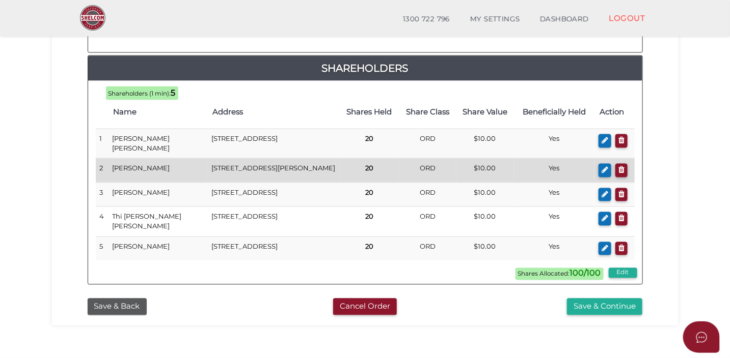
scroll to position [635, 0]
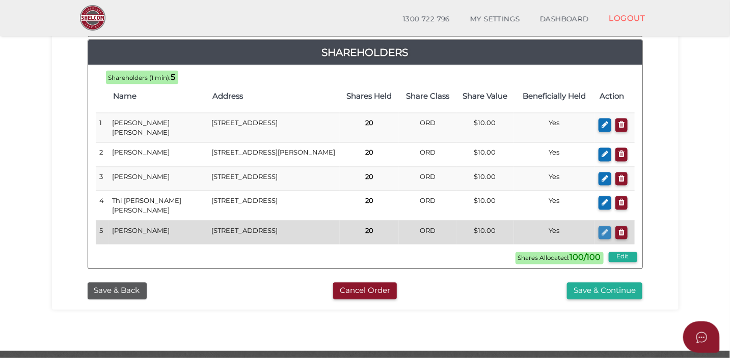
click at [607, 232] on icon "button" at bounding box center [604, 233] width 7 height 8
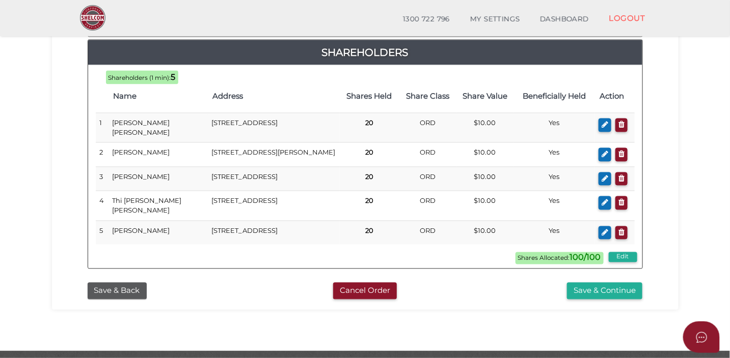
checkbox input "true"
type input "[PERSON_NAME]"
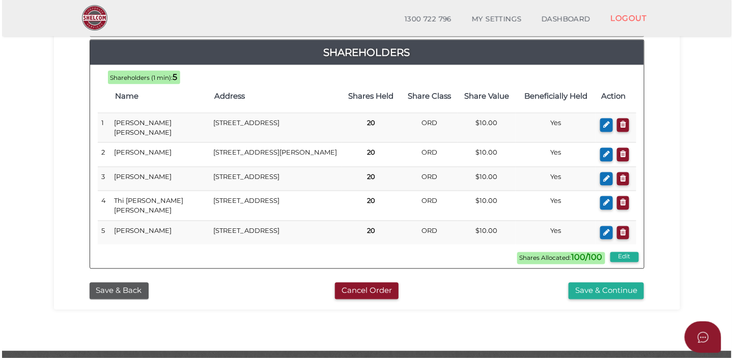
scroll to position [0, 0]
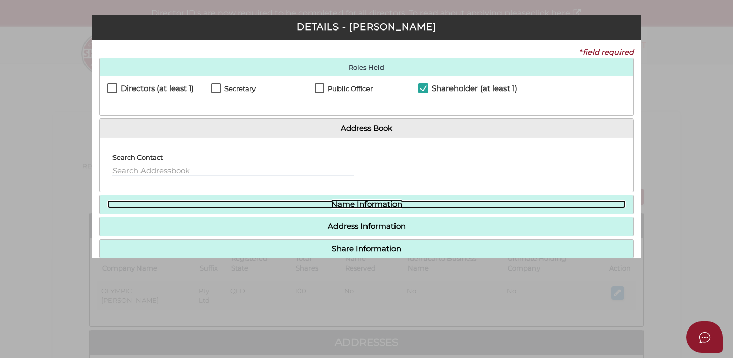
click at [371, 209] on link "Name Information" at bounding box center [366, 205] width 518 height 9
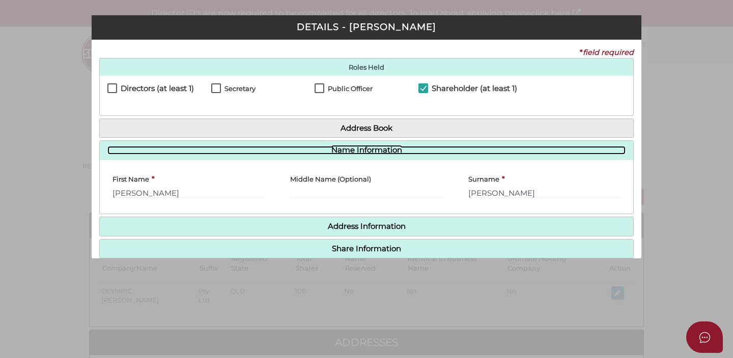
scroll to position [4, 0]
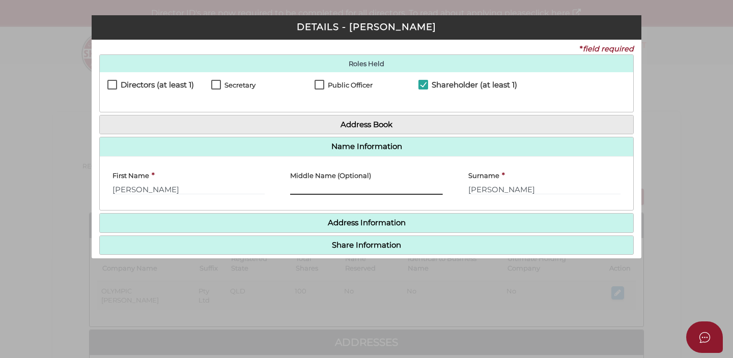
click at [364, 190] on input "text" at bounding box center [366, 189] width 152 height 11
type input "u"
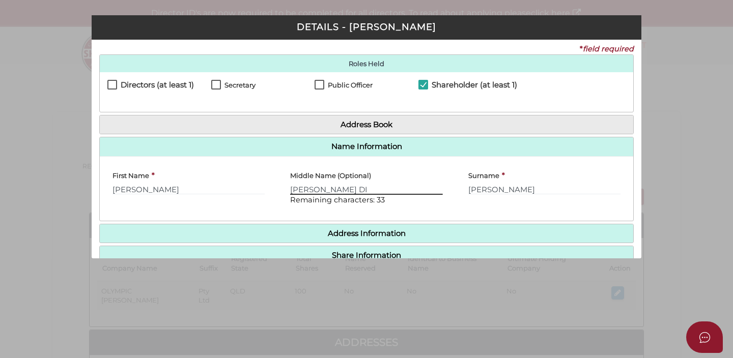
type input "UYEN DI"
click at [353, 207] on div "Middle Name (Optional) UYEN DI Remaining characters: 33" at bounding box center [366, 188] width 178 height 49
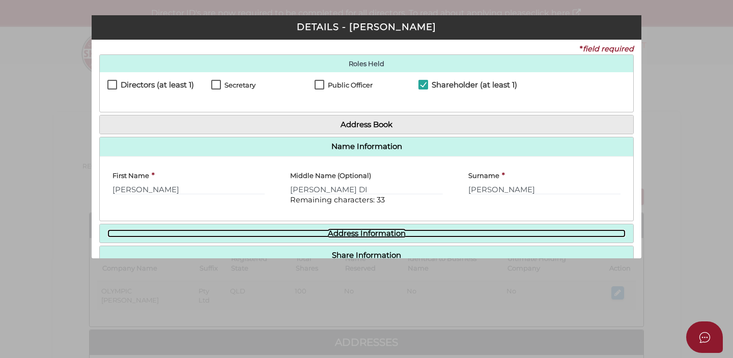
click at [349, 235] on link "Address Information" at bounding box center [366, 234] width 518 height 9
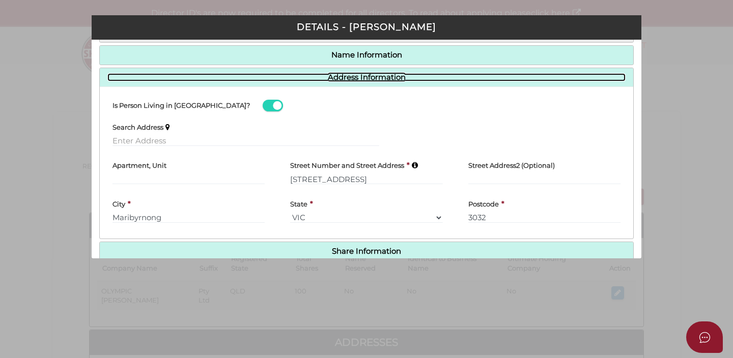
scroll to position [135, 0]
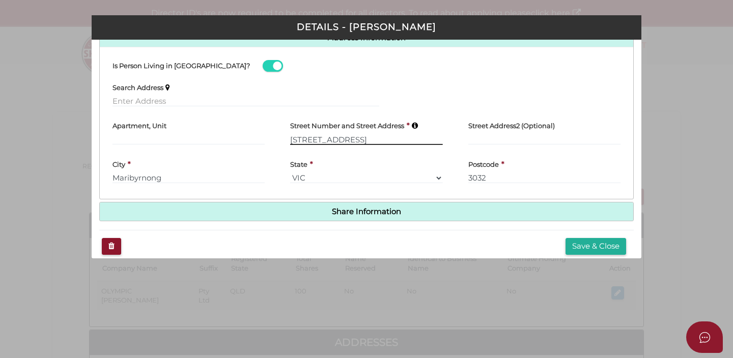
drag, startPoint x: 391, startPoint y: 138, endPoint x: 255, endPoint y: 135, distance: 136.0
click at [255, 135] on div "Apartment, Unit Street Number and Street Address * 27 Lakeside Crescent Street …" at bounding box center [367, 134] width 534 height 38
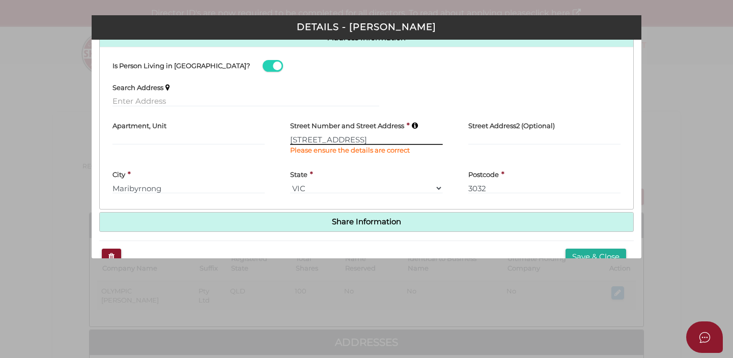
click at [388, 140] on input "1 COLLEGE CRESCENT" at bounding box center [366, 139] width 152 height 11
click at [377, 143] on input "1 COLLEGE CRES" at bounding box center [366, 139] width 152 height 11
click at [377, 140] on input "1 COLLEGE CRES" at bounding box center [366, 139] width 152 height 11
type input "1 COLLEGE CRESCENT"
type input "KEYSBOROUGH"
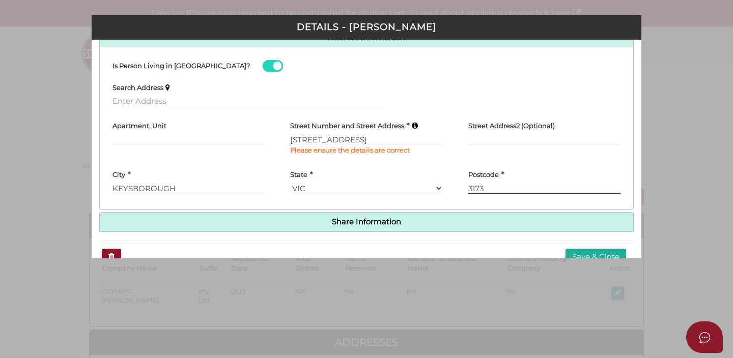
type input "3173"
click at [456, 129] on div "Street Address2 (Optional)" at bounding box center [545, 139] width 178 height 49
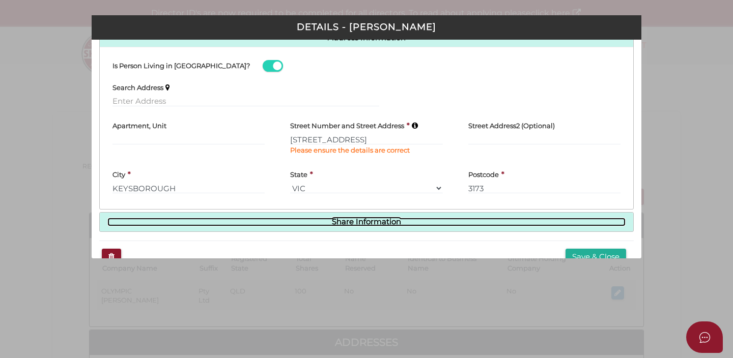
click at [412, 225] on link "Share Information" at bounding box center [366, 222] width 518 height 9
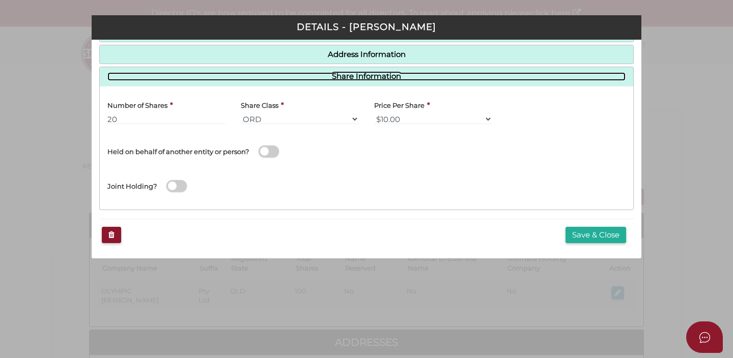
scroll to position [0, 0]
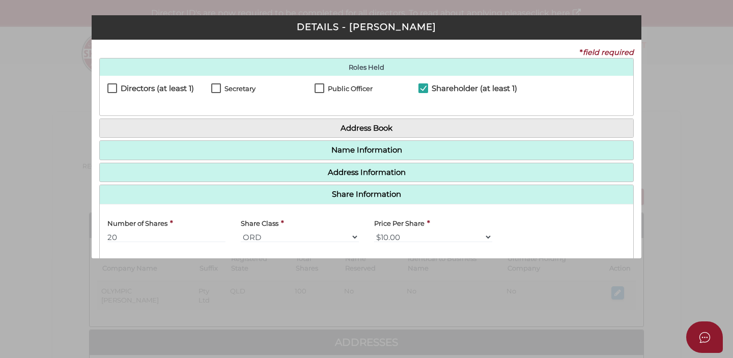
click at [384, 156] on h4 "Name Information" at bounding box center [367, 150] width 534 height 19
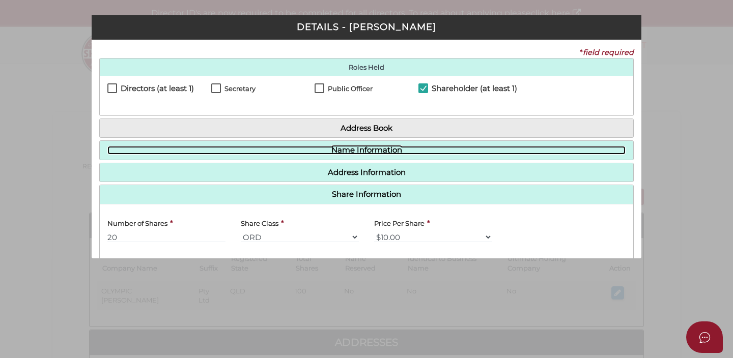
click at [366, 148] on link "Name Information" at bounding box center [366, 150] width 518 height 9
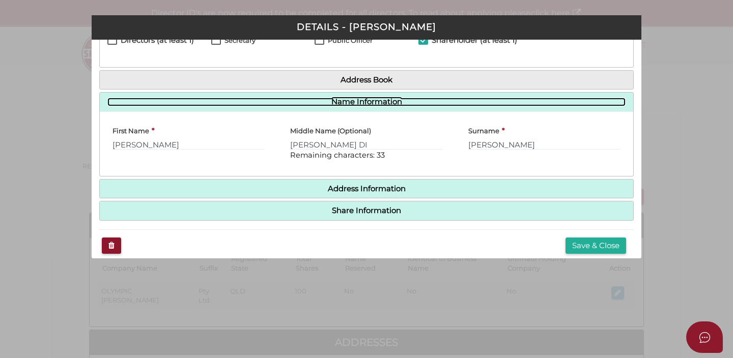
scroll to position [57, 0]
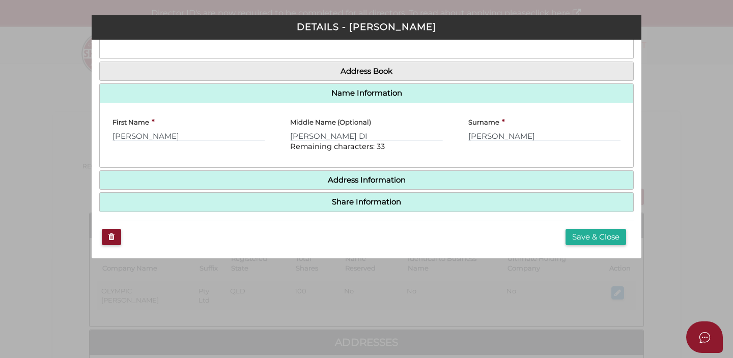
click at [350, 185] on h4 "Address Information" at bounding box center [367, 180] width 534 height 19
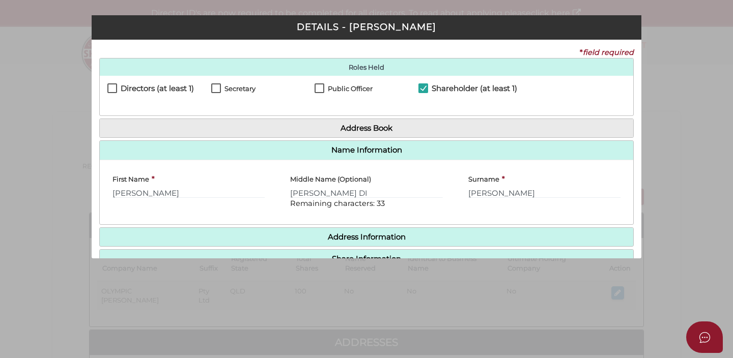
scroll to position [60, 0]
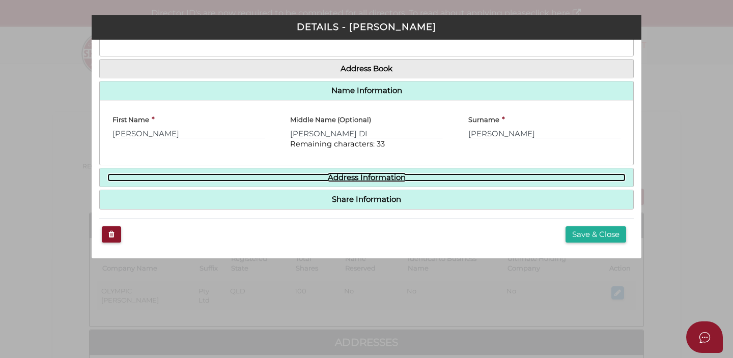
click at [347, 177] on link "Address Information" at bounding box center [366, 178] width 518 height 9
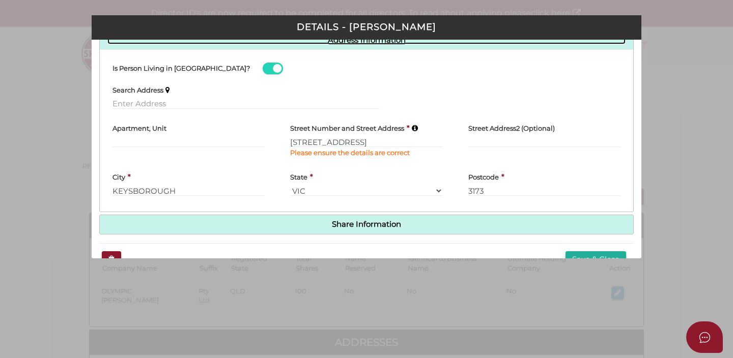
scroll to position [137, 0]
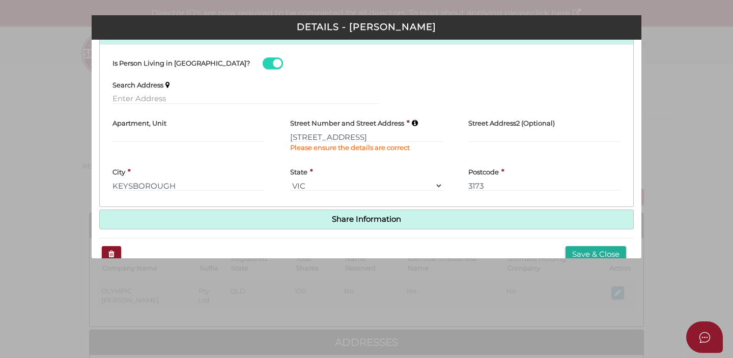
click at [413, 122] on icon at bounding box center [415, 124] width 6 height 8
click at [396, 136] on input "1 COLLEGE CRESCENT" at bounding box center [366, 136] width 152 height 11
click at [295, 100] on input "text" at bounding box center [246, 98] width 267 height 11
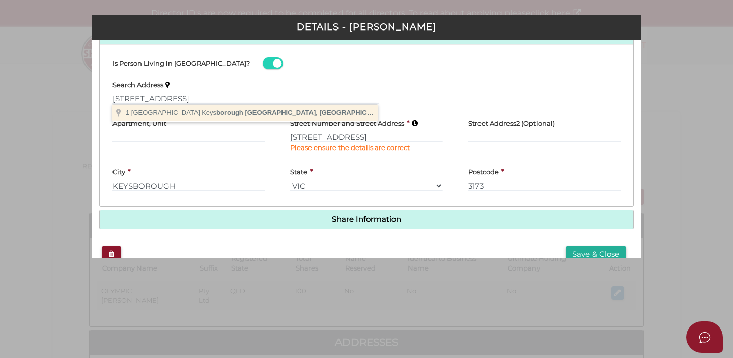
type input "1 College Crescent, Keysborough VIC, Australia"
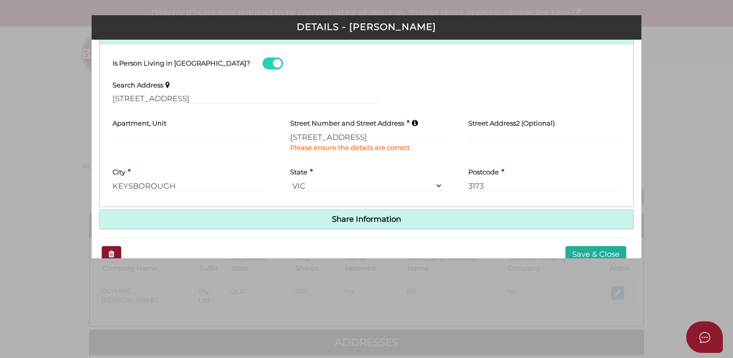
type input "1 College Crescent"
type input "Keysborough"
select select "VIC"
type input "3173"
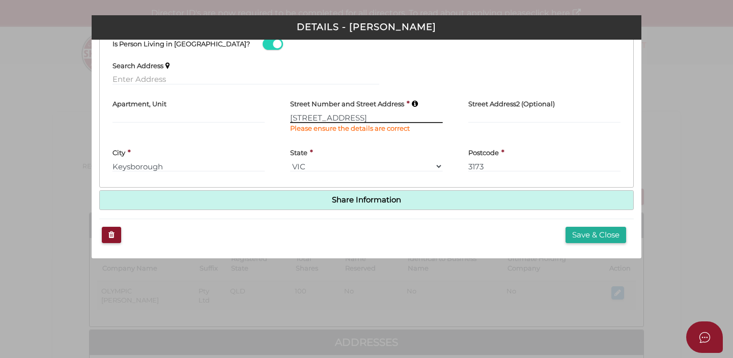
drag, startPoint x: 370, startPoint y: 115, endPoint x: 269, endPoint y: 106, distance: 100.6
click at [269, 106] on div "Apartment, Unit Street Number and Street Address * 1 College Crescent Please en…" at bounding box center [367, 117] width 534 height 49
click at [577, 238] on button "Save & Close" at bounding box center [596, 235] width 61 height 17
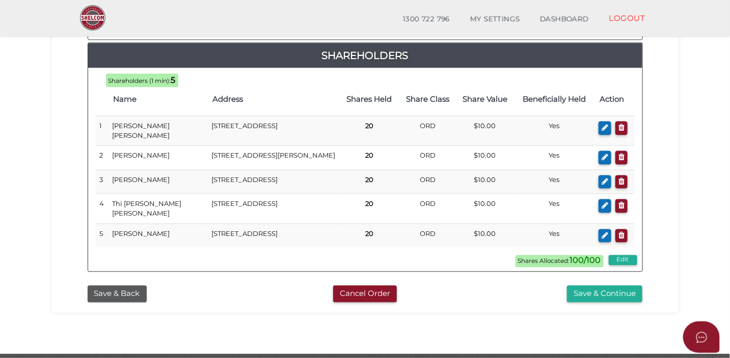
scroll to position [632, 0]
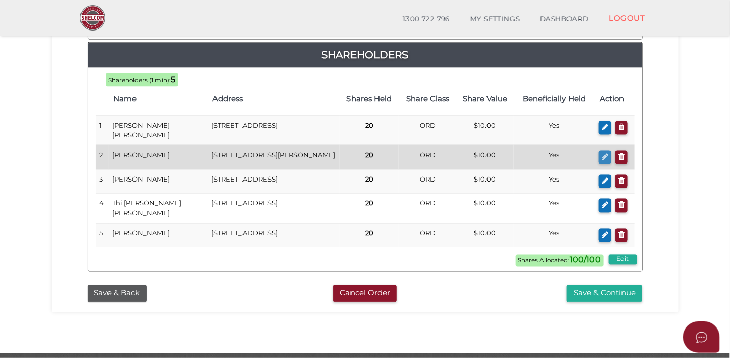
click at [603, 153] on icon "button" at bounding box center [604, 157] width 7 height 8
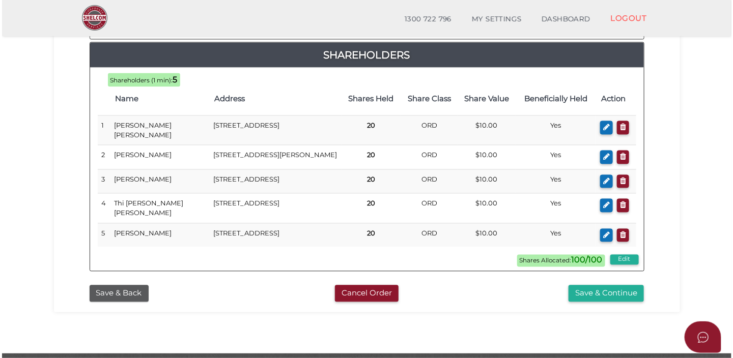
scroll to position [0, 0]
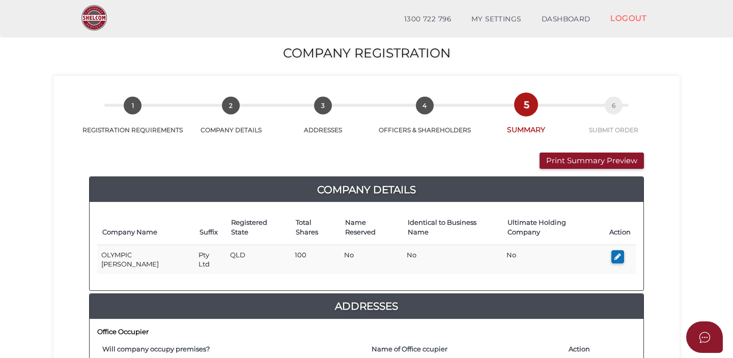
checkbox input "true"
type input "0"
type input "Van"
type input "Duc"
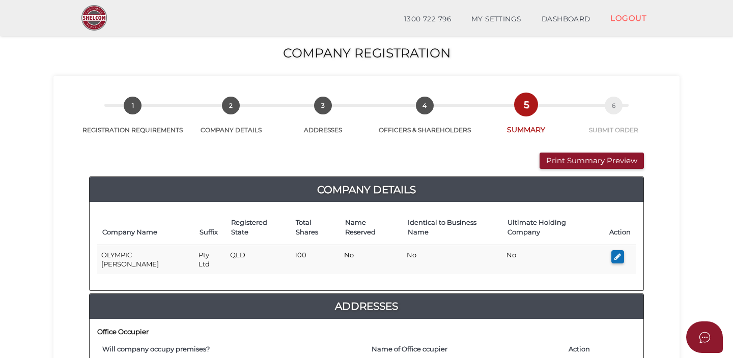
type input "Duong"
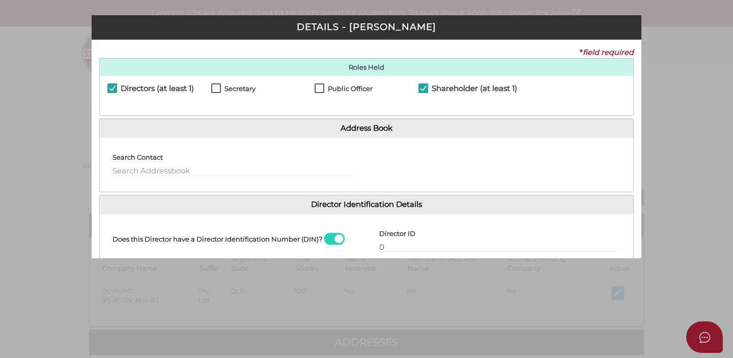
scroll to position [148, 0]
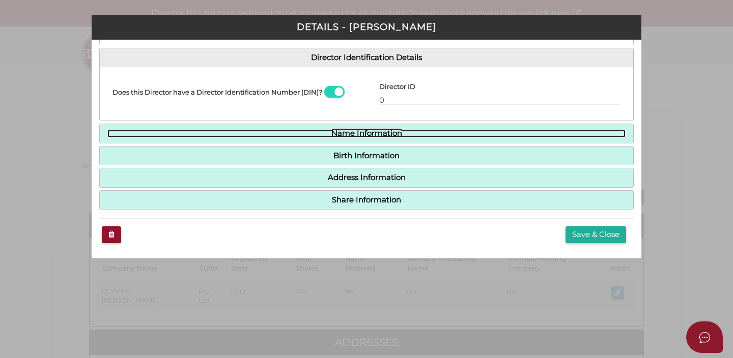
click at [408, 134] on link "Name Information" at bounding box center [366, 133] width 518 height 9
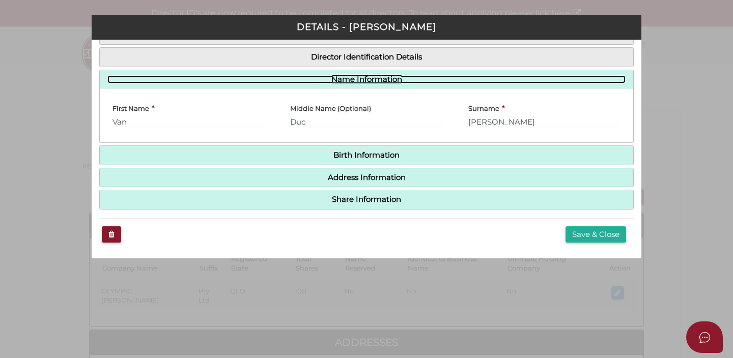
scroll to position [94, 0]
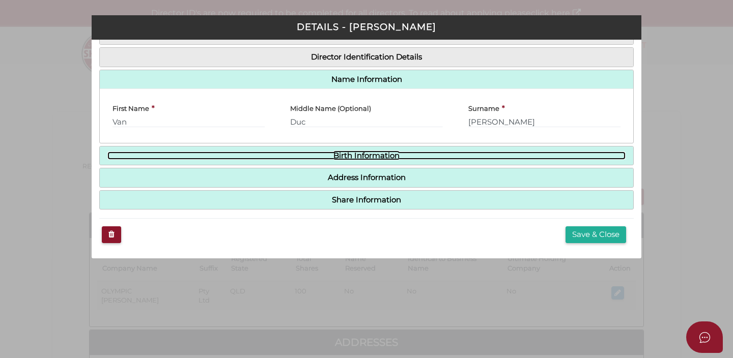
click at [405, 154] on link "Birth Information" at bounding box center [366, 156] width 518 height 9
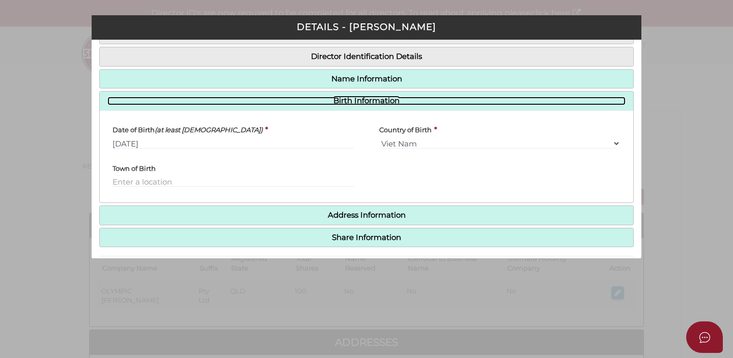
scroll to position [0, 0]
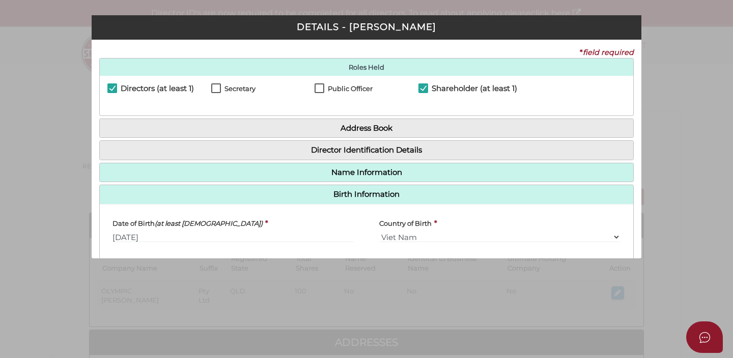
click at [58, 59] on div "Pty Ltd DETAILS - Van Duc Duong * field required Roles Held Directors (at least…" at bounding box center [366, 179] width 733 height 358
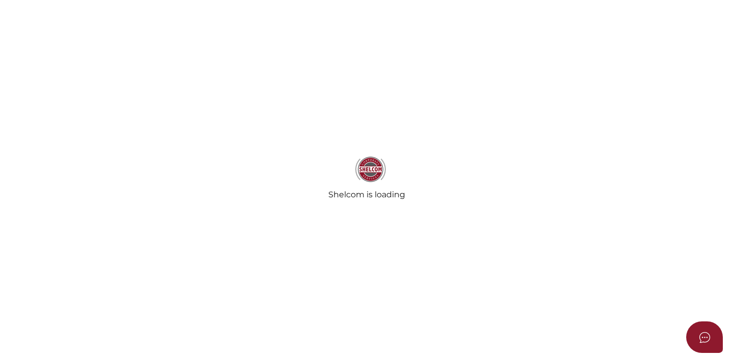
select select "Comb Binding"
select select "No"
radio input "true"
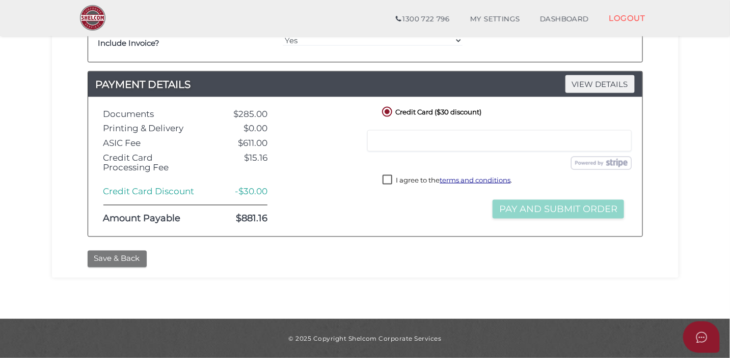
drag, startPoint x: 126, startPoint y: 265, endPoint x: 130, endPoint y: 261, distance: 5.4
click at [126, 265] on button "Save & Back" at bounding box center [117, 259] width 59 height 17
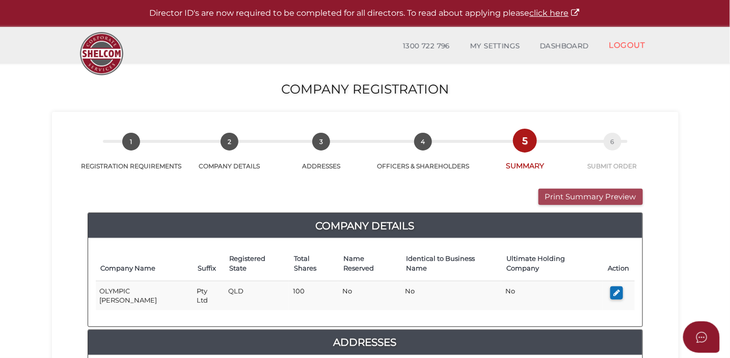
click at [600, 201] on button "Print Summary Preview" at bounding box center [590, 197] width 104 height 17
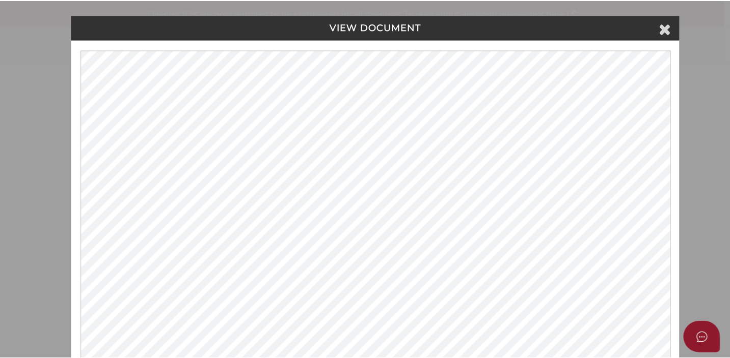
scroll to position [0, 1]
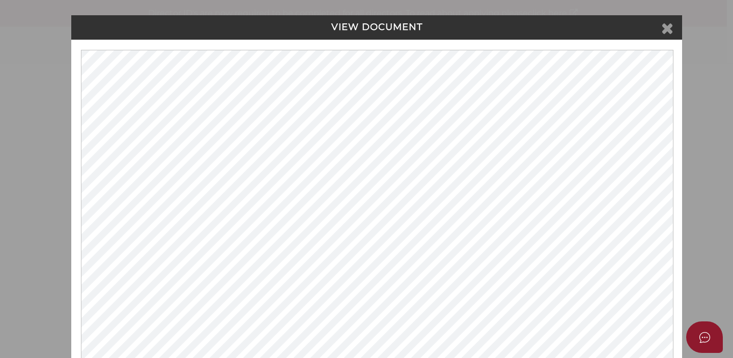
click at [665, 29] on icon at bounding box center [667, 27] width 12 height 15
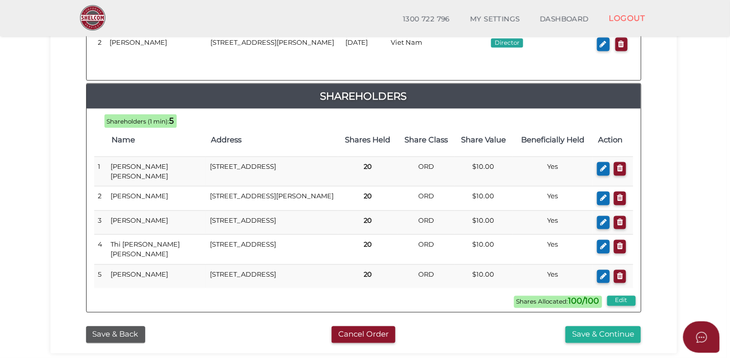
scroll to position [641, 0]
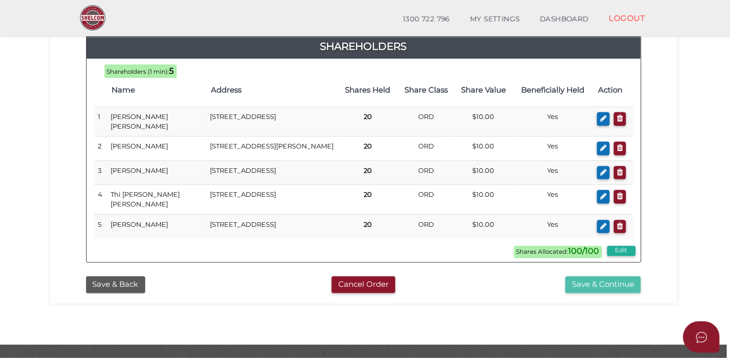
click at [576, 289] on button "Save & Continue" at bounding box center [602, 285] width 75 height 17
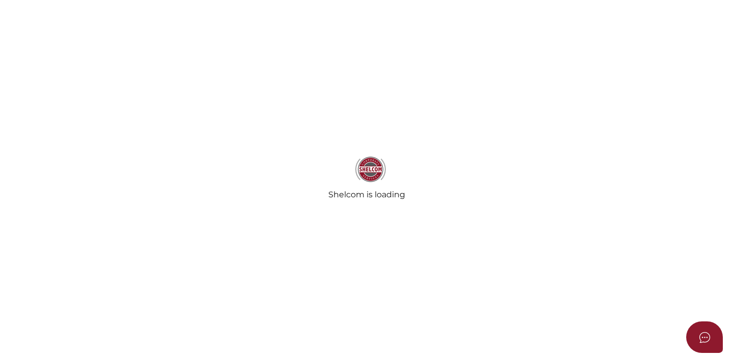
select select "Comb Binding"
select select "No"
radio input "true"
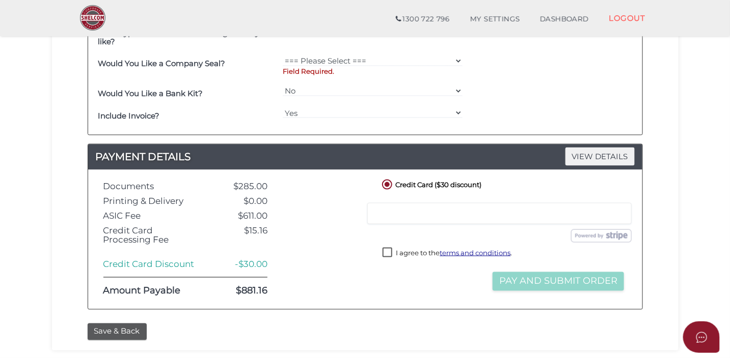
scroll to position [525, 0]
